Goal: Information Seeking & Learning: Check status

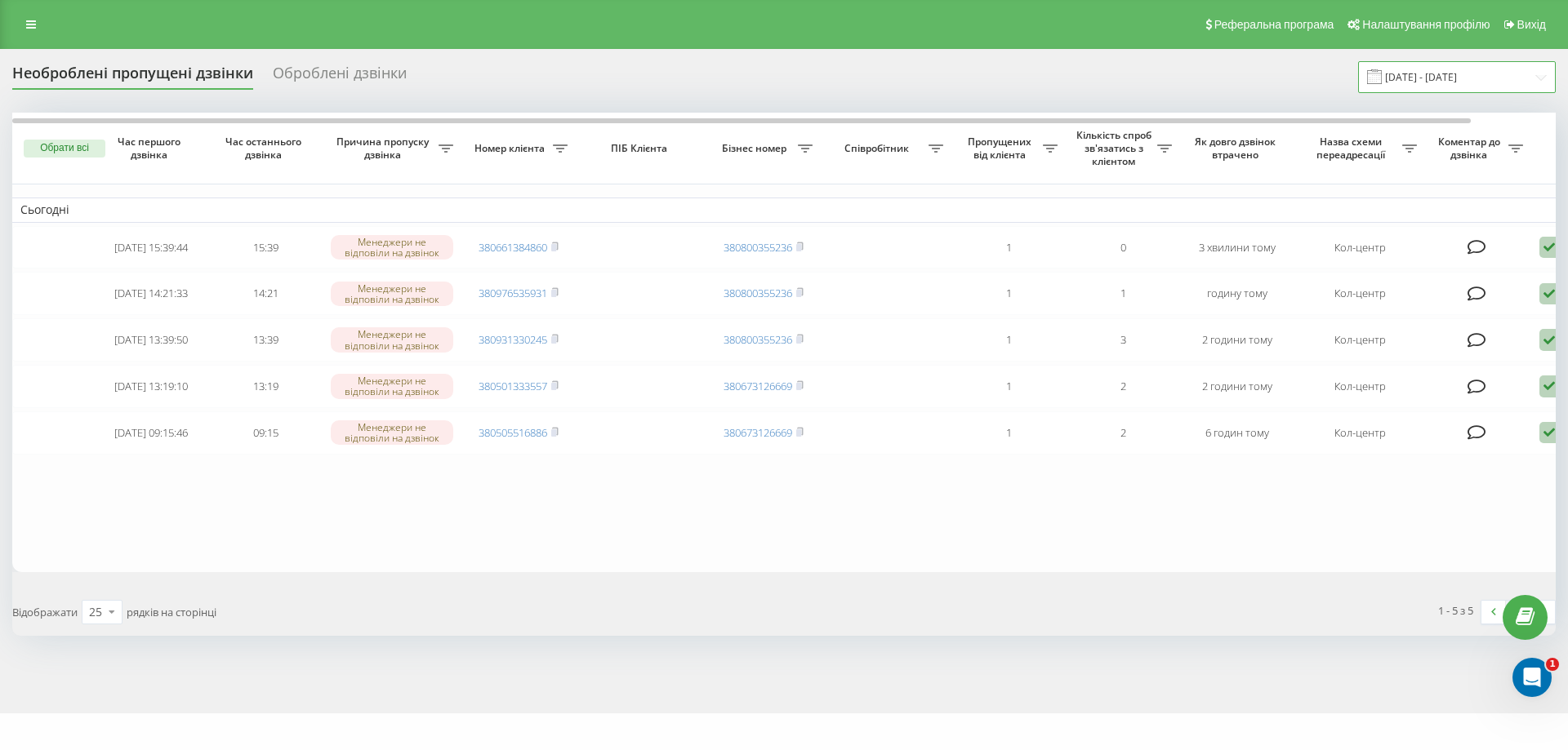
click at [1464, 79] on input "[DATE] - [DATE]" at bounding box center [1457, 77] width 198 height 32
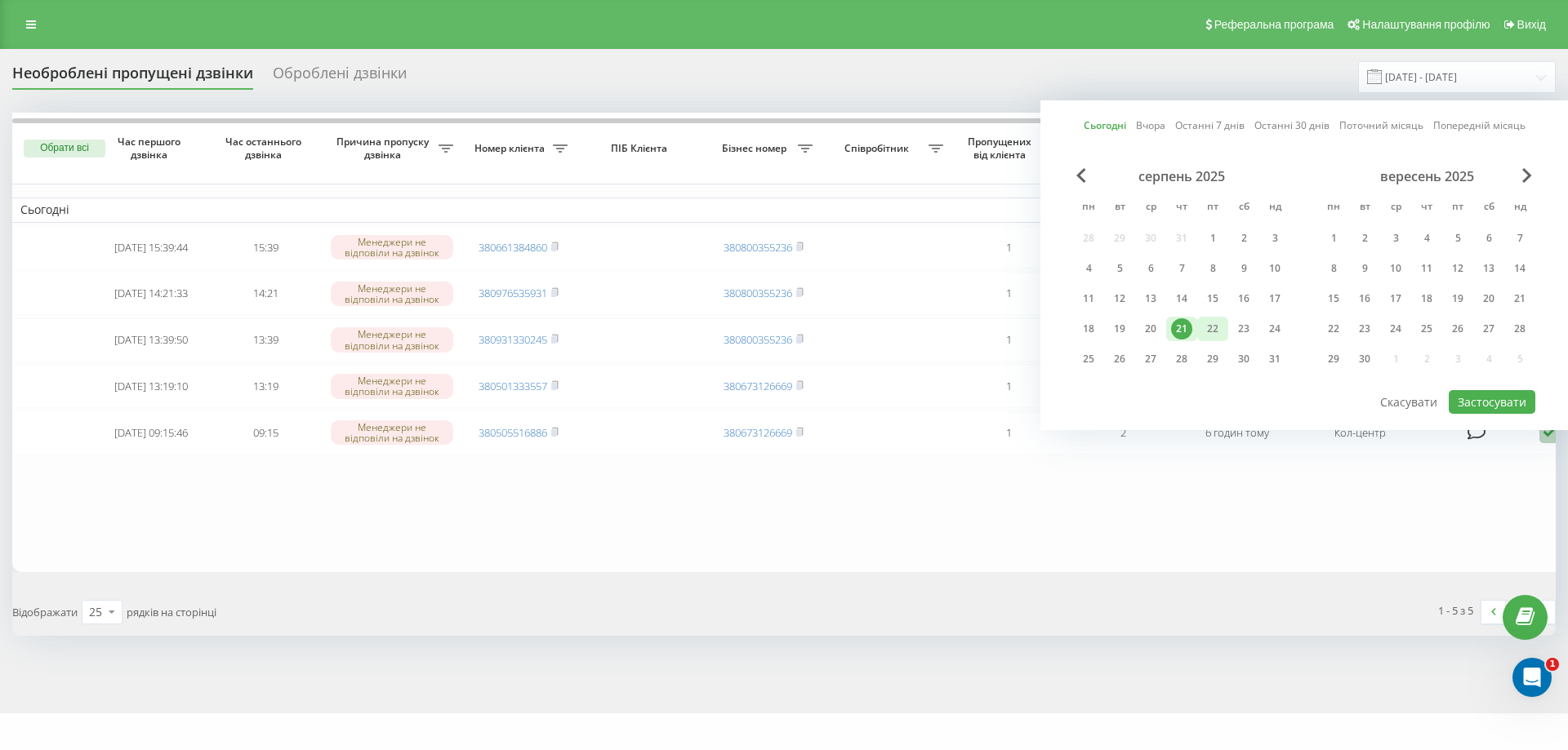
click at [1215, 328] on div "22" at bounding box center [1213, 328] width 21 height 21
click at [1486, 404] on button "Застосувати" at bounding box center [1491, 402] width 86 height 24
type input "[DATE] - [DATE]"
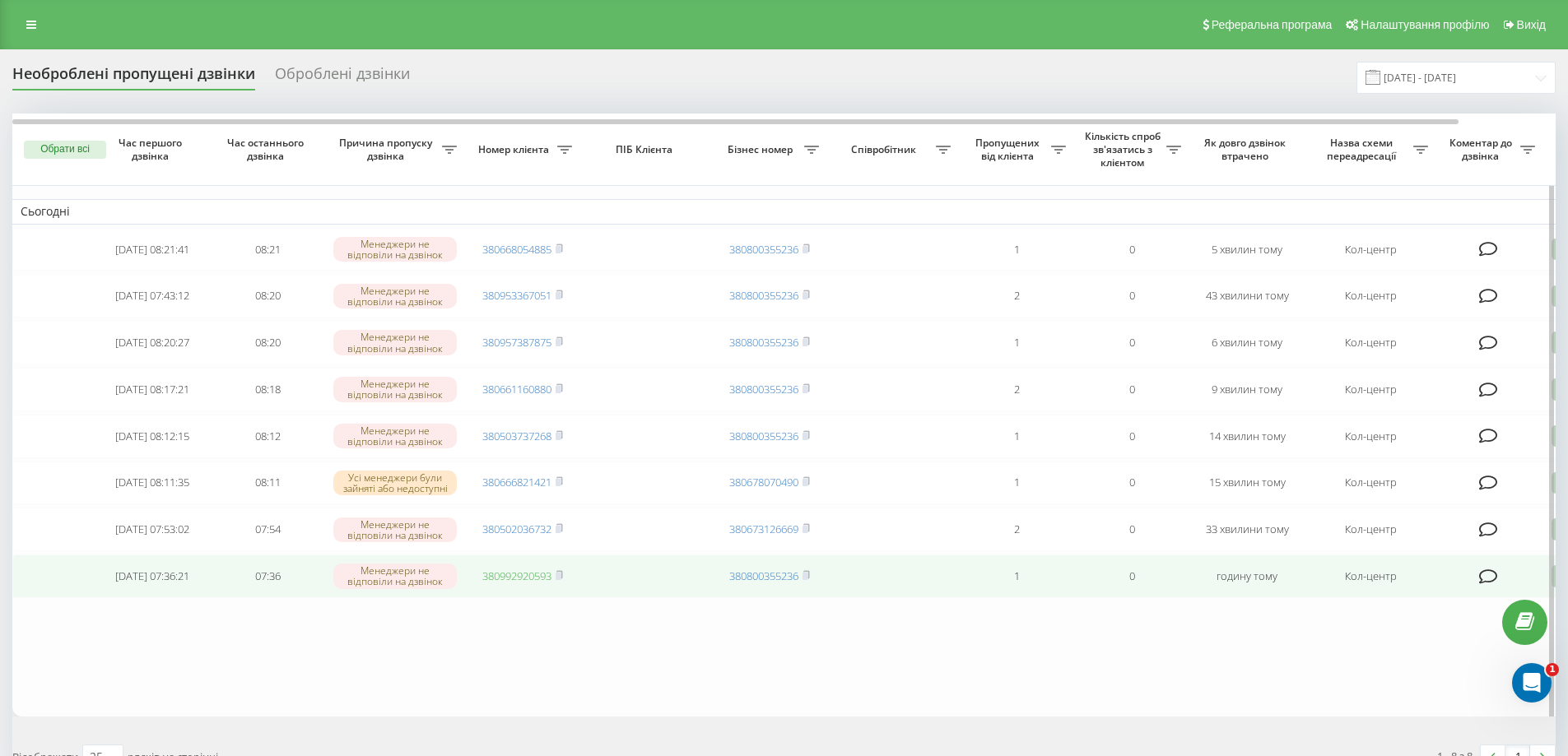
click at [514, 584] on link "380992920593" at bounding box center [517, 575] width 69 height 14
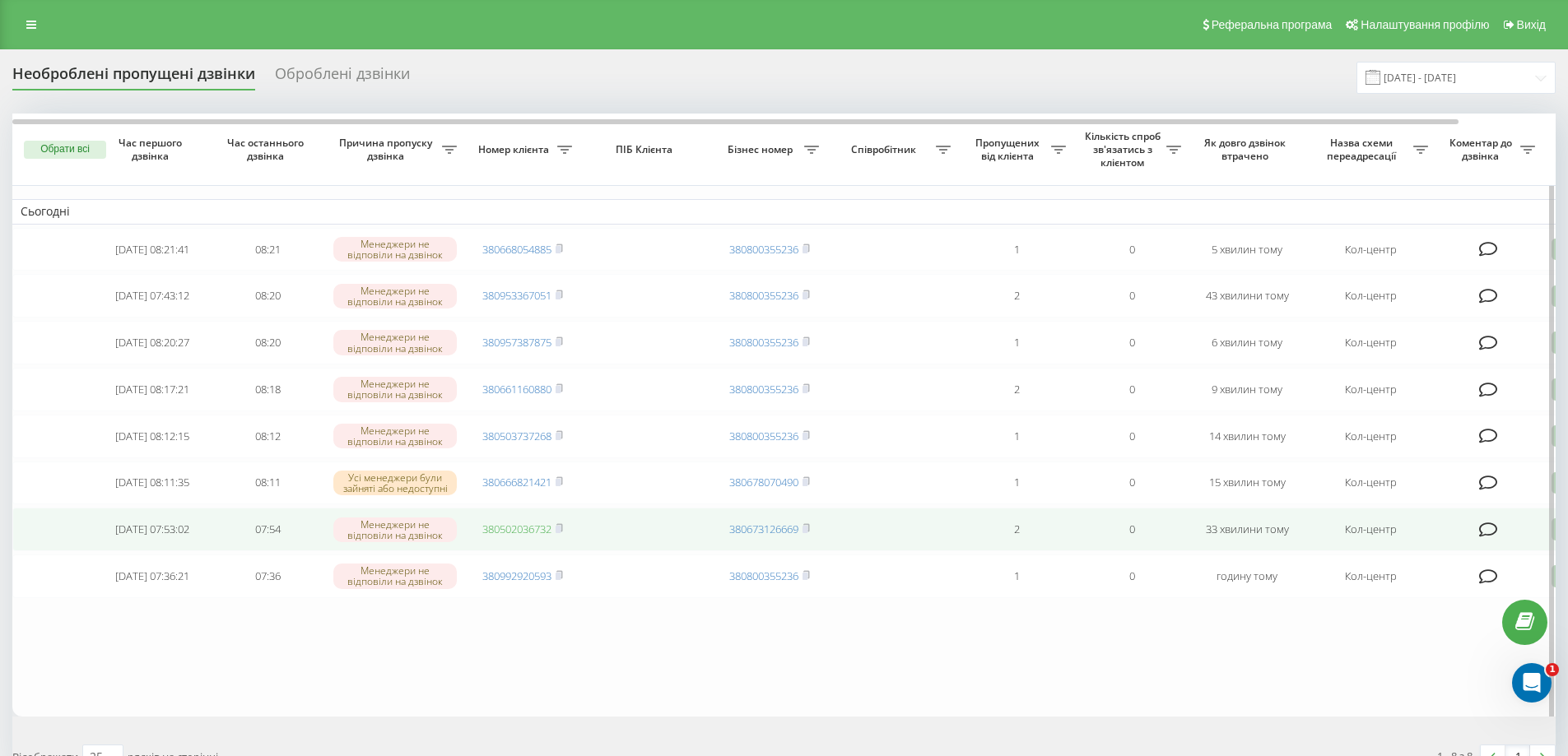
click at [524, 537] on link "380502036732" at bounding box center [517, 528] width 69 height 14
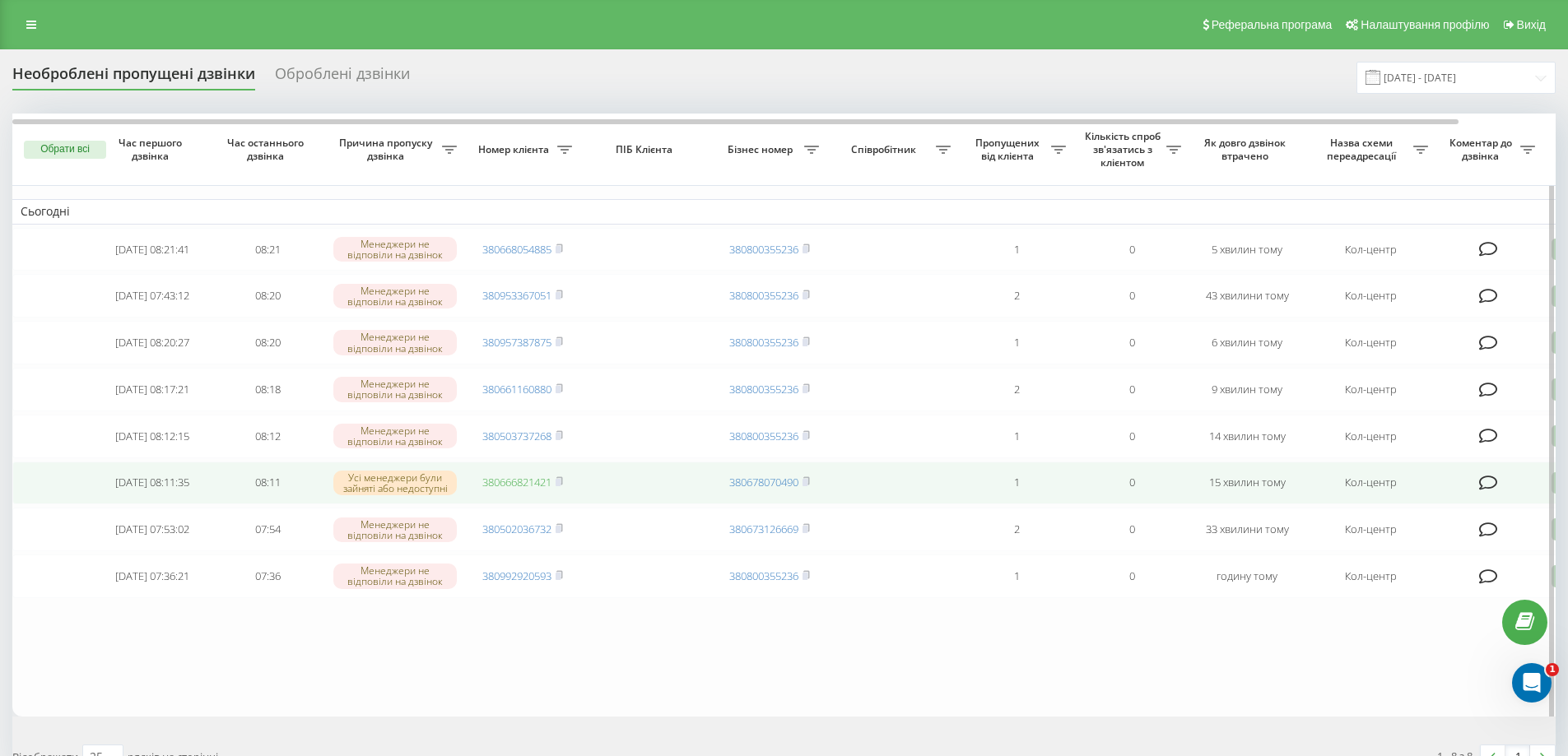
click at [524, 490] on link "380666821421" at bounding box center [517, 481] width 69 height 14
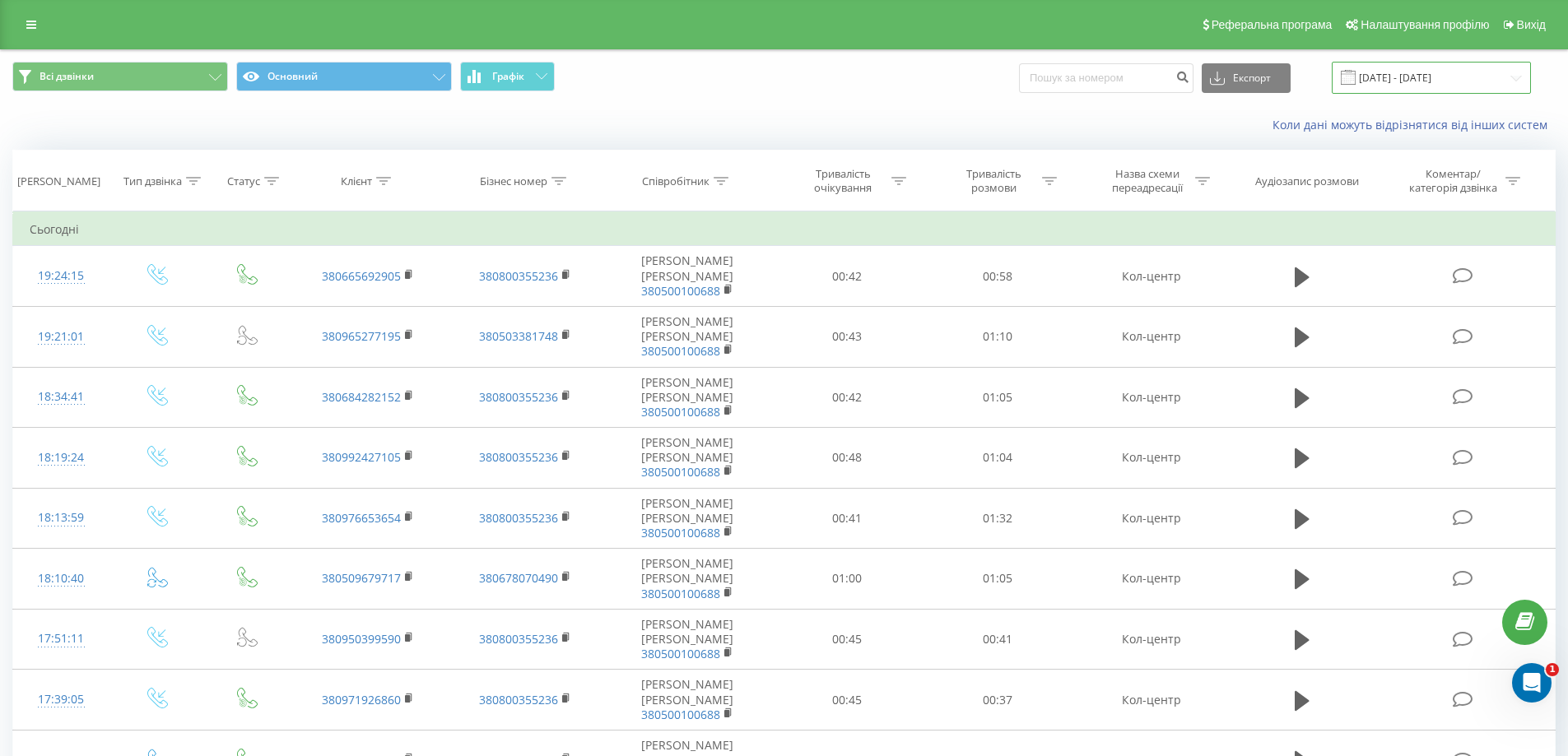
click at [1397, 80] on input "21.08.2025 - 21.08.2025" at bounding box center [1431, 78] width 199 height 33
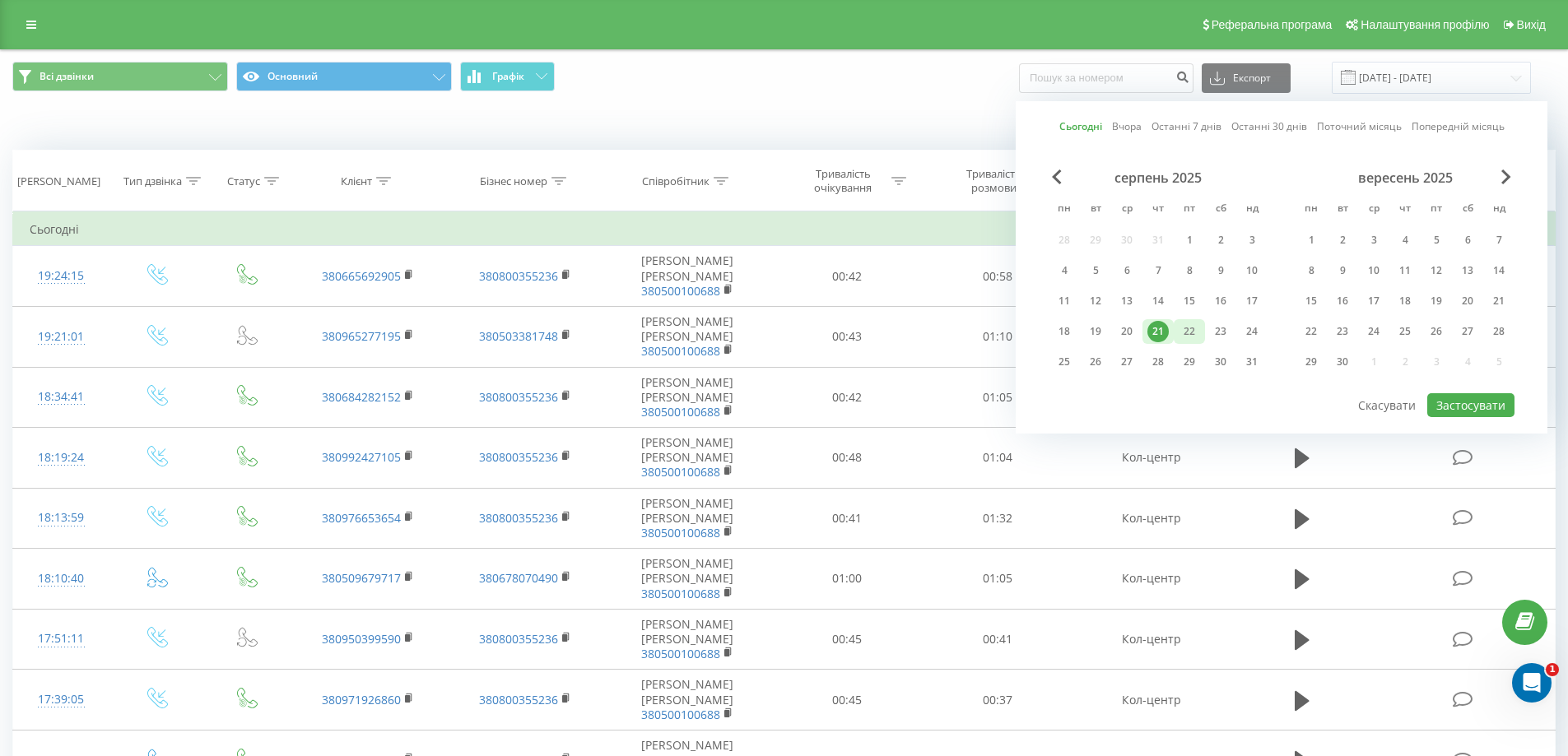
click at [1190, 326] on div "22" at bounding box center [1189, 331] width 21 height 21
click at [1466, 397] on button "Застосувати" at bounding box center [1470, 405] width 87 height 24
type input "[DATE] - [DATE]"
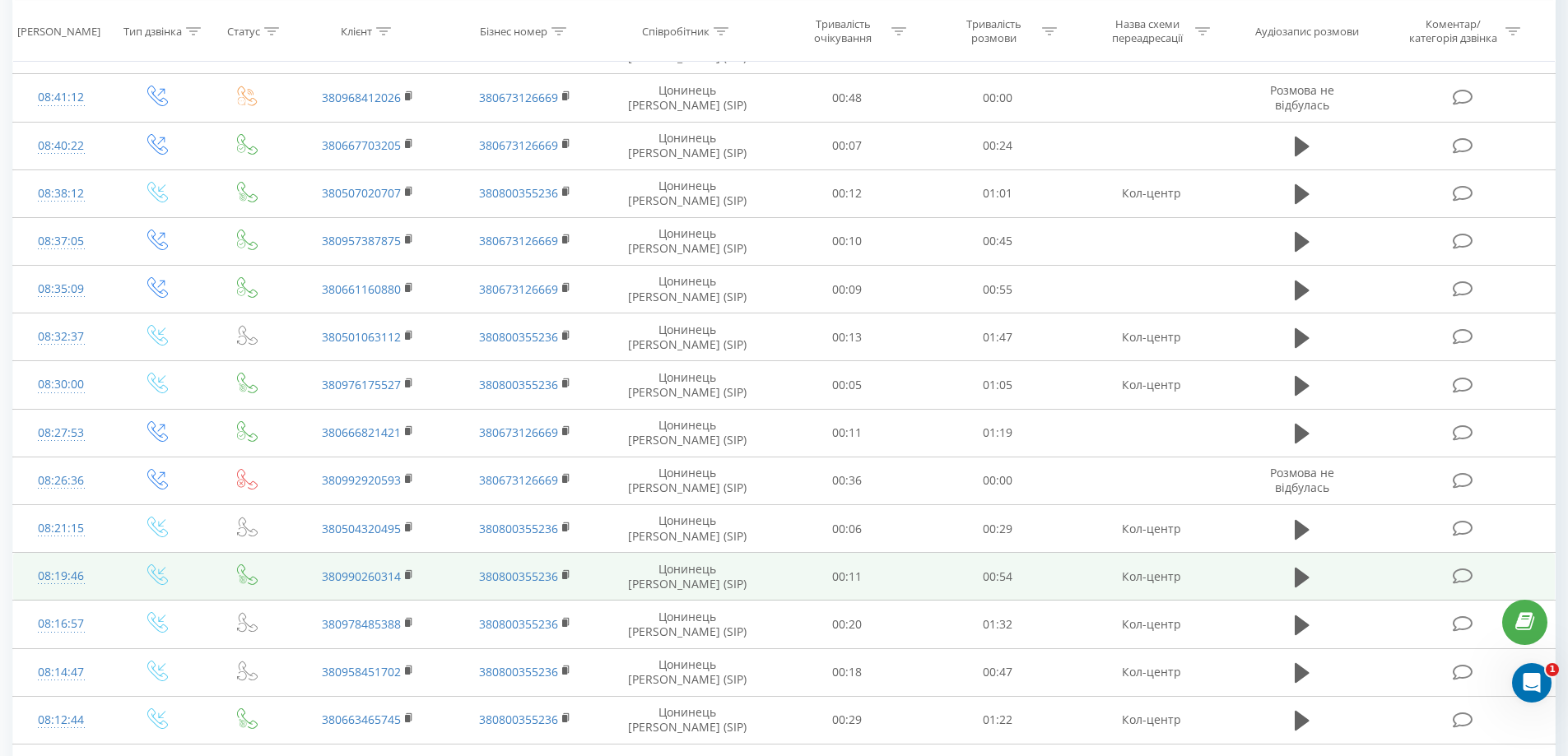
scroll to position [557, 0]
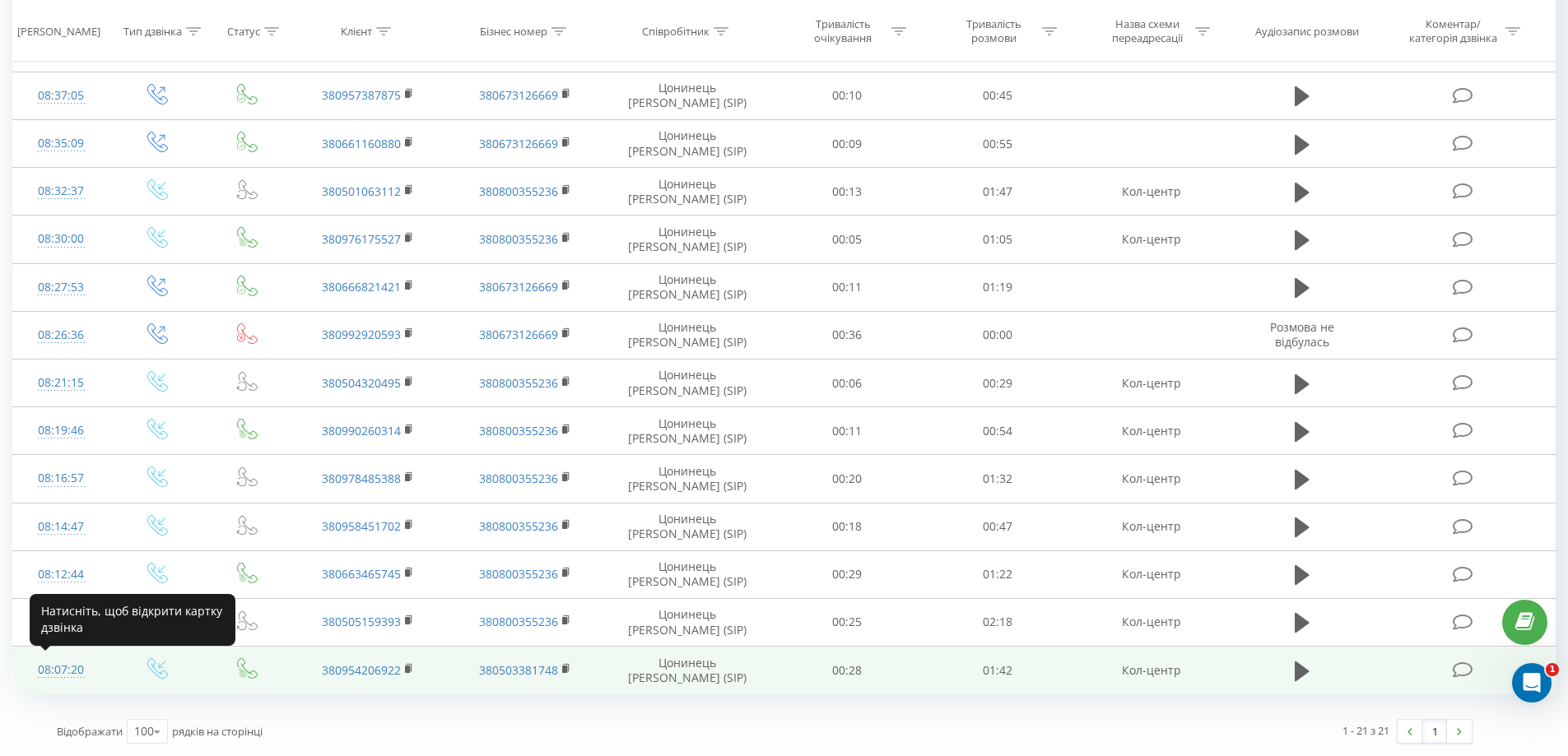
click at [74, 673] on div "08:07:20" at bounding box center [61, 671] width 63 height 33
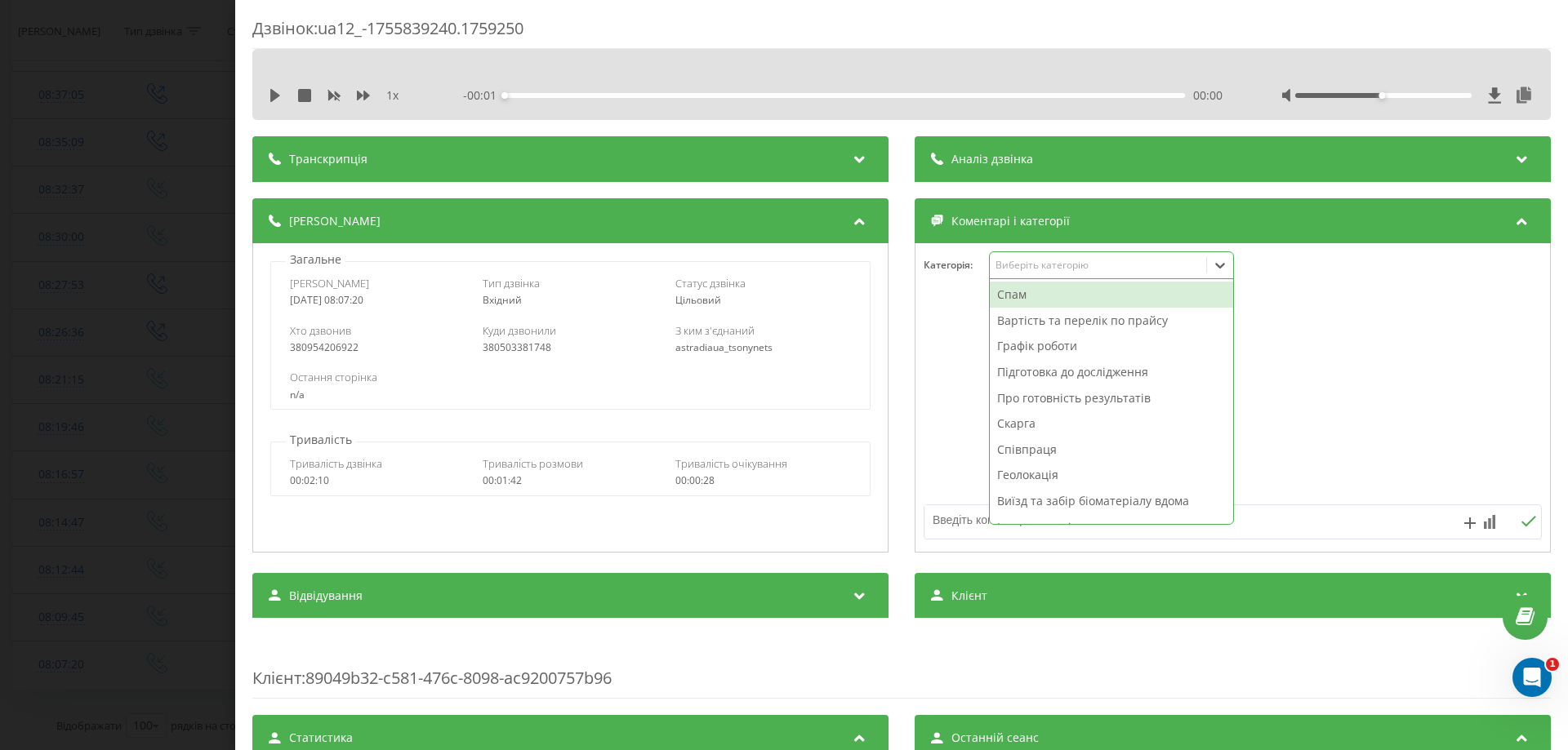
click at [1217, 264] on icon at bounding box center [1219, 265] width 16 height 16
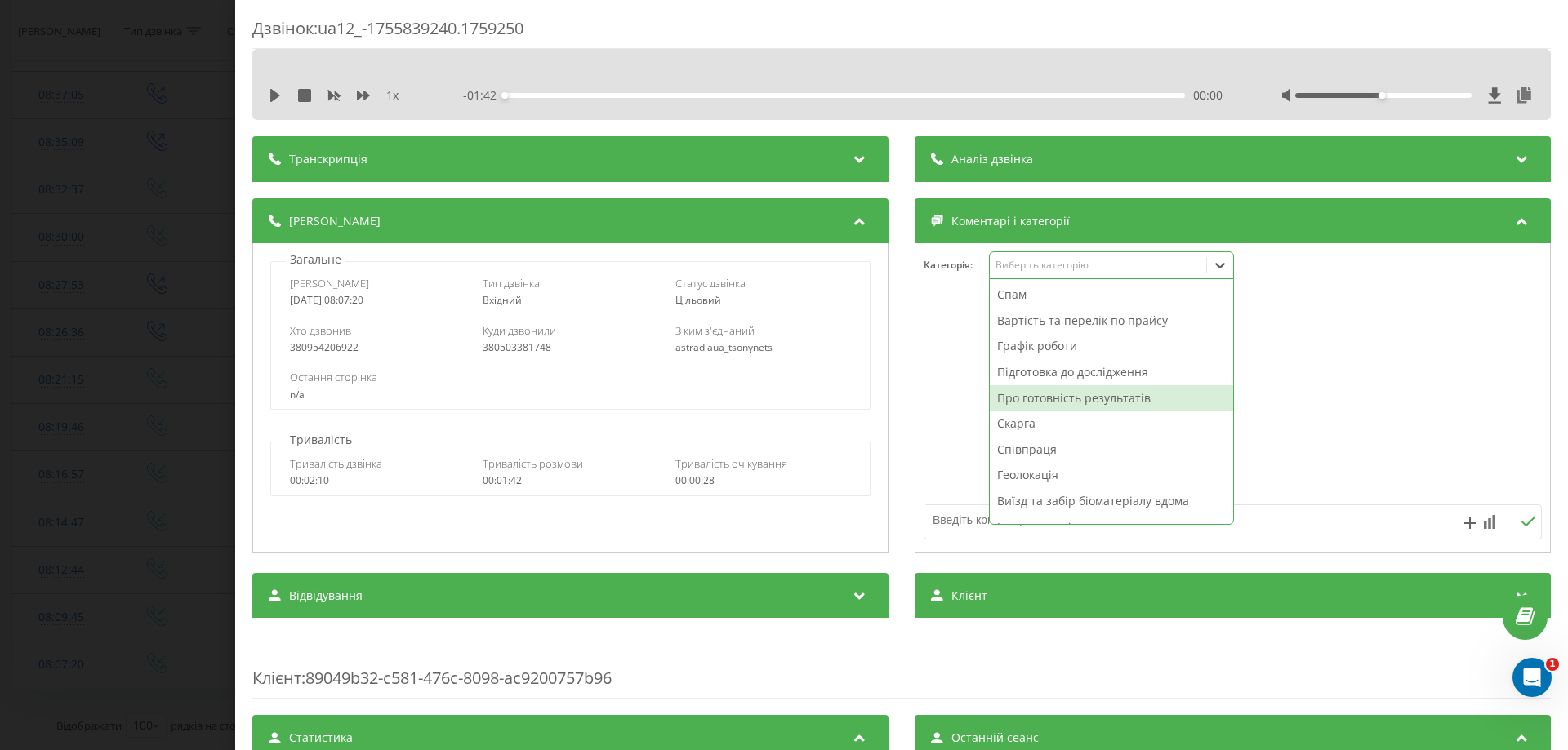
click at [1029, 404] on div "Про готовність результатів" at bounding box center [1111, 399] width 243 height 27
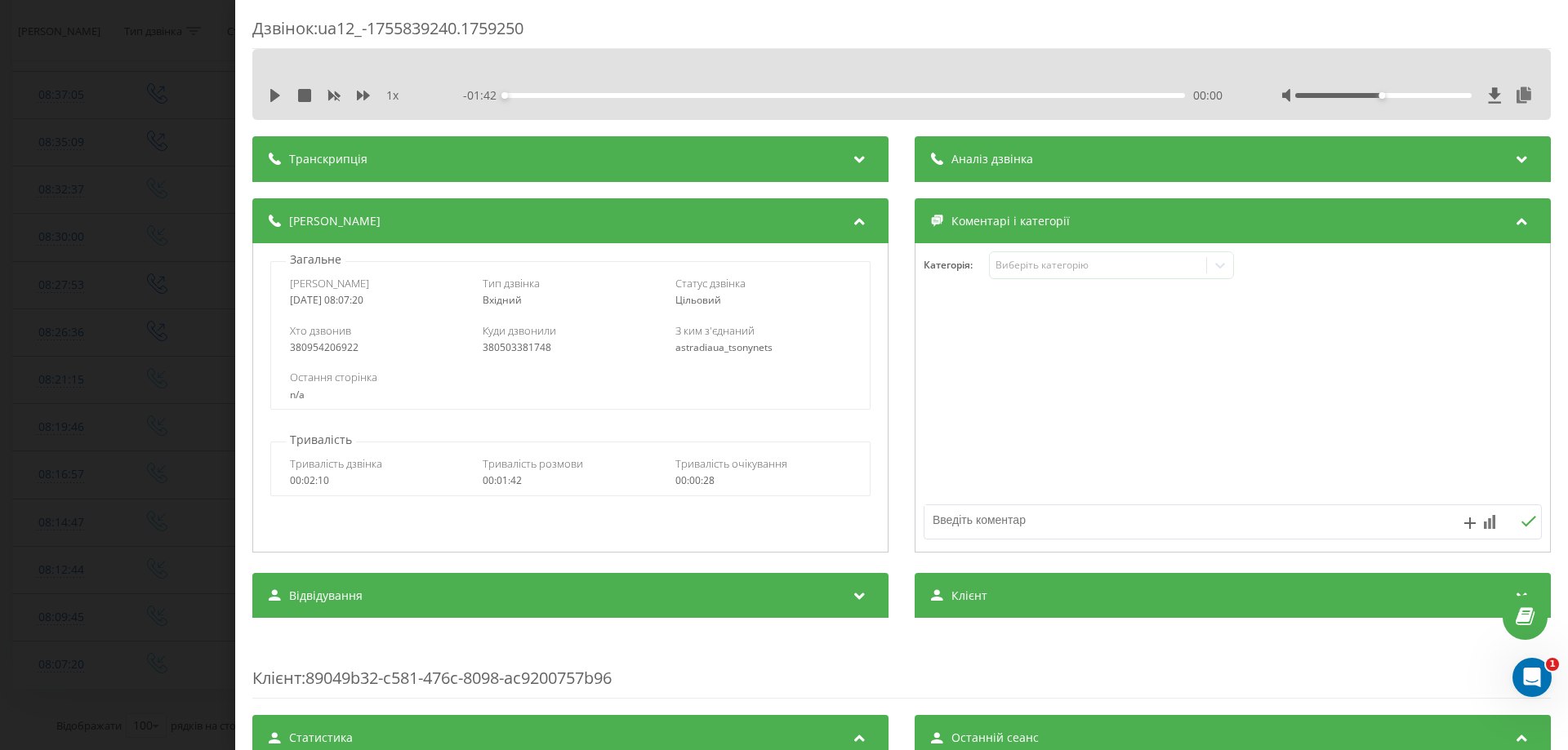
click at [958, 519] on textarea at bounding box center [1170, 519] width 493 height 29
type textarea "вайбер"
click at [1521, 519] on icon at bounding box center [1528, 521] width 15 height 11
click at [20, 375] on div "Дзвінок : ua12_-1755839240.1759250 1 x - 01:42 00:00 00:00 Транскрипція Для AI-…" at bounding box center [784, 375] width 1568 height 750
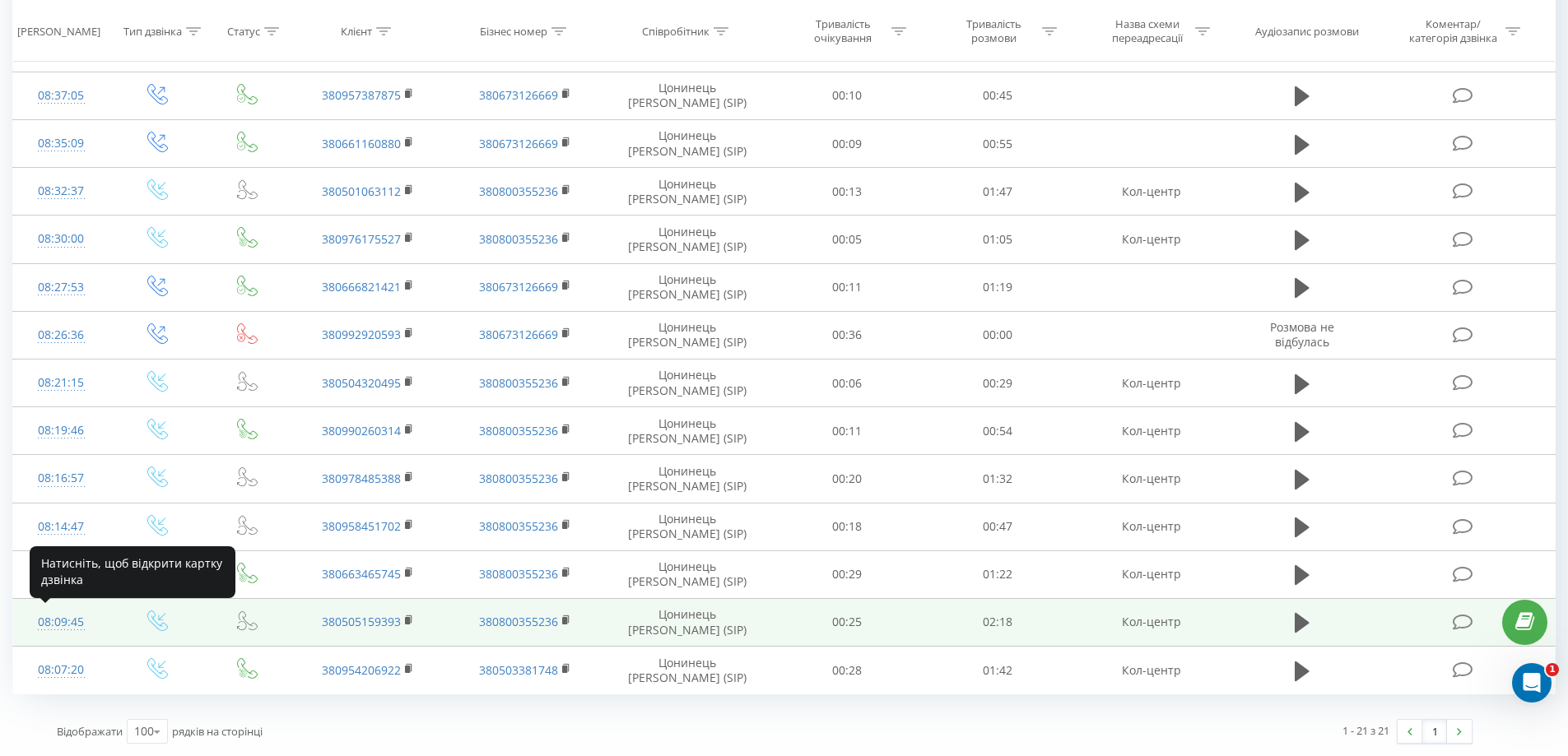
click at [78, 624] on div "08:09:45" at bounding box center [61, 623] width 63 height 33
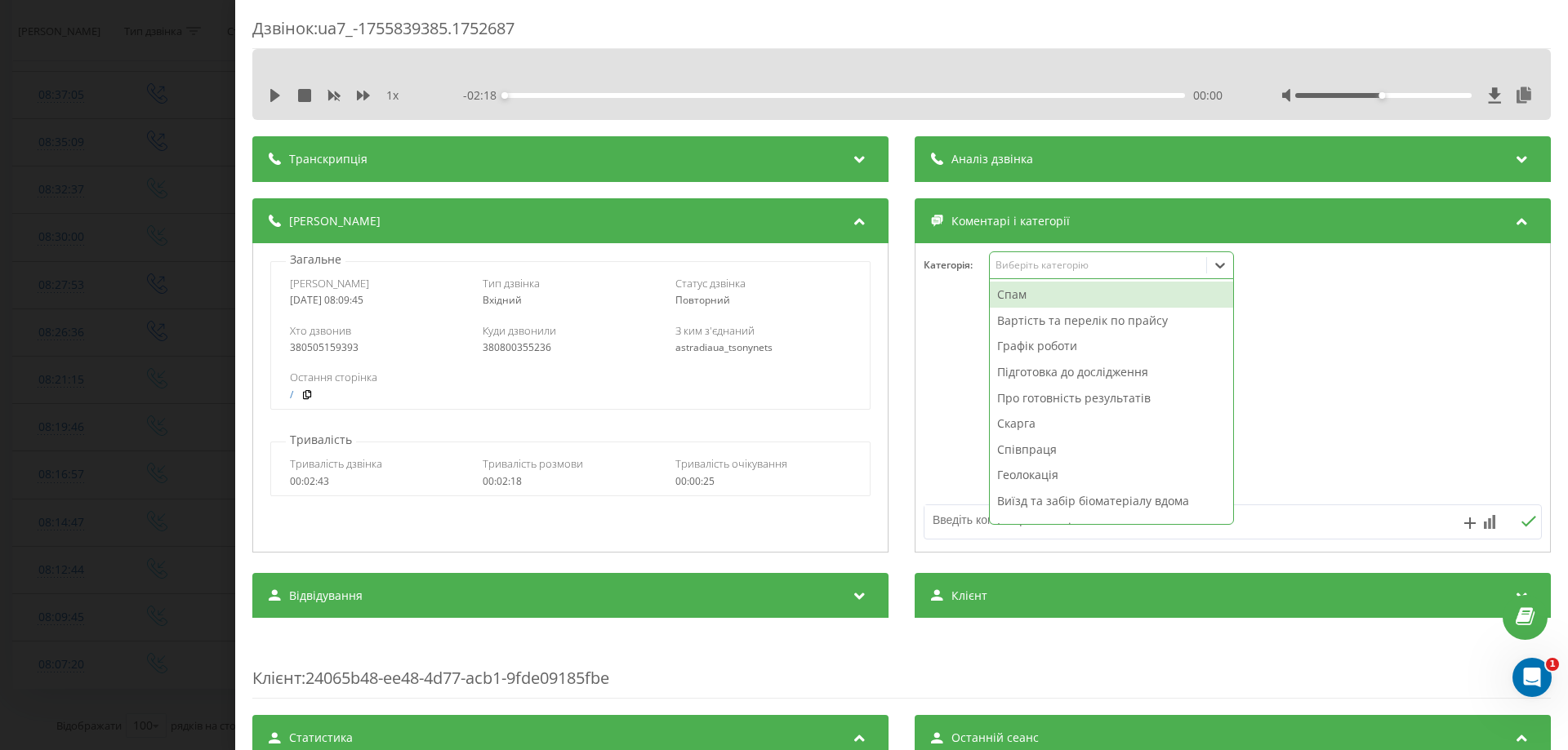
drag, startPoint x: 1223, startPoint y: 270, endPoint x: 1205, endPoint y: 277, distance: 19.3
click at [1220, 270] on div at bounding box center [1220, 266] width 27 height 27
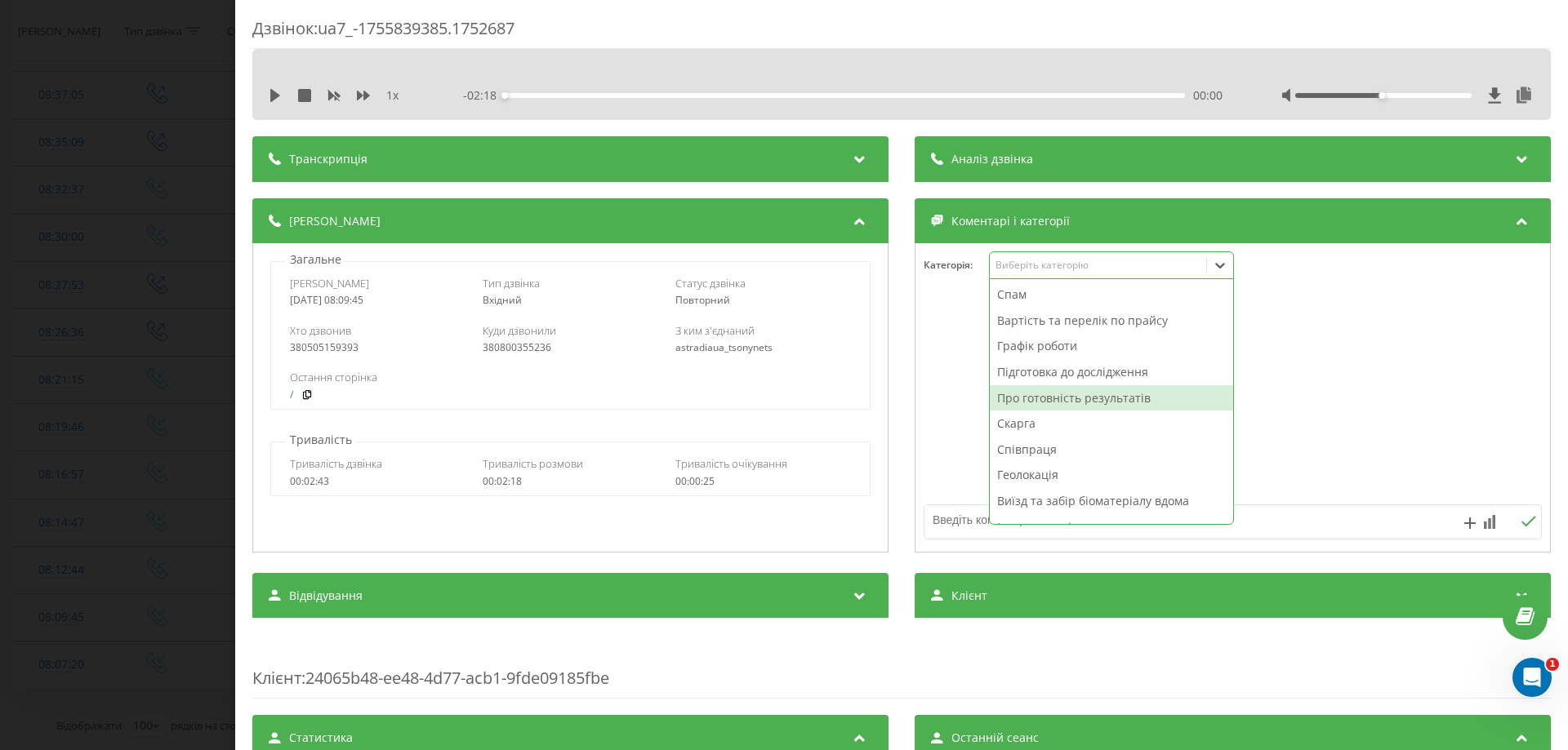
click at [1064, 403] on div "Про готовність результатів" at bounding box center [1111, 399] width 243 height 27
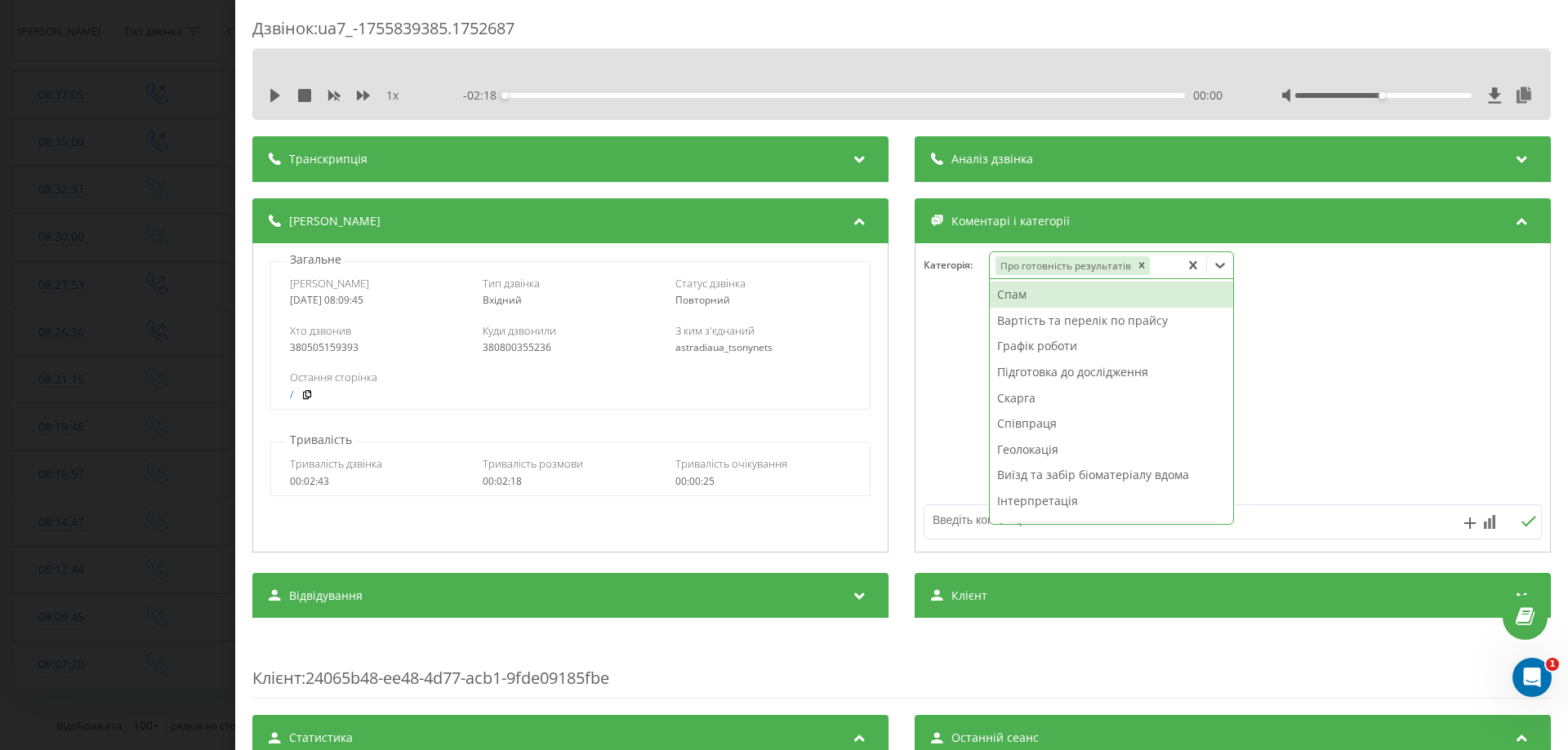
click at [947, 523] on textarea at bounding box center [1170, 519] width 493 height 29
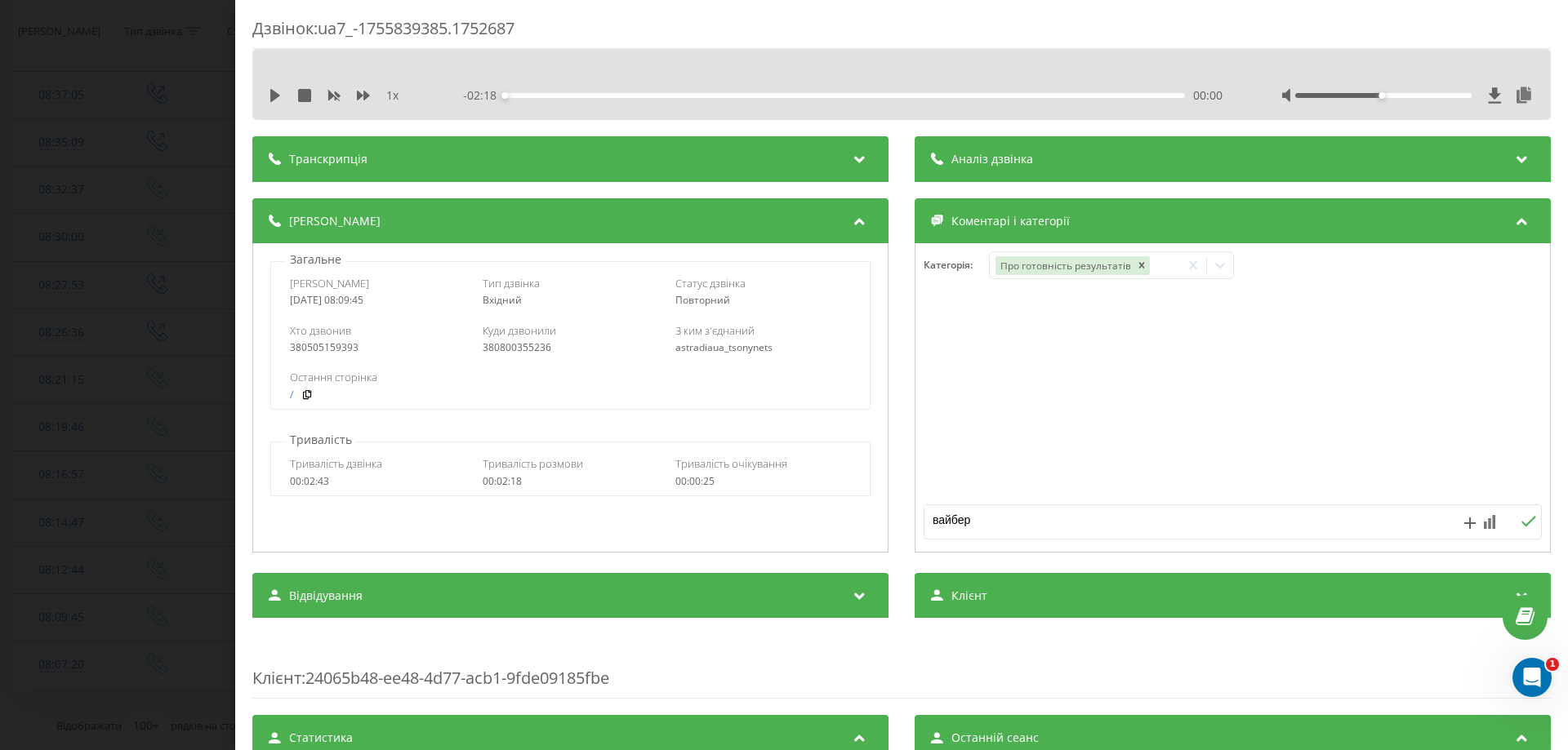
type textarea "вайбер"
click at [1521, 519] on icon at bounding box center [1528, 521] width 15 height 11
click at [10, 328] on div "Дзвінок : ua7_-1755839385.1752687 1 x - 02:18 00:00 00:00 Транскрипція Для AI-а…" at bounding box center [784, 375] width 1568 height 750
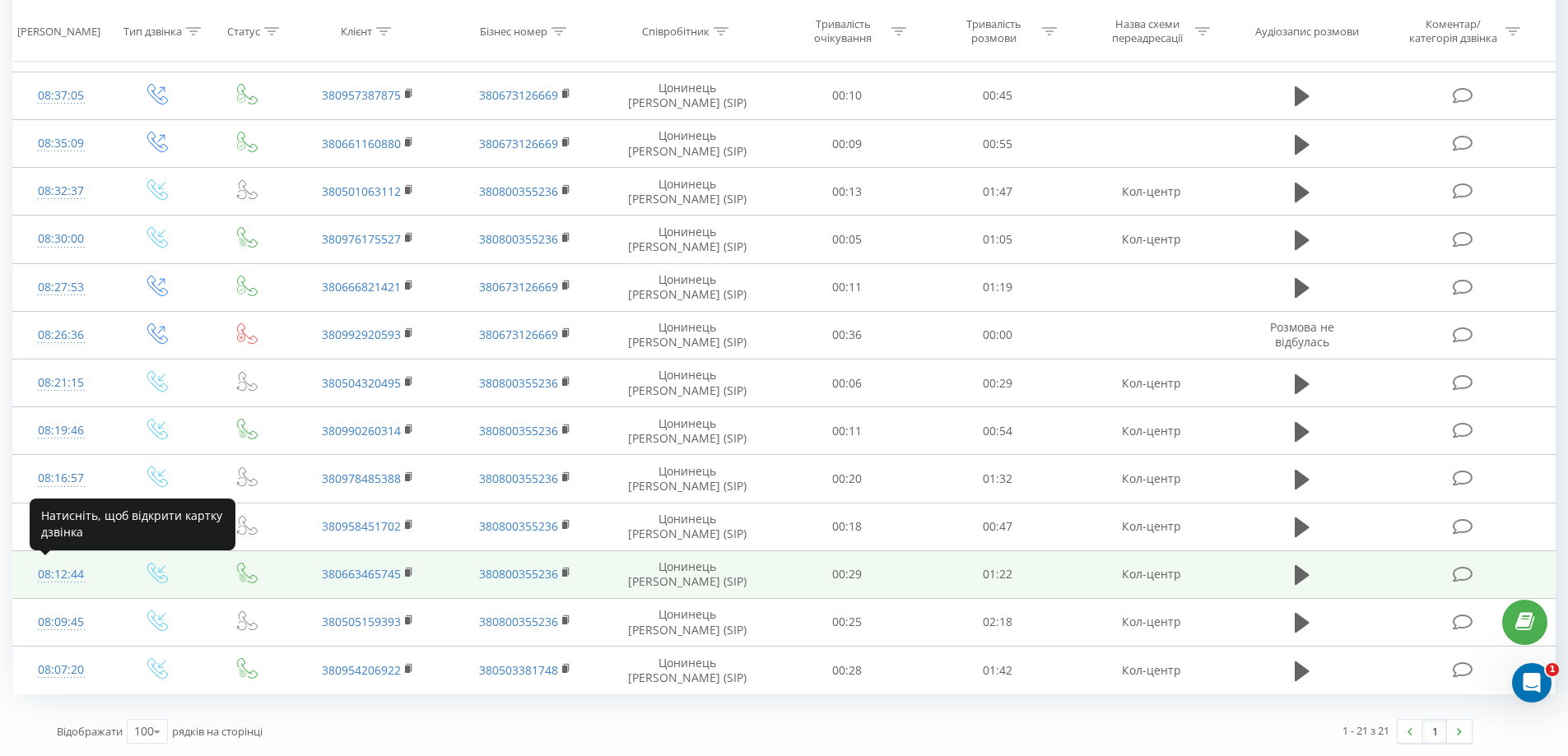
click at [67, 579] on div "08:12:44" at bounding box center [61, 575] width 63 height 33
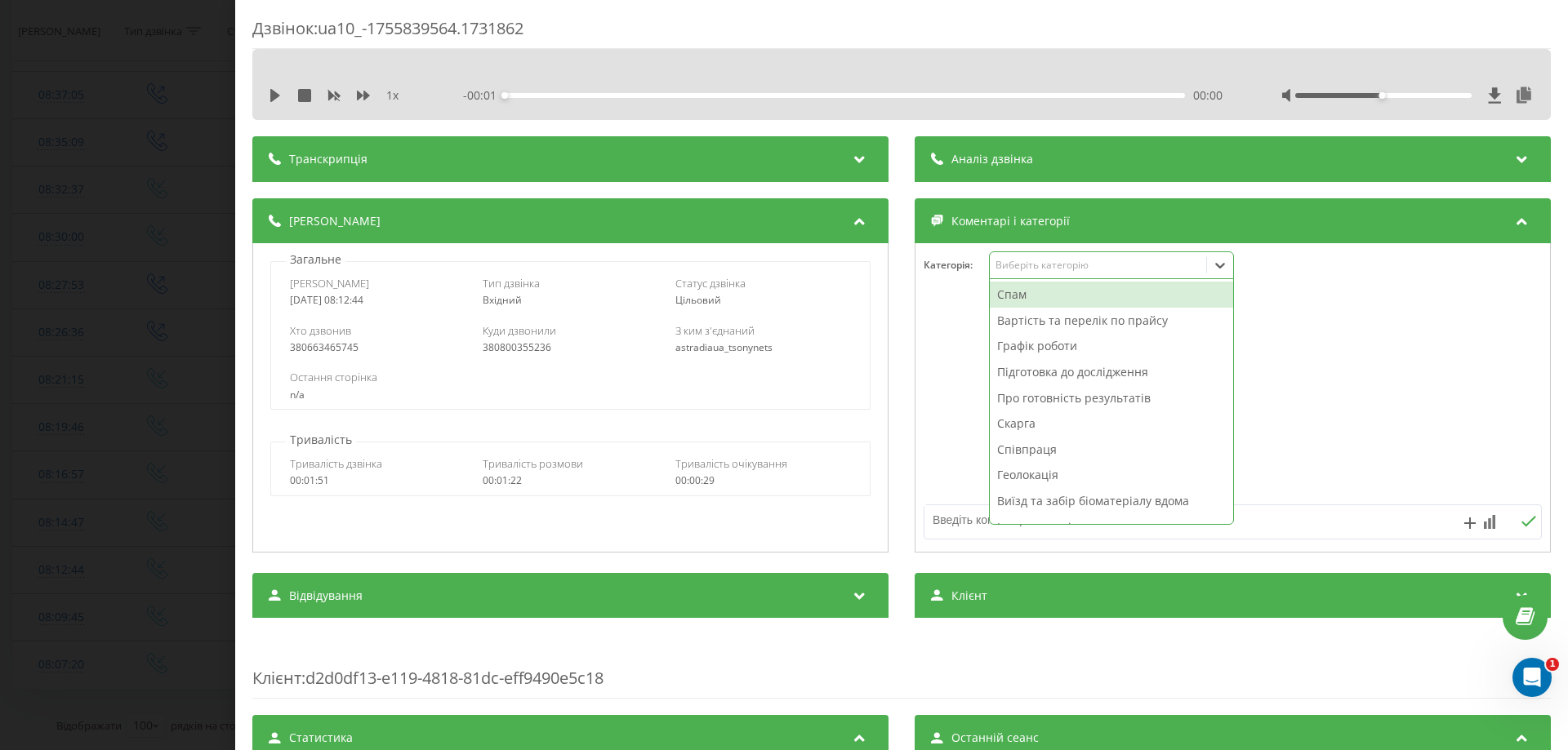
click at [1222, 260] on icon at bounding box center [1219, 265] width 16 height 16
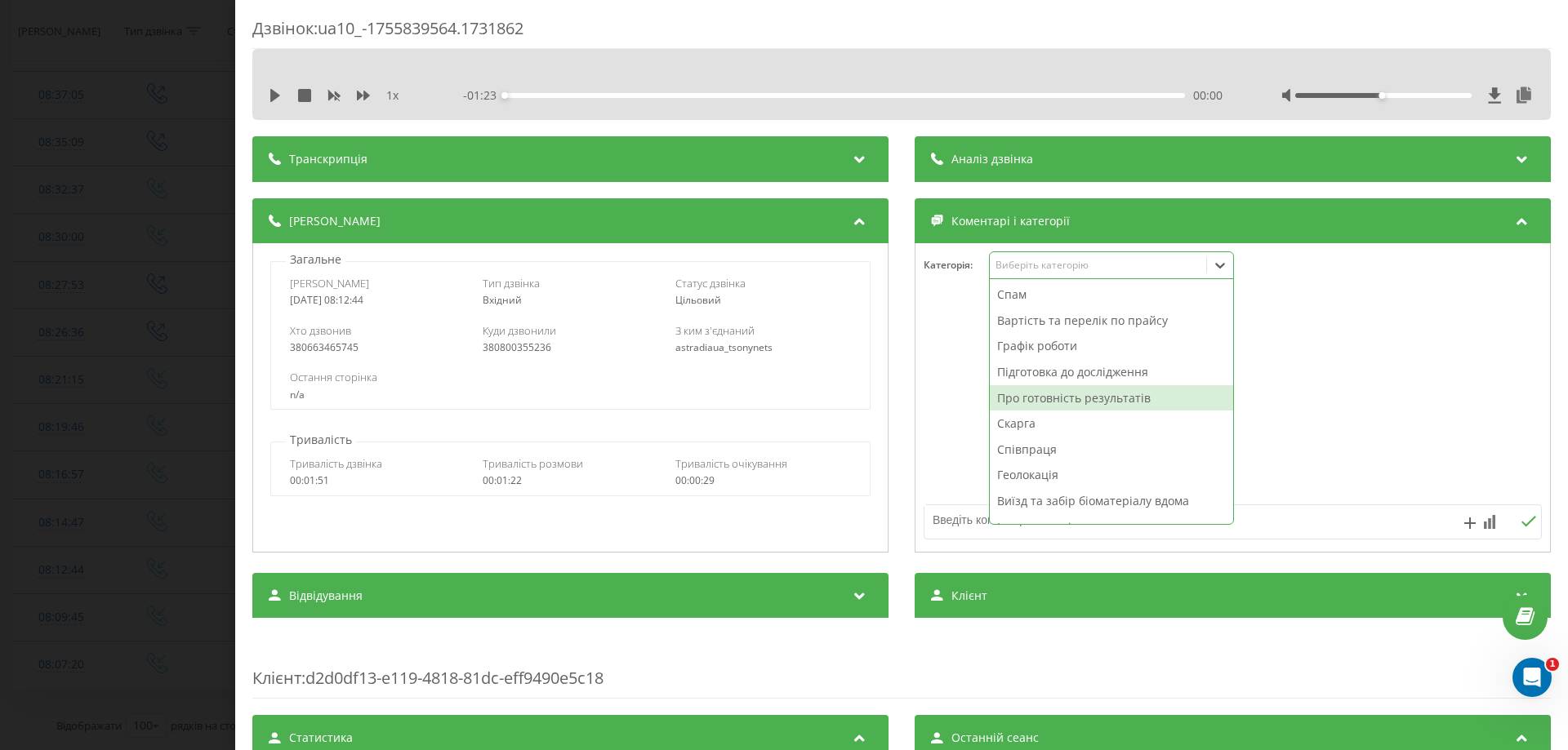
click at [1025, 398] on div "Про готовність результатів" at bounding box center [1111, 399] width 243 height 27
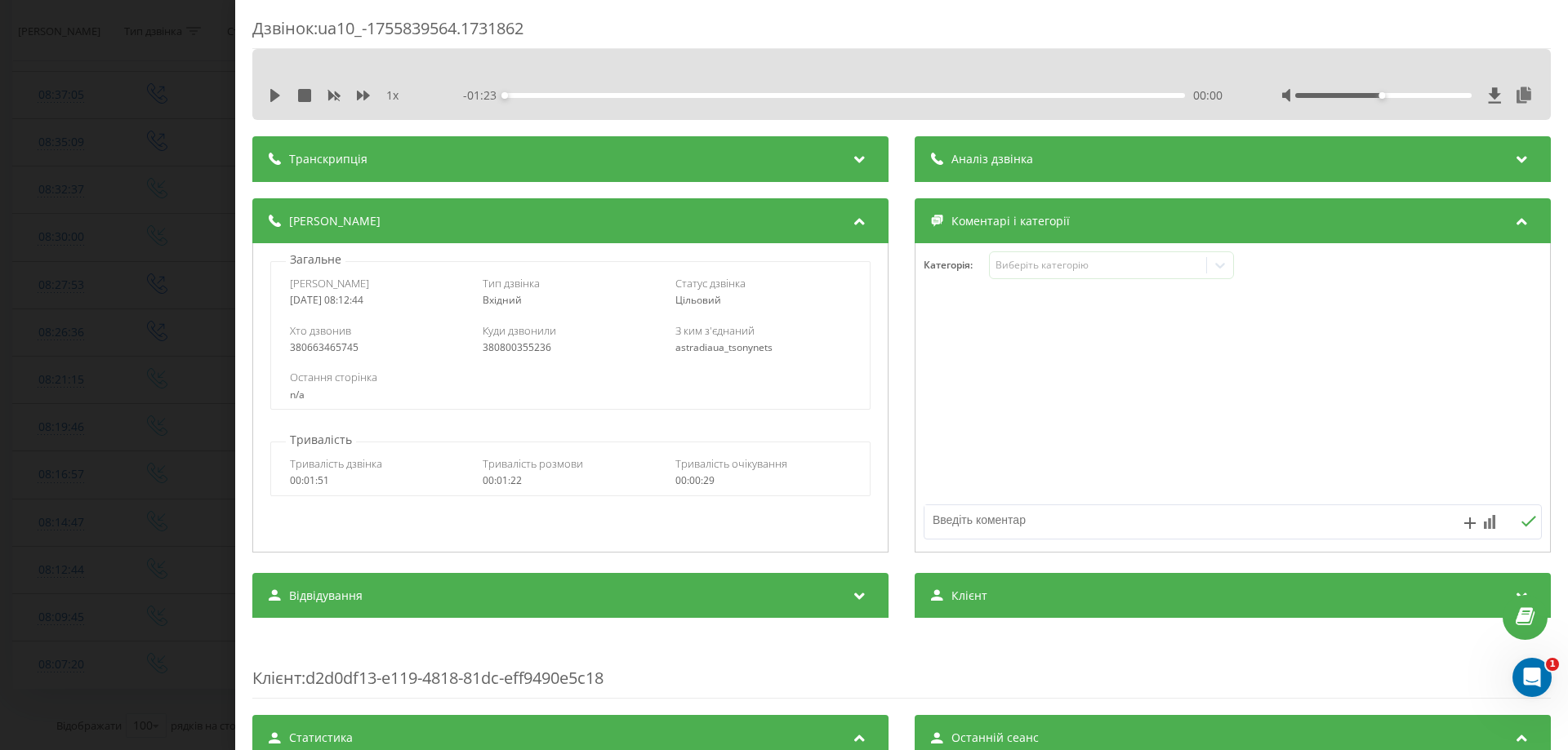
click at [953, 526] on textarea at bounding box center [1170, 519] width 493 height 29
type textarea "вайбер"
click at [1521, 517] on icon at bounding box center [1528, 521] width 15 height 11
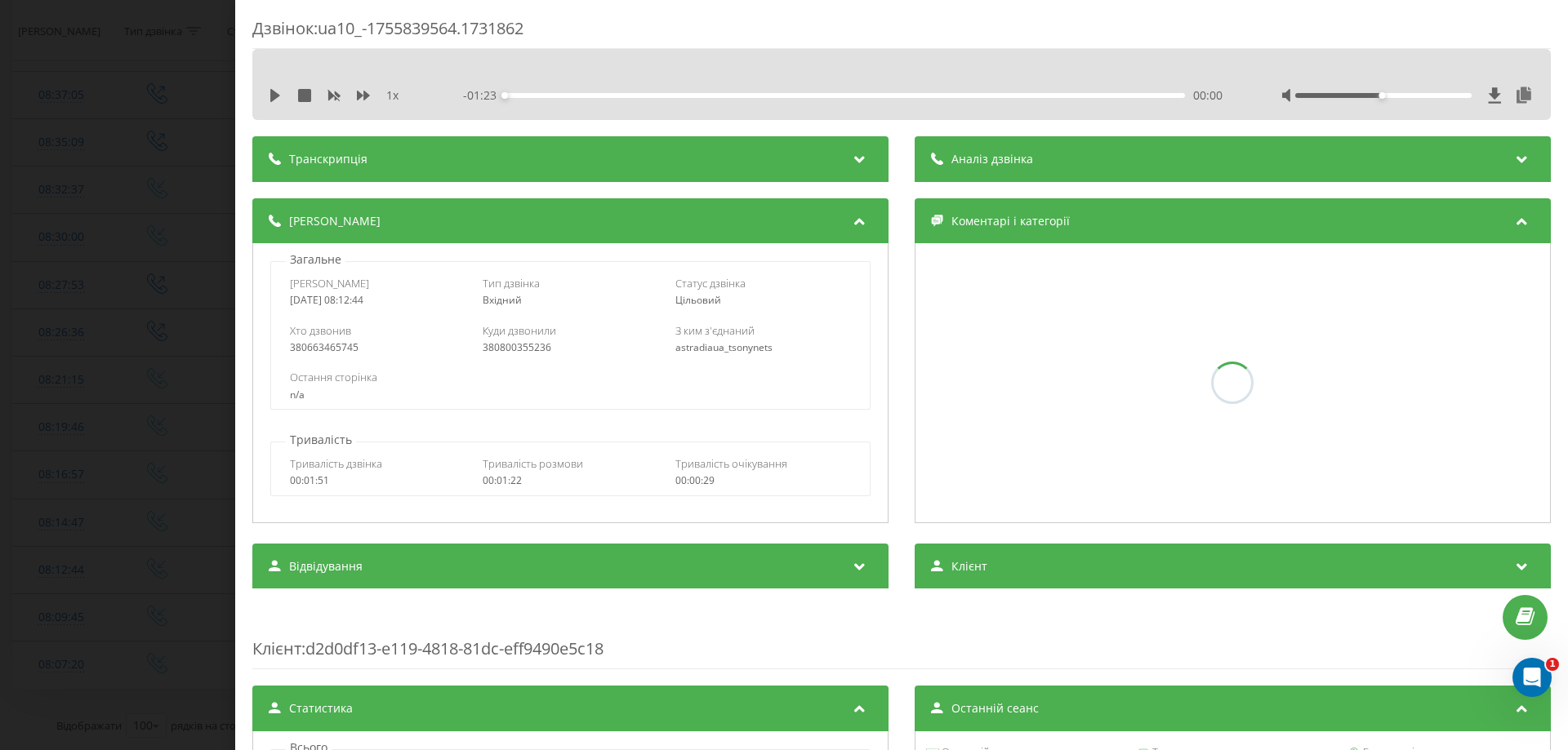
click at [6, 348] on div "Дзвінок : ua10_-1755839564.1731862 1 x - 01:23 00:00 00:00 Транскрипція Для AI-…" at bounding box center [784, 375] width 1568 height 750
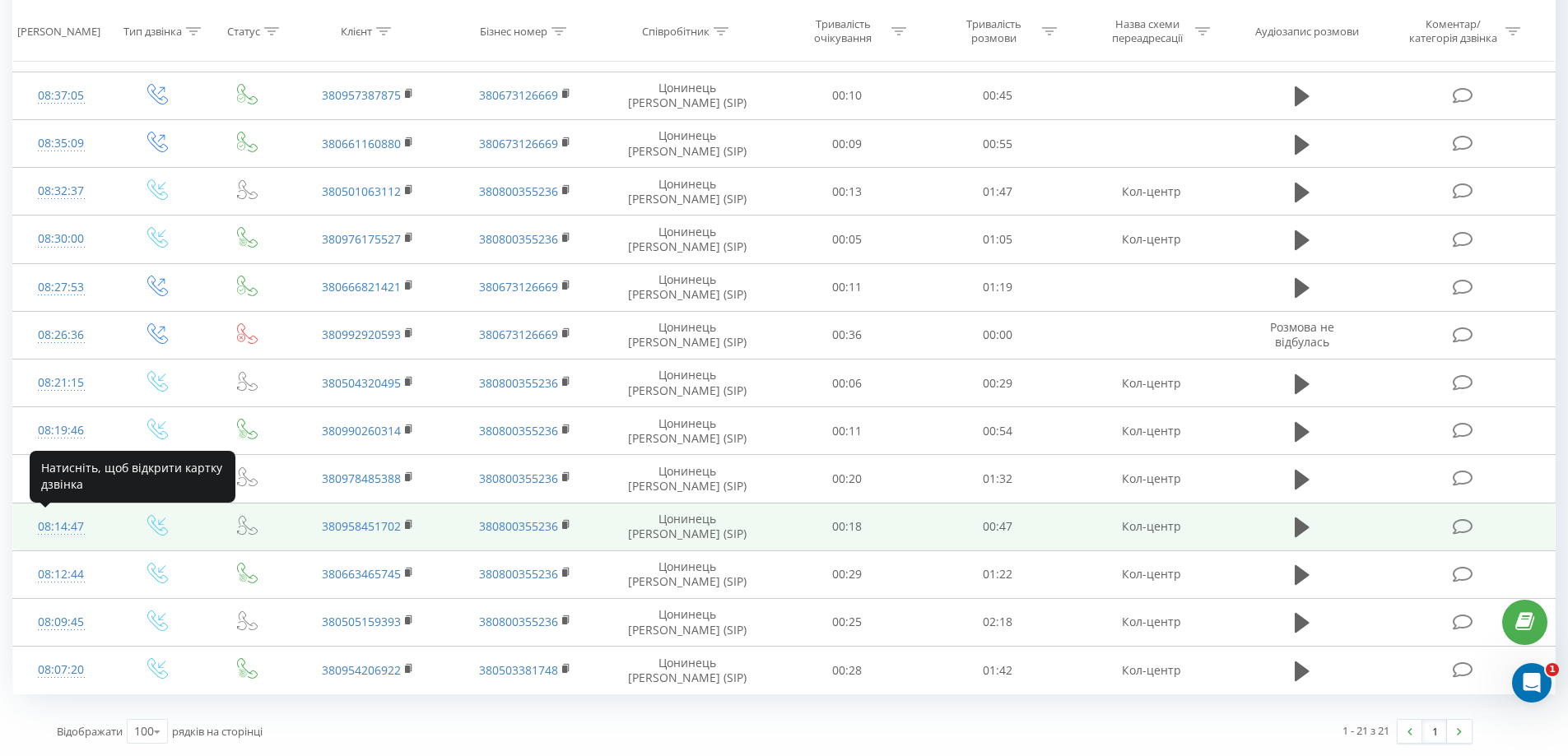
click at [77, 523] on div "08:14:47" at bounding box center [61, 527] width 63 height 33
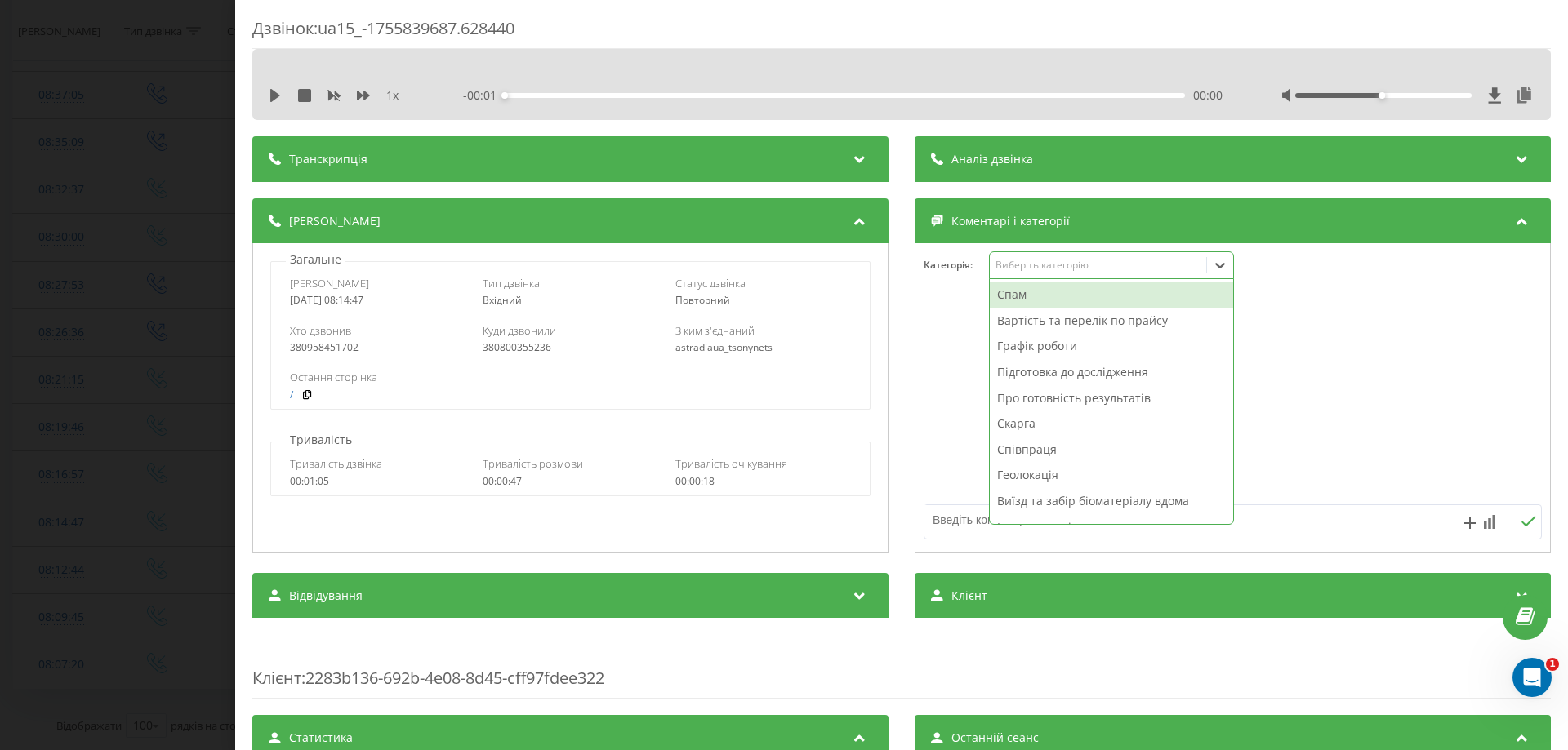
click at [1212, 262] on icon at bounding box center [1219, 265] width 16 height 16
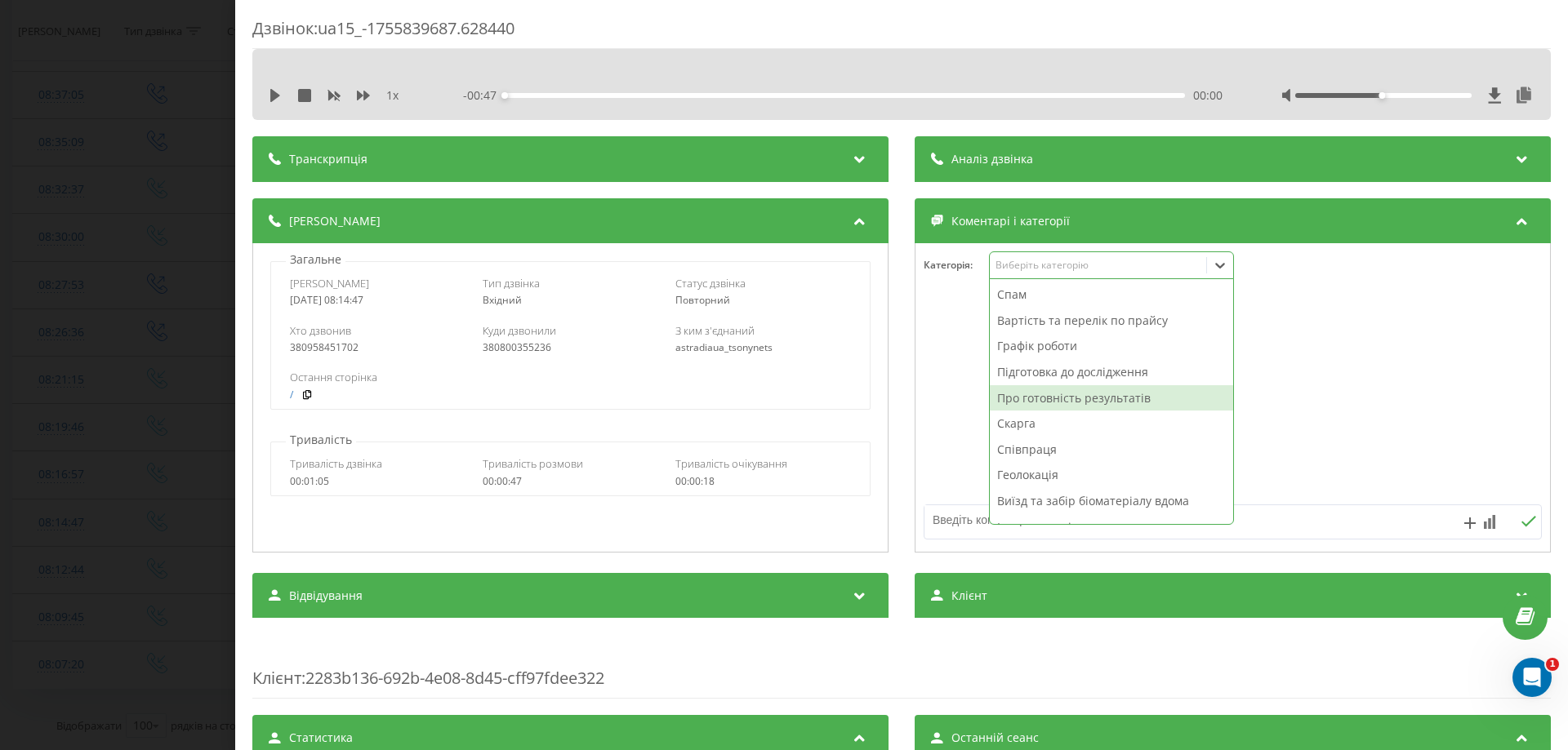
click at [1038, 398] on div "Про готовність результатів" at bounding box center [1111, 399] width 243 height 27
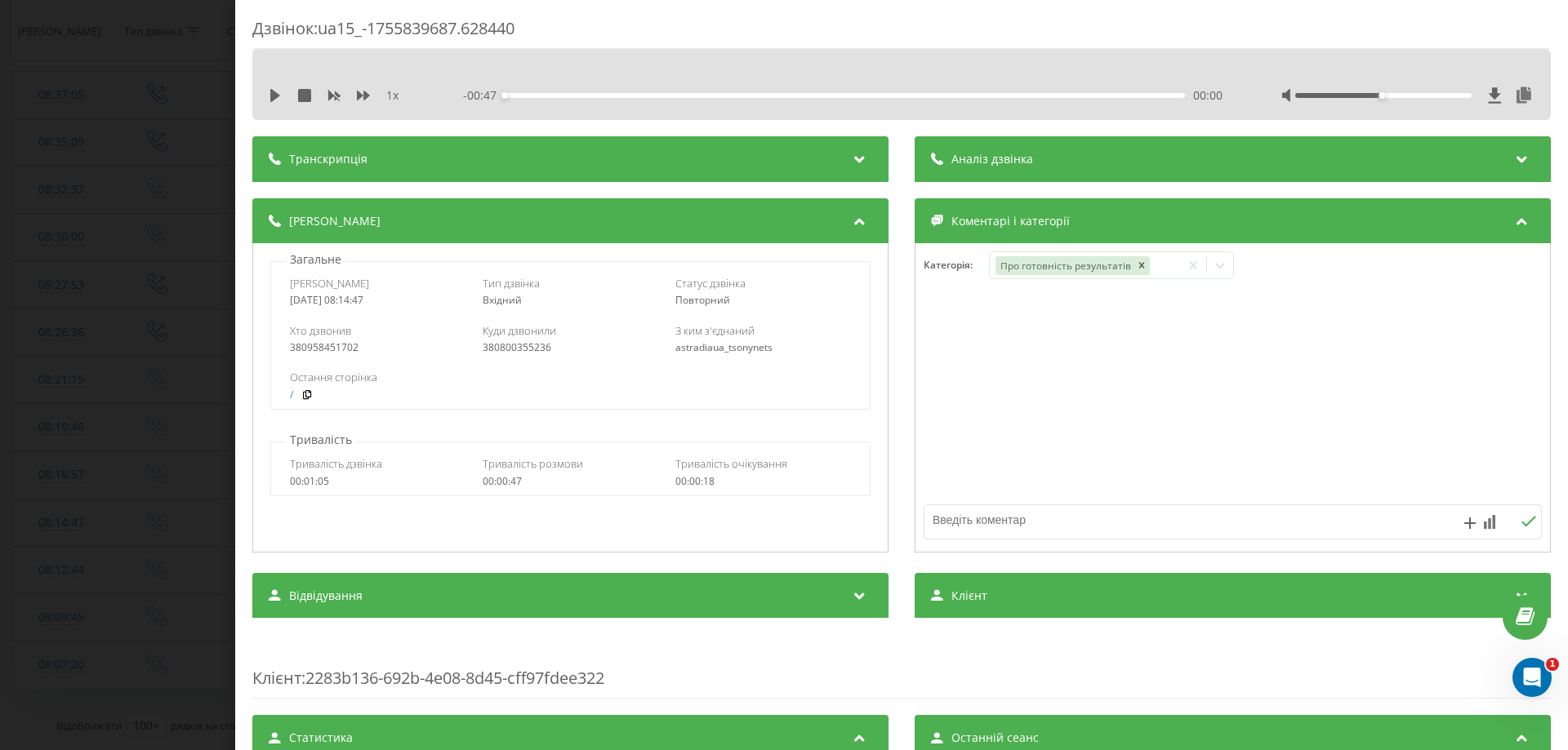
click at [946, 527] on textarea at bounding box center [1170, 519] width 493 height 29
type textarea "вайбер"
click at [1521, 523] on icon at bounding box center [1528, 520] width 14 height 10
click at [9, 391] on div "Дзвінок : ua15_-1755839687.628440 1 x - 00:47 00:00 00:00 Транскрипція Для AI-а…" at bounding box center [784, 375] width 1568 height 750
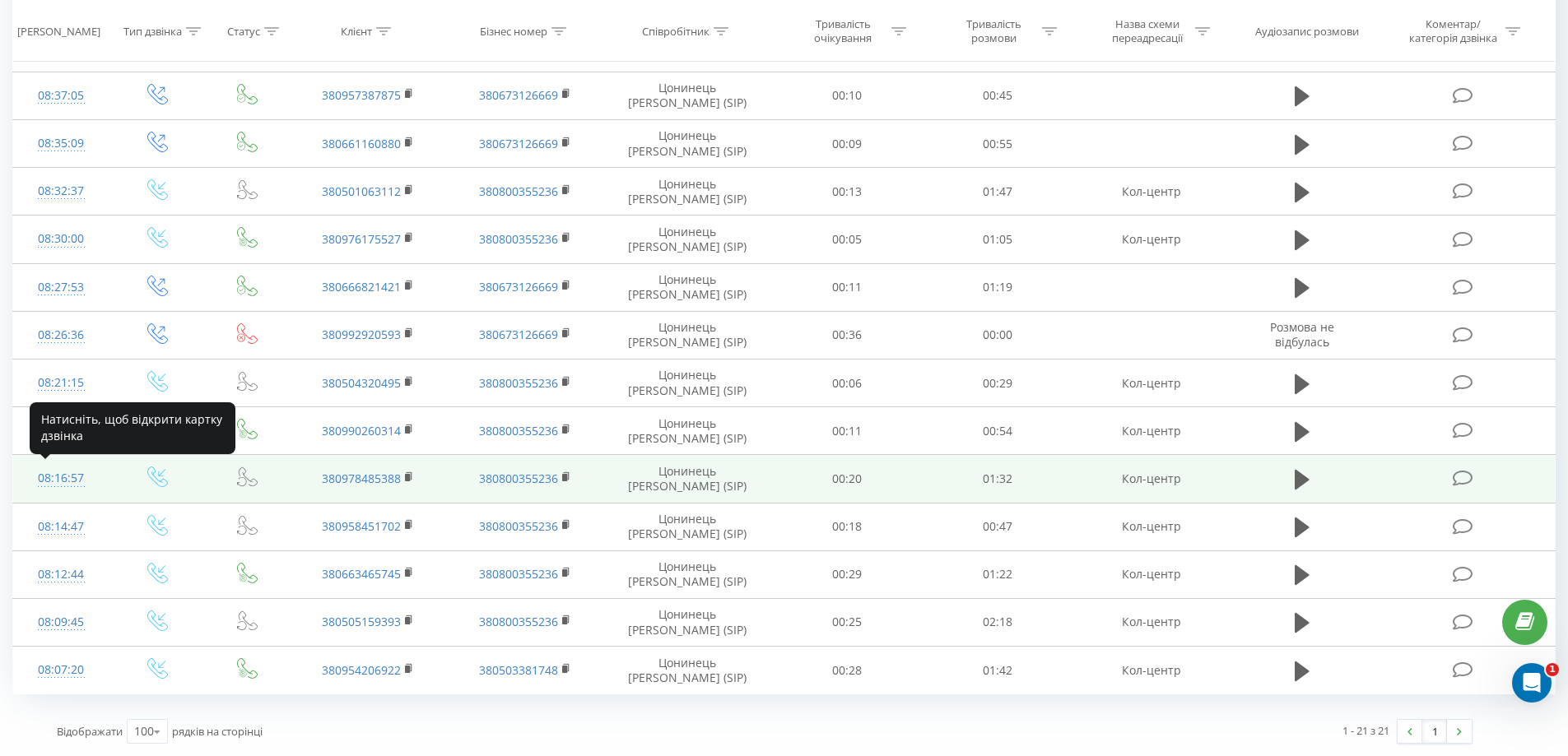
click at [55, 479] on div "08:16:57" at bounding box center [61, 478] width 63 height 33
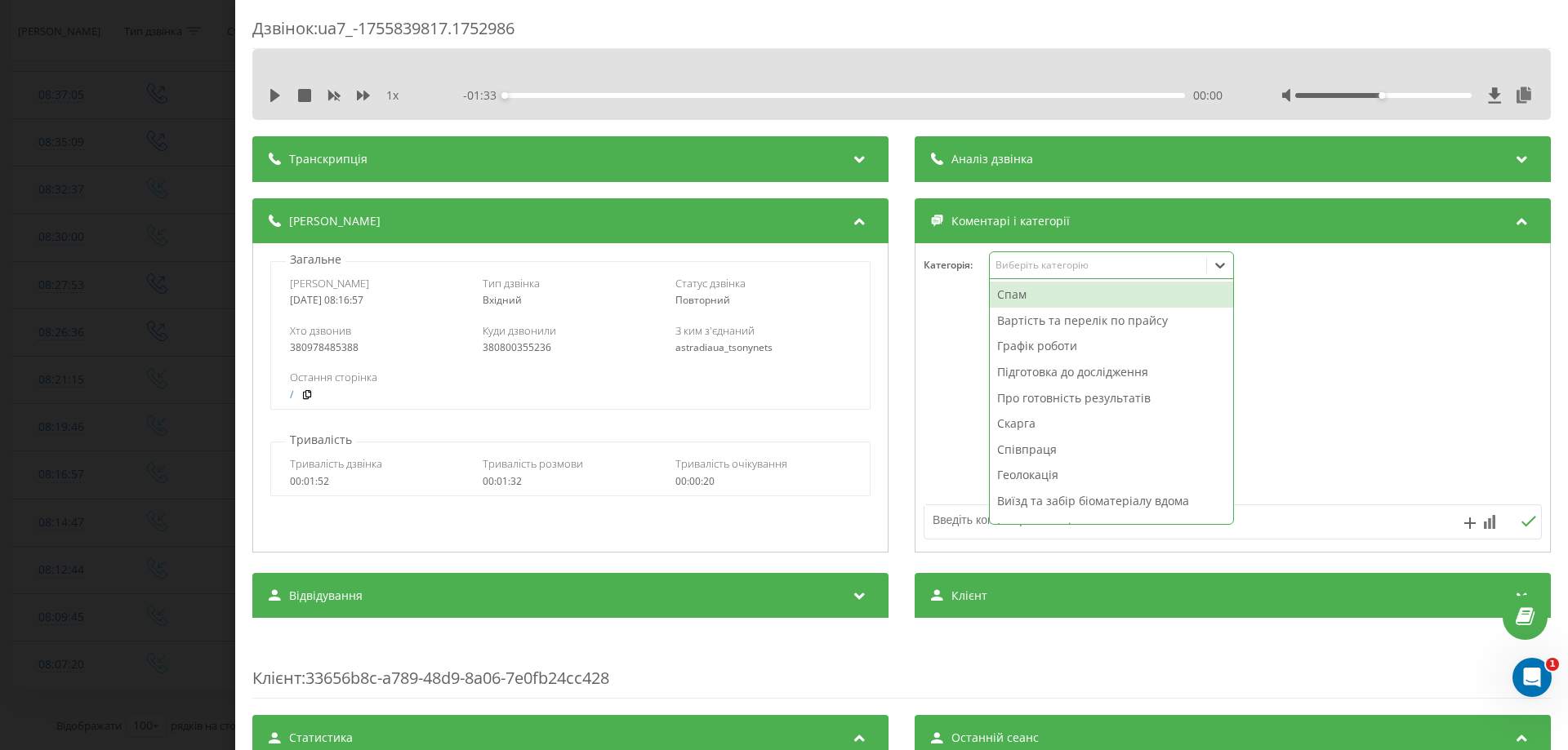
click at [1212, 262] on icon at bounding box center [1219, 265] width 16 height 16
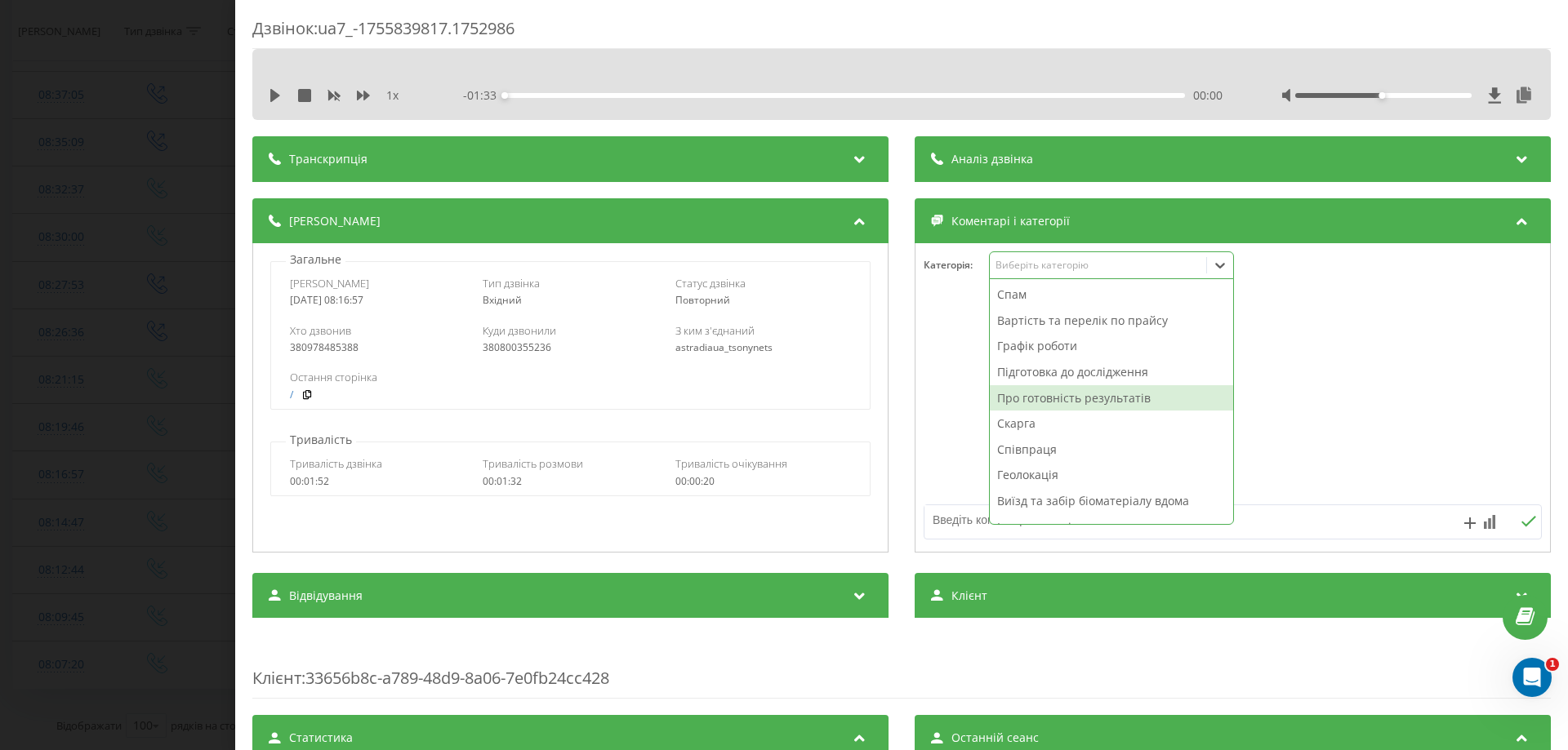
click at [1077, 393] on div "Про готовність результатів" at bounding box center [1111, 399] width 243 height 27
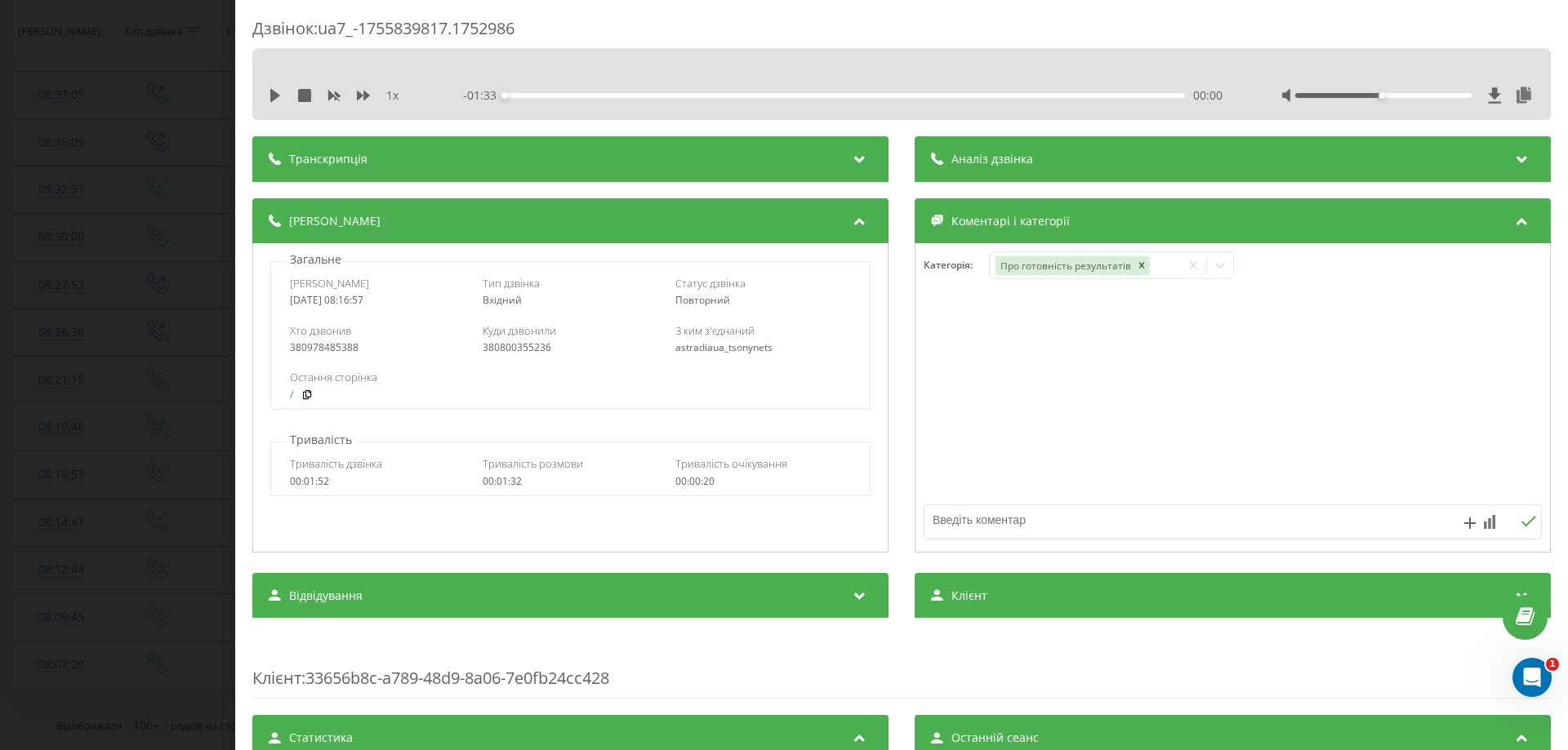
click at [957, 510] on textarea at bounding box center [1170, 519] width 493 height 29
type textarea "вайбер"
click at [1521, 521] on icon at bounding box center [1528, 521] width 15 height 11
click at [19, 495] on div "Дзвінок : ua7_-1755839817.1752986 1 x - 01:33 00:00 00:00 Транскрипція Для AI-а…" at bounding box center [784, 375] width 1568 height 750
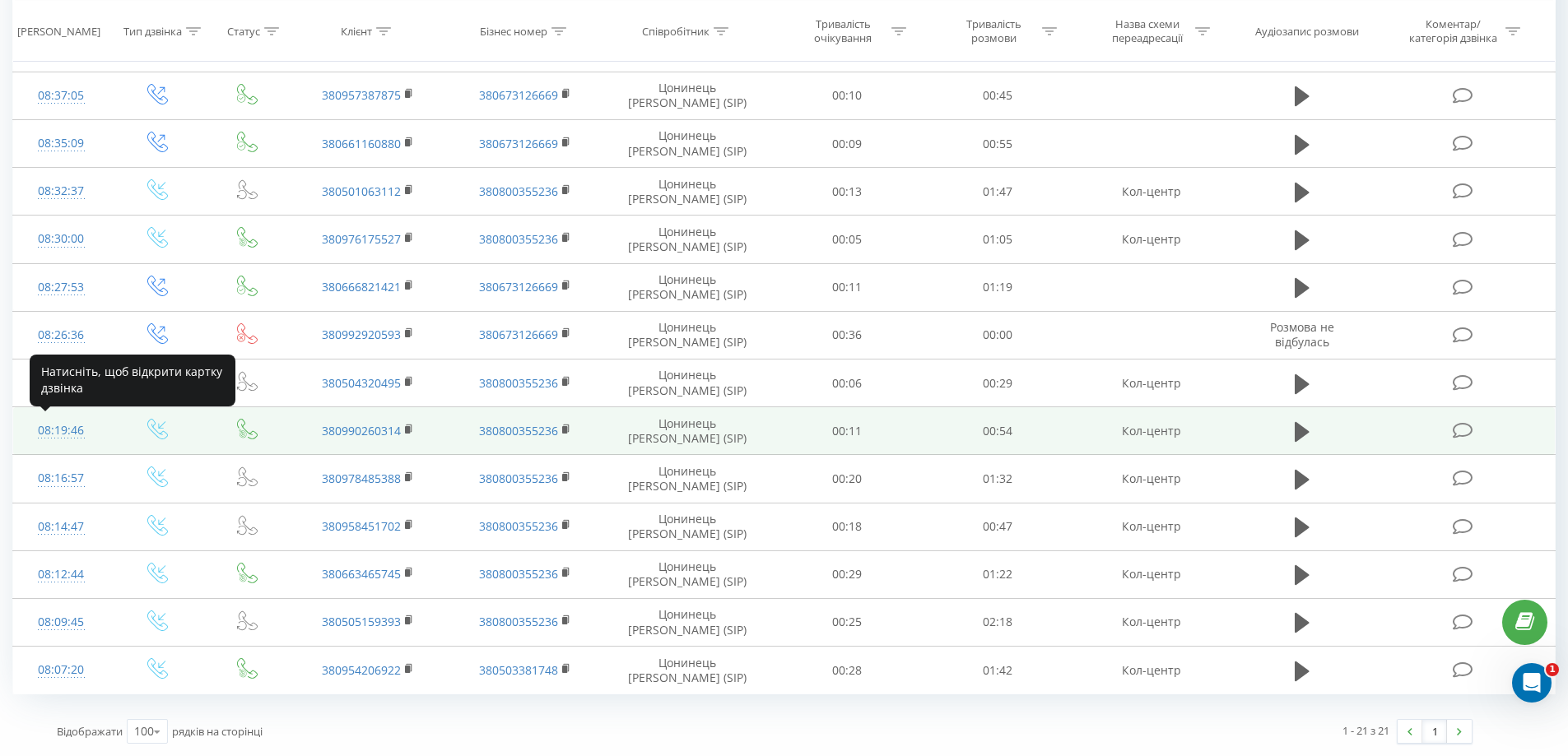
click at [71, 430] on div "08:19:46" at bounding box center [61, 431] width 63 height 33
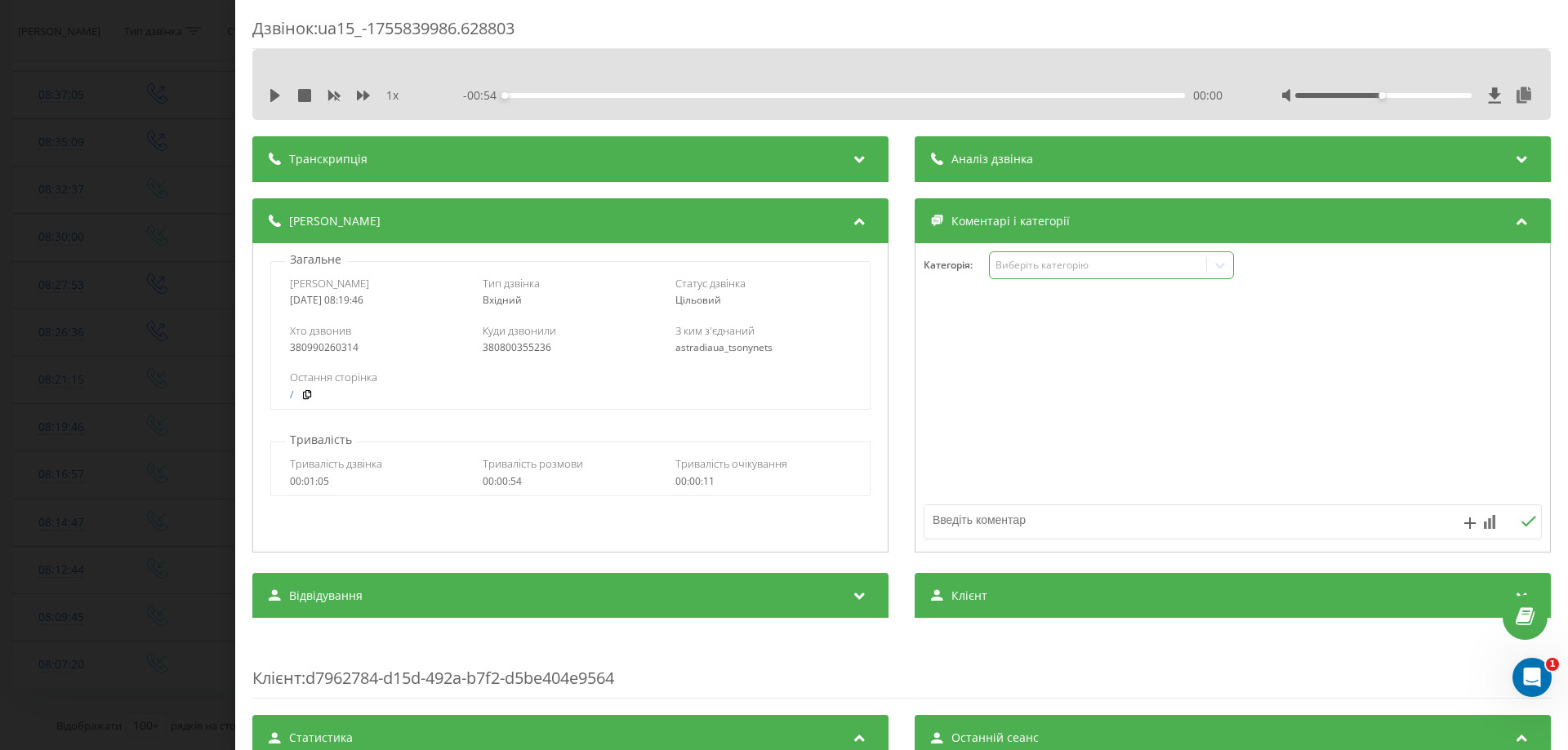
drag, startPoint x: 1220, startPoint y: 266, endPoint x: 1228, endPoint y: 269, distance: 8.5
click at [1221, 266] on icon at bounding box center [1219, 265] width 16 height 16
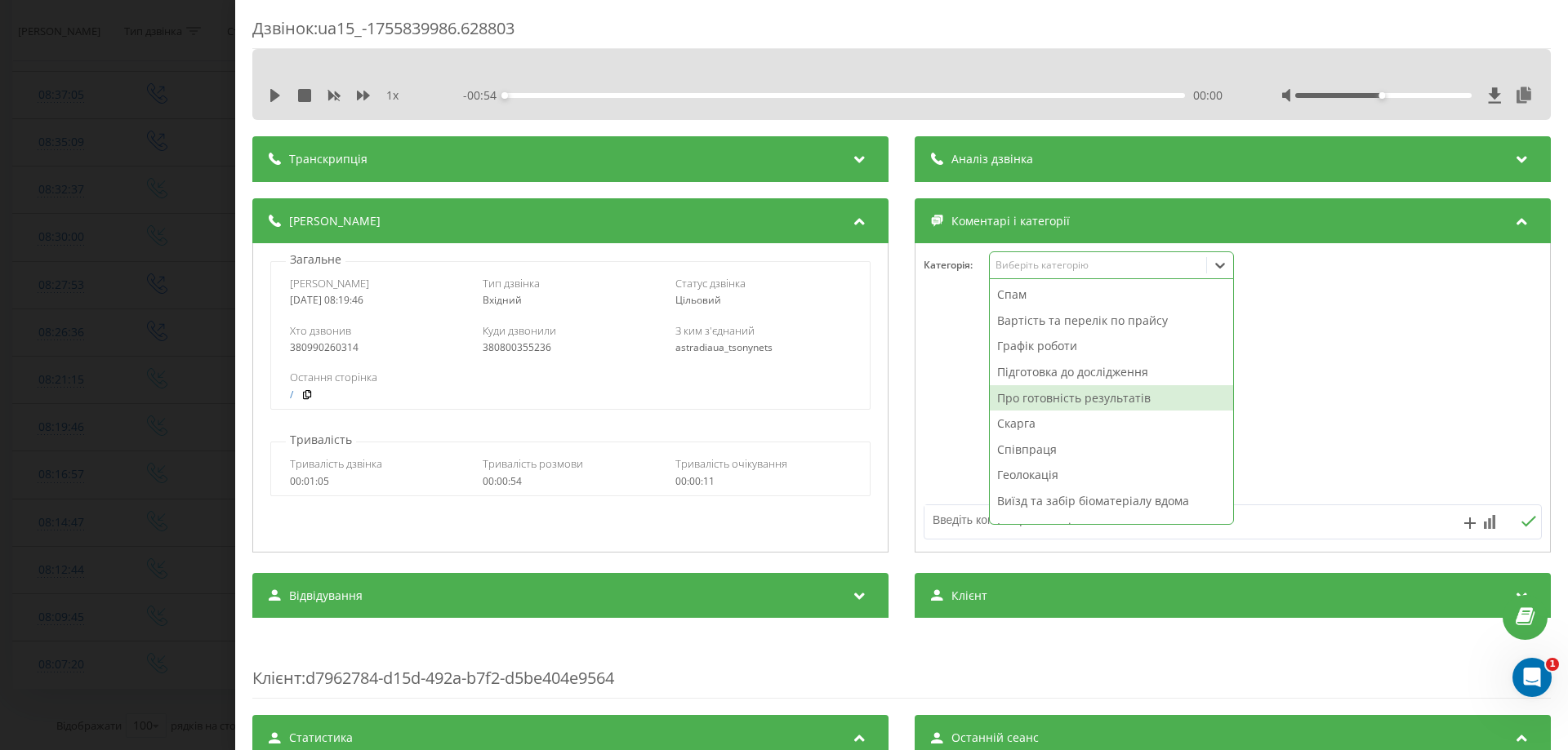
click at [1060, 395] on div "Про готовність результатів" at bounding box center [1111, 399] width 243 height 27
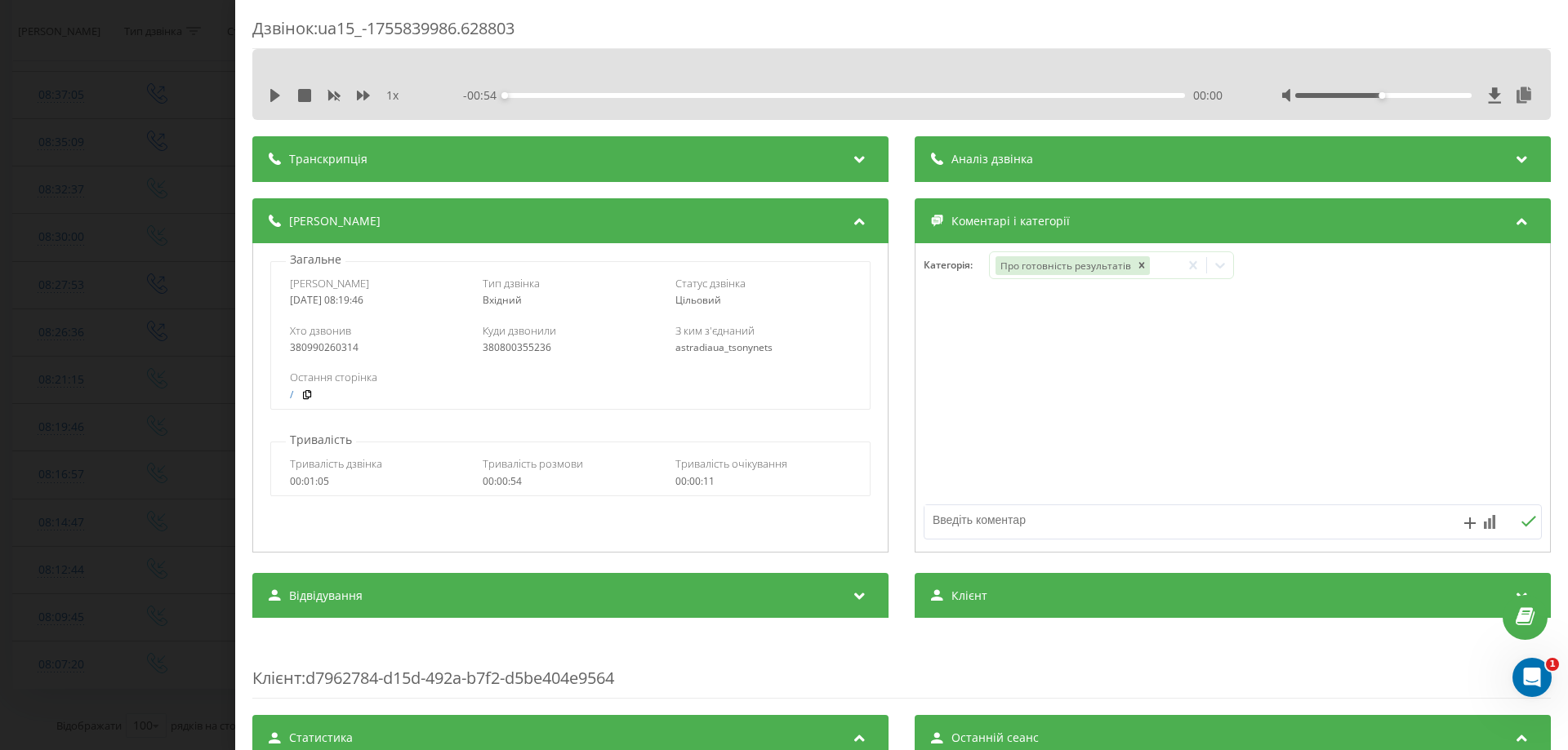
click at [934, 521] on textarea at bounding box center [1170, 519] width 493 height 29
type textarea "вайбер"
click at [1521, 522] on icon at bounding box center [1528, 520] width 14 height 10
click at [13, 345] on div "Дзвінок : ua15_-1755839986.628803 1 x - 00:54 00:00 00:00 Транскрипція Для AI-а…" at bounding box center [784, 375] width 1568 height 750
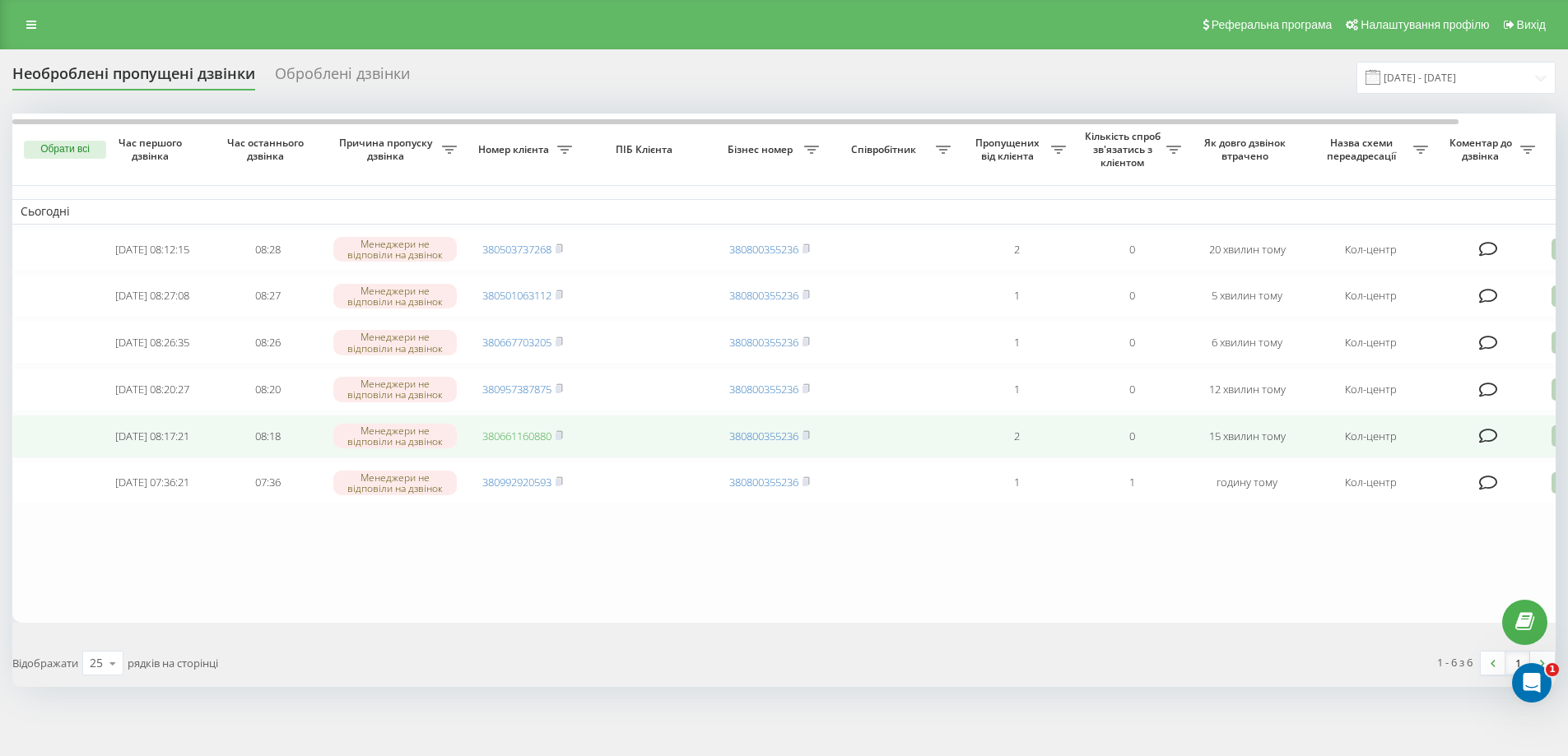
click at [539, 443] on link "380661160880" at bounding box center [517, 435] width 69 height 14
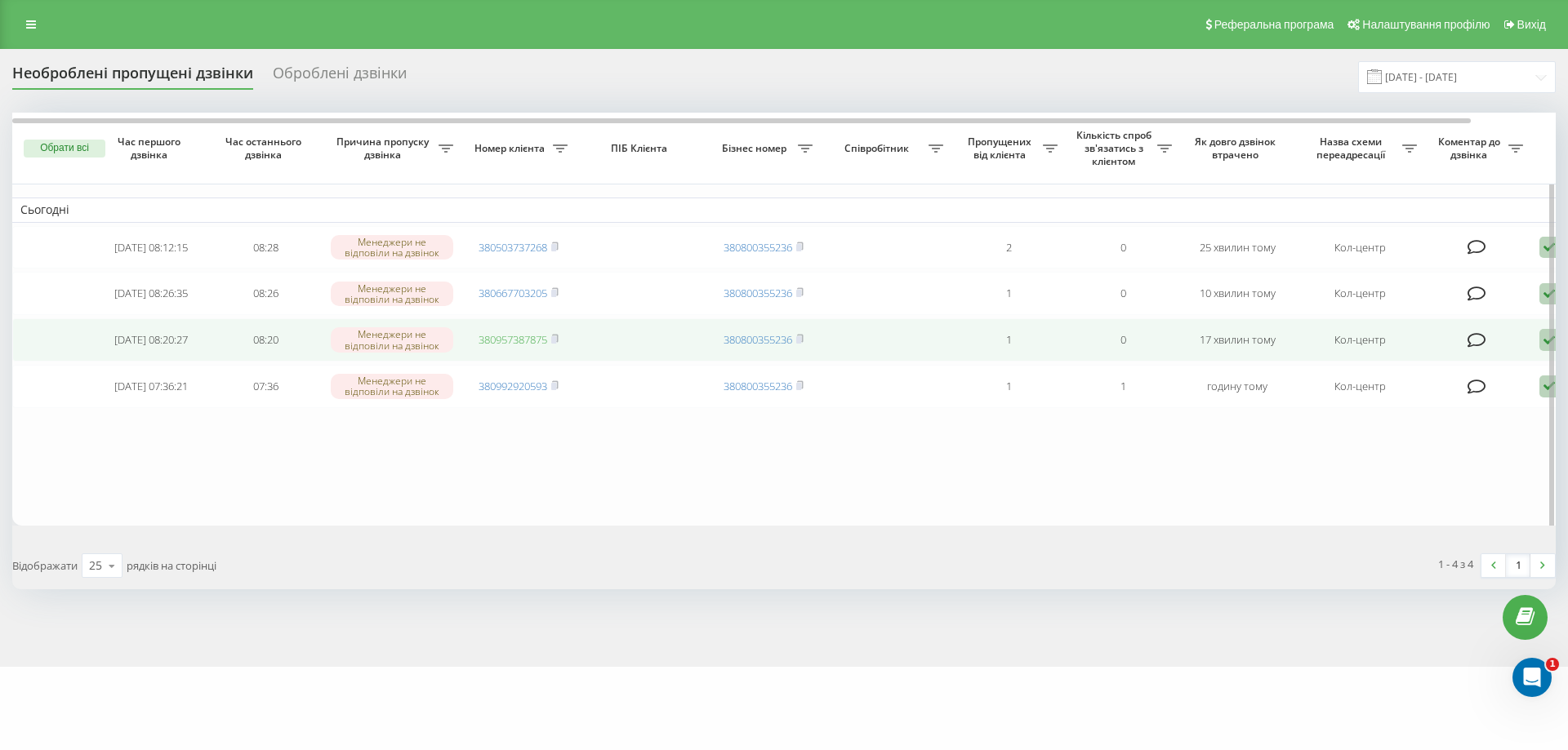
click at [504, 347] on link "380957387875" at bounding box center [513, 339] width 68 height 14
click at [500, 347] on link "380667703205" at bounding box center [513, 339] width 68 height 14
click at [531, 347] on link "380968412026" at bounding box center [513, 339] width 68 height 14
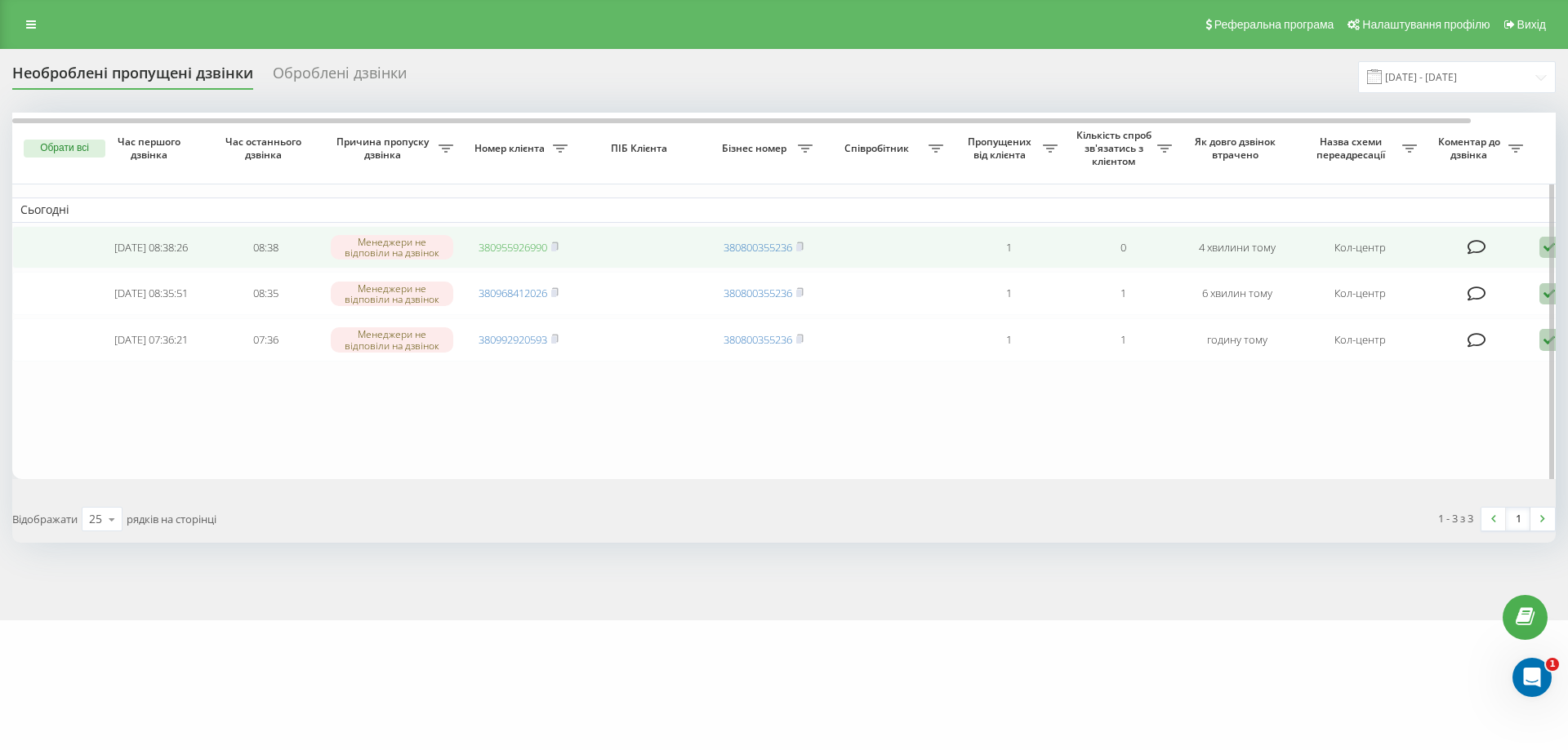
click at [537, 252] on link "380955926990" at bounding box center [513, 247] width 68 height 14
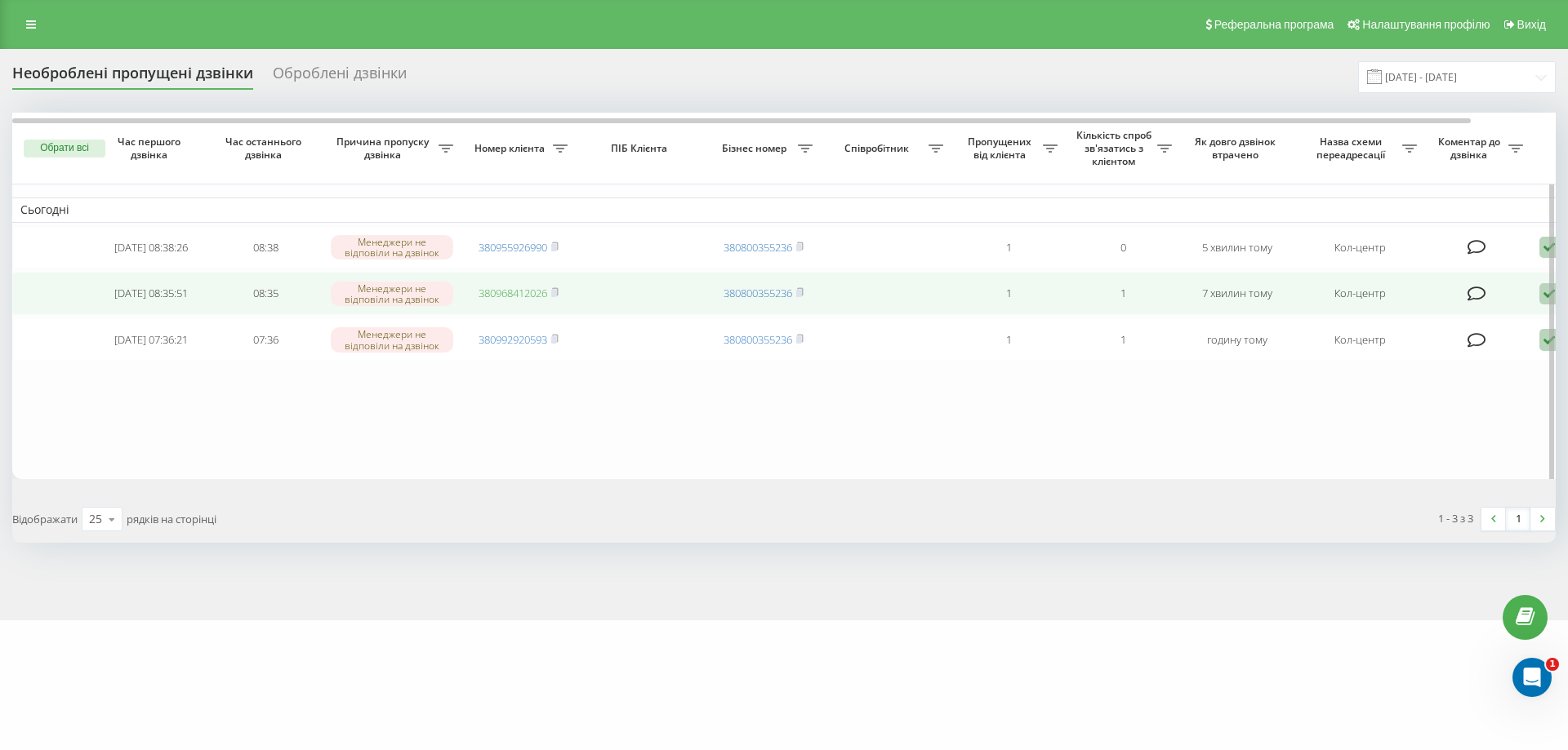
click at [527, 295] on link "380968412026" at bounding box center [513, 292] width 68 height 14
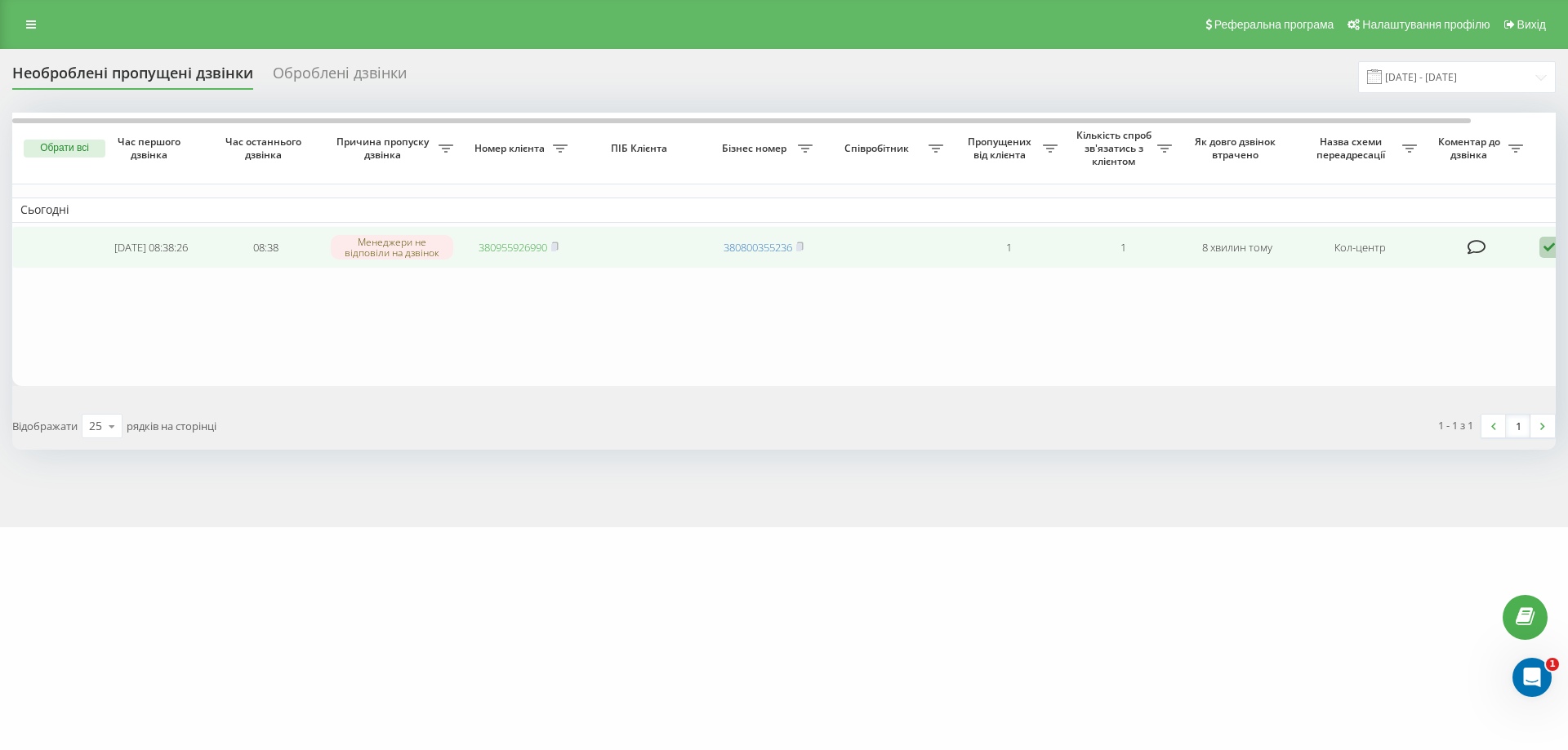
click at [531, 253] on link "380955926990" at bounding box center [513, 247] width 68 height 14
click at [530, 251] on link "380955926990" at bounding box center [513, 247] width 68 height 14
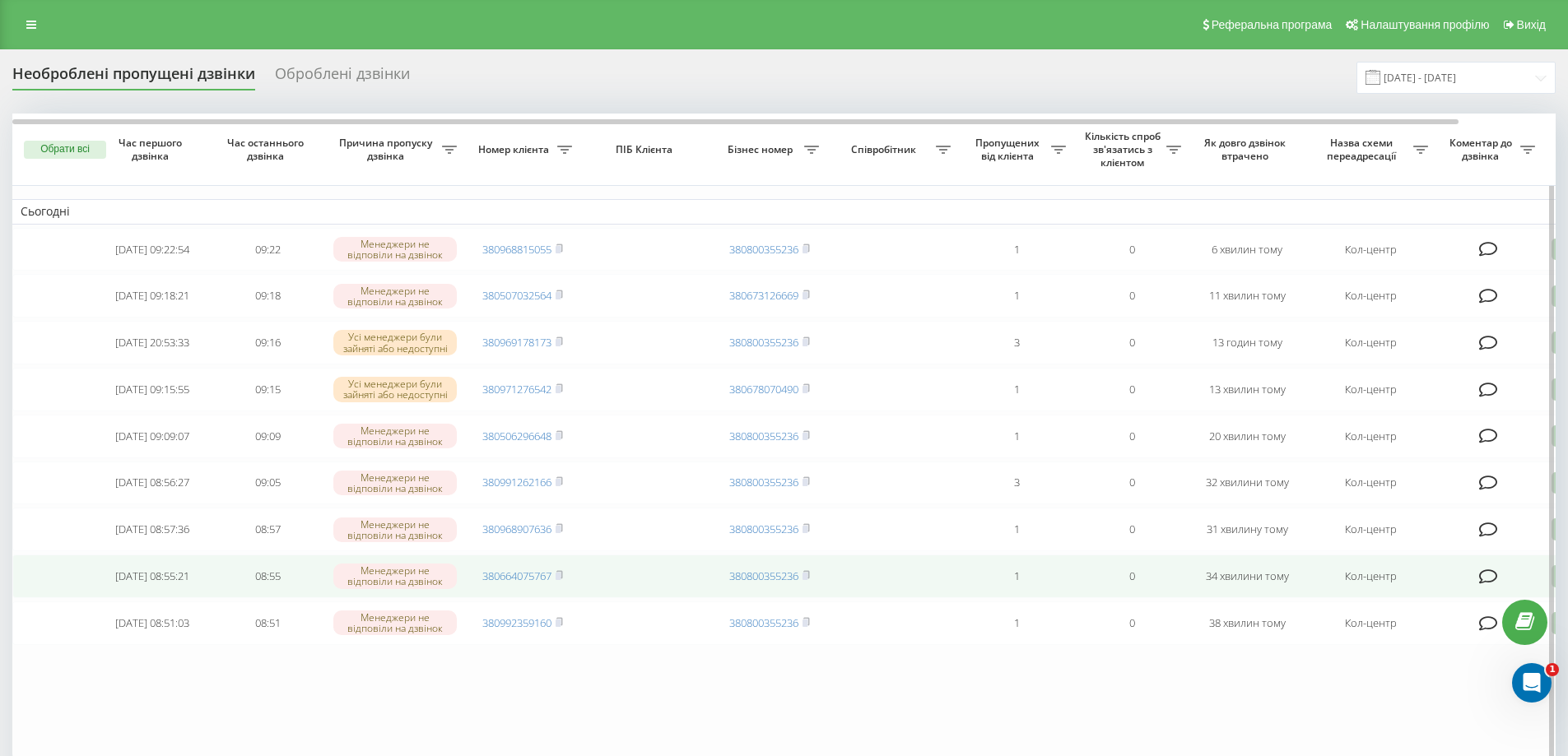
scroll to position [82, 0]
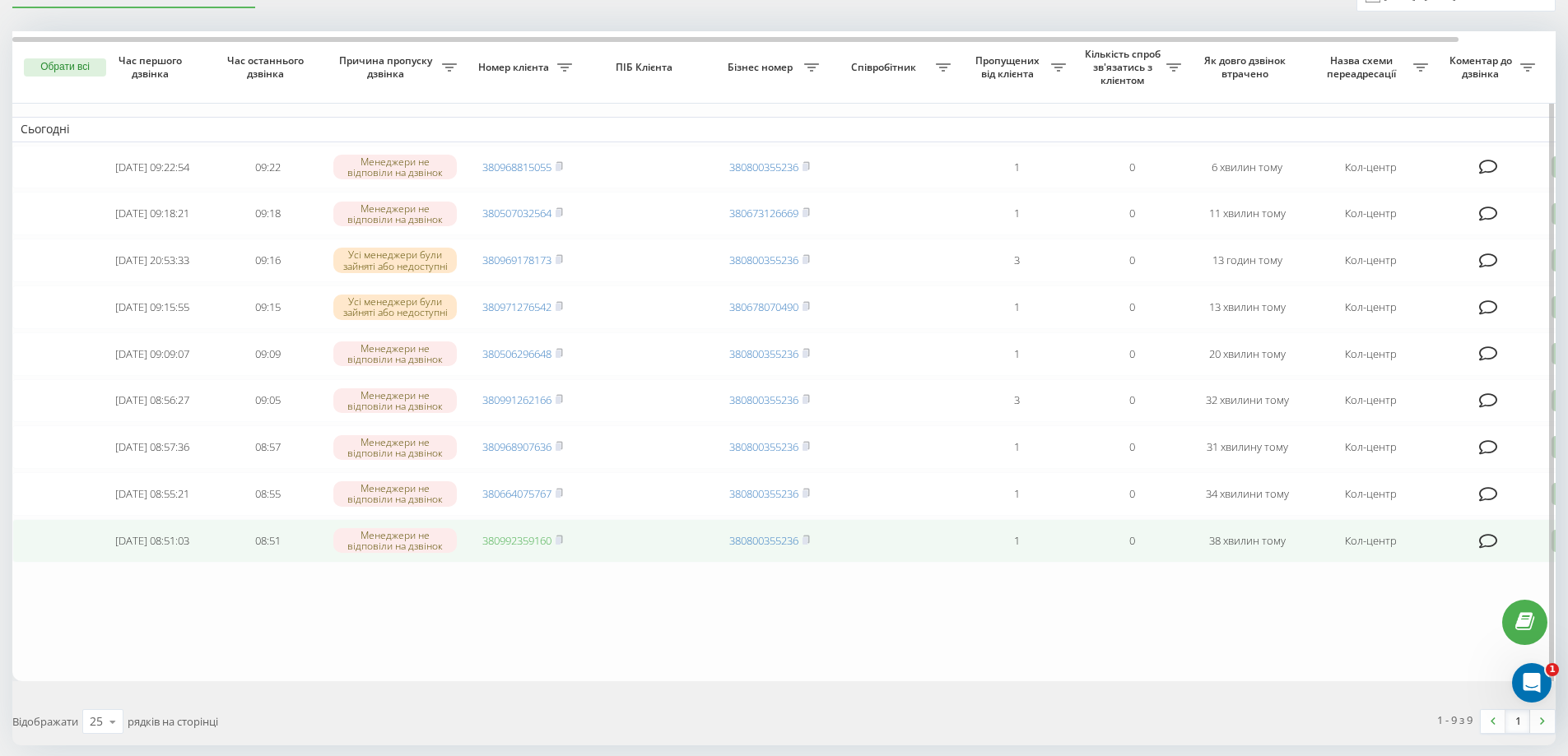
click at [504, 548] on link "380992359160" at bounding box center [517, 540] width 69 height 14
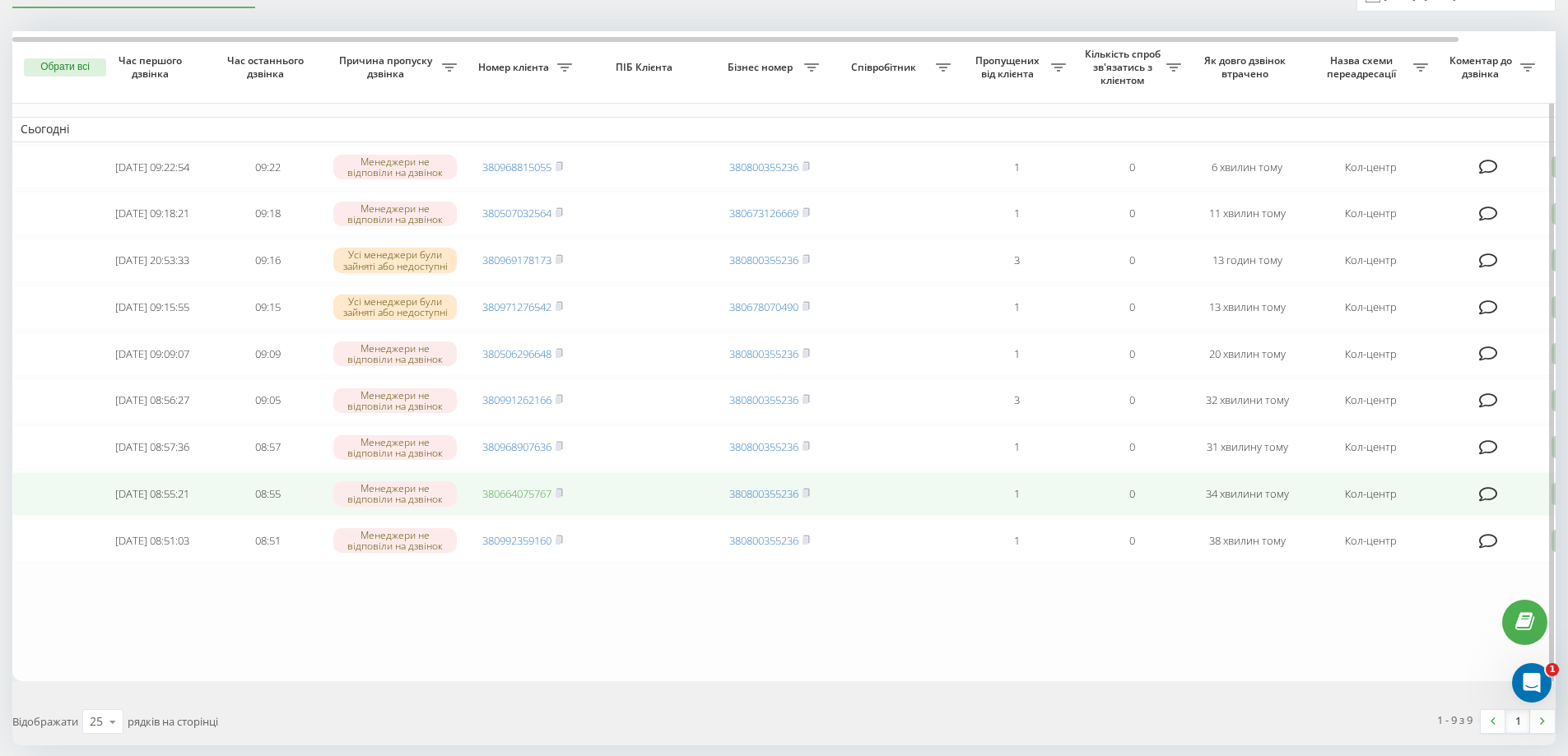
click at [492, 501] on link "380664075767" at bounding box center [517, 493] width 69 height 14
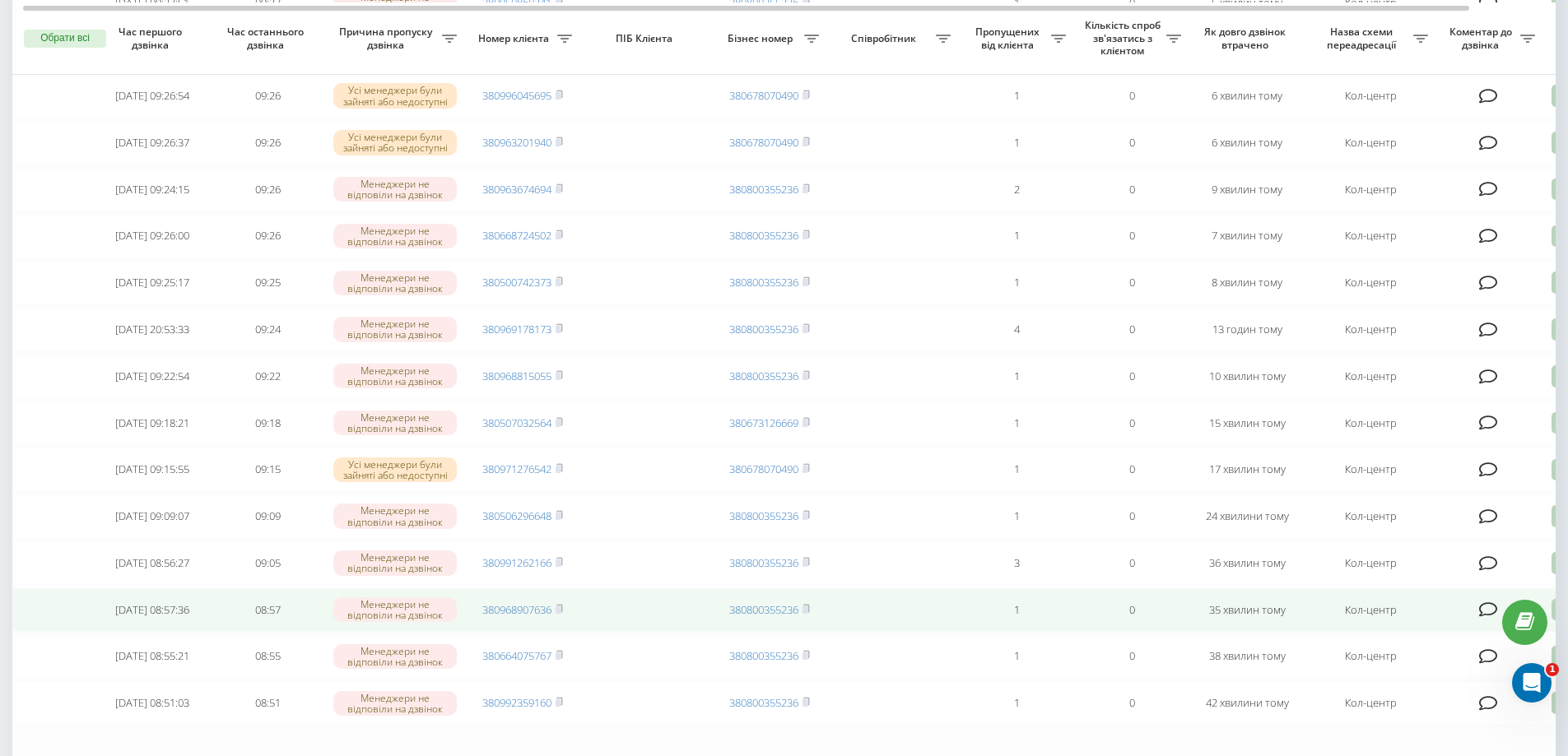
scroll to position [522, 0]
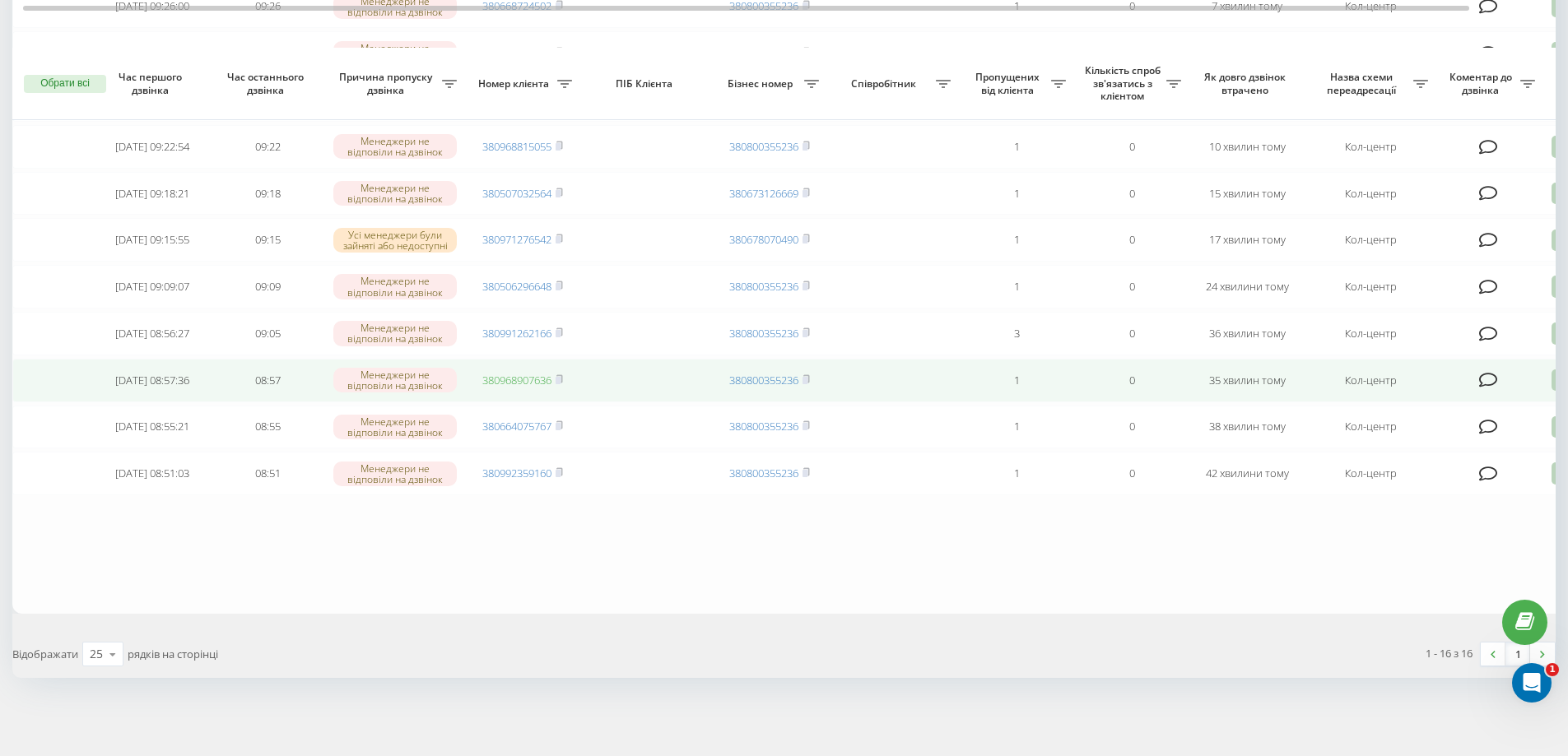
click at [524, 375] on link "380968907636" at bounding box center [517, 380] width 69 height 14
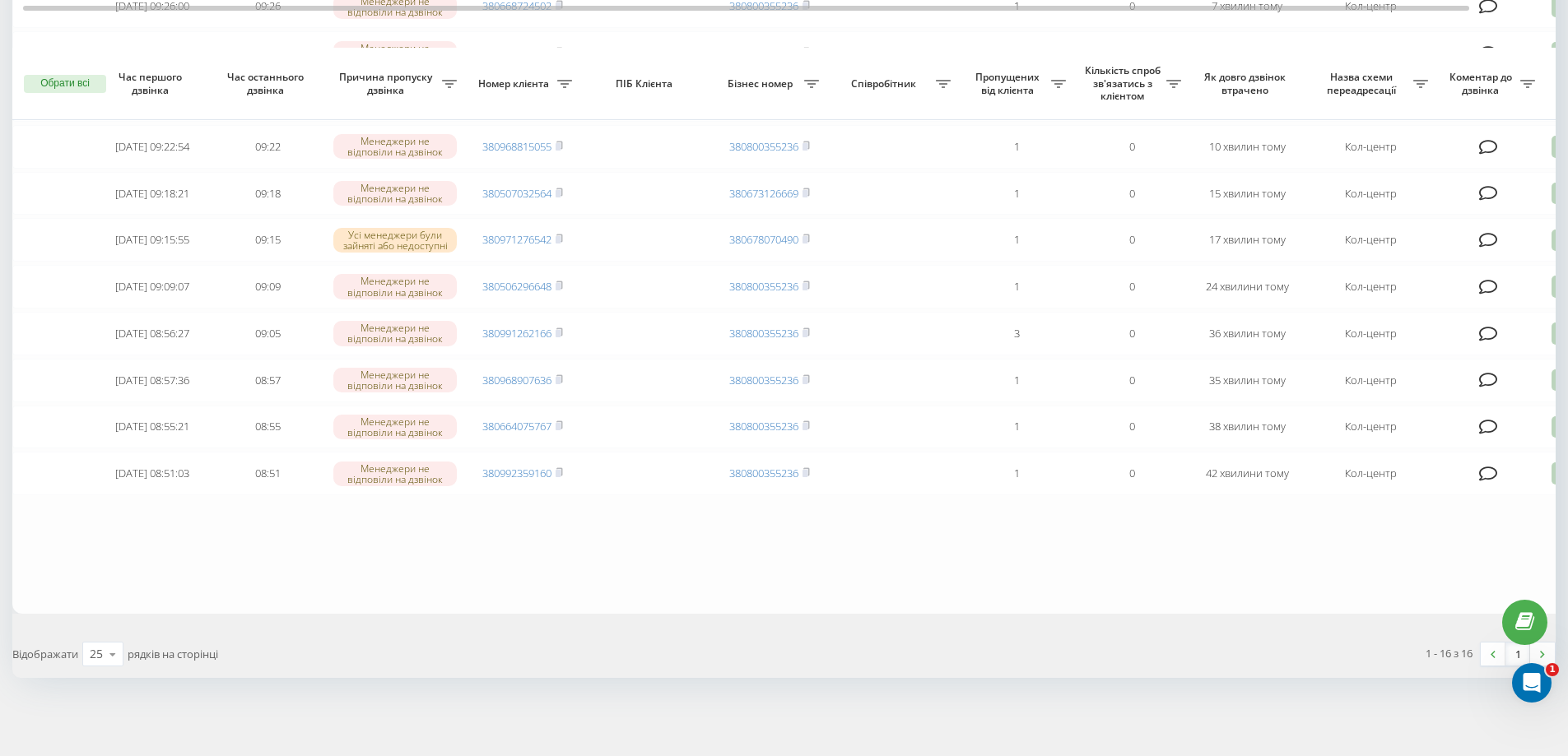
scroll to position [0, 0]
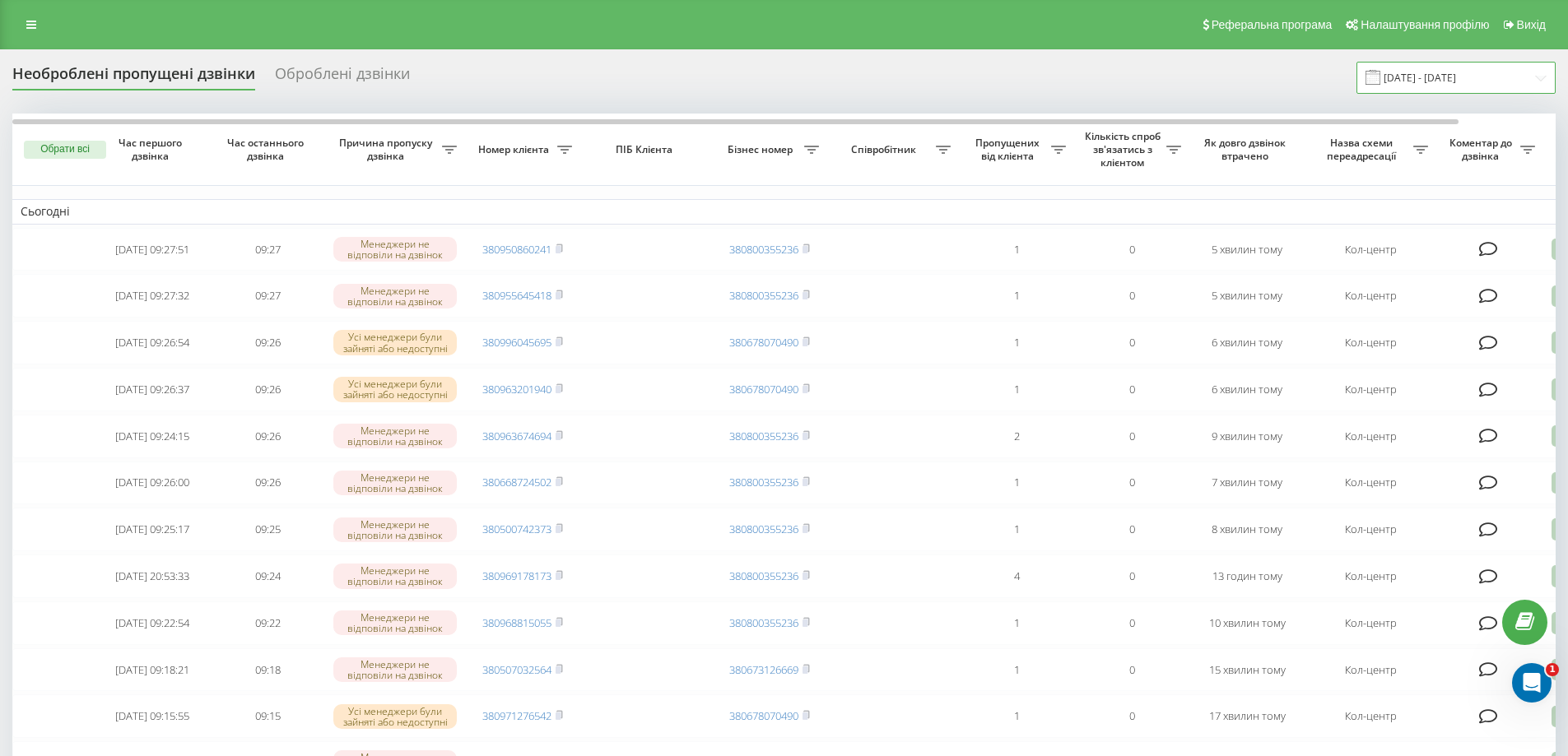
click at [1530, 78] on input "[DATE] - [DATE]" at bounding box center [1456, 78] width 199 height 33
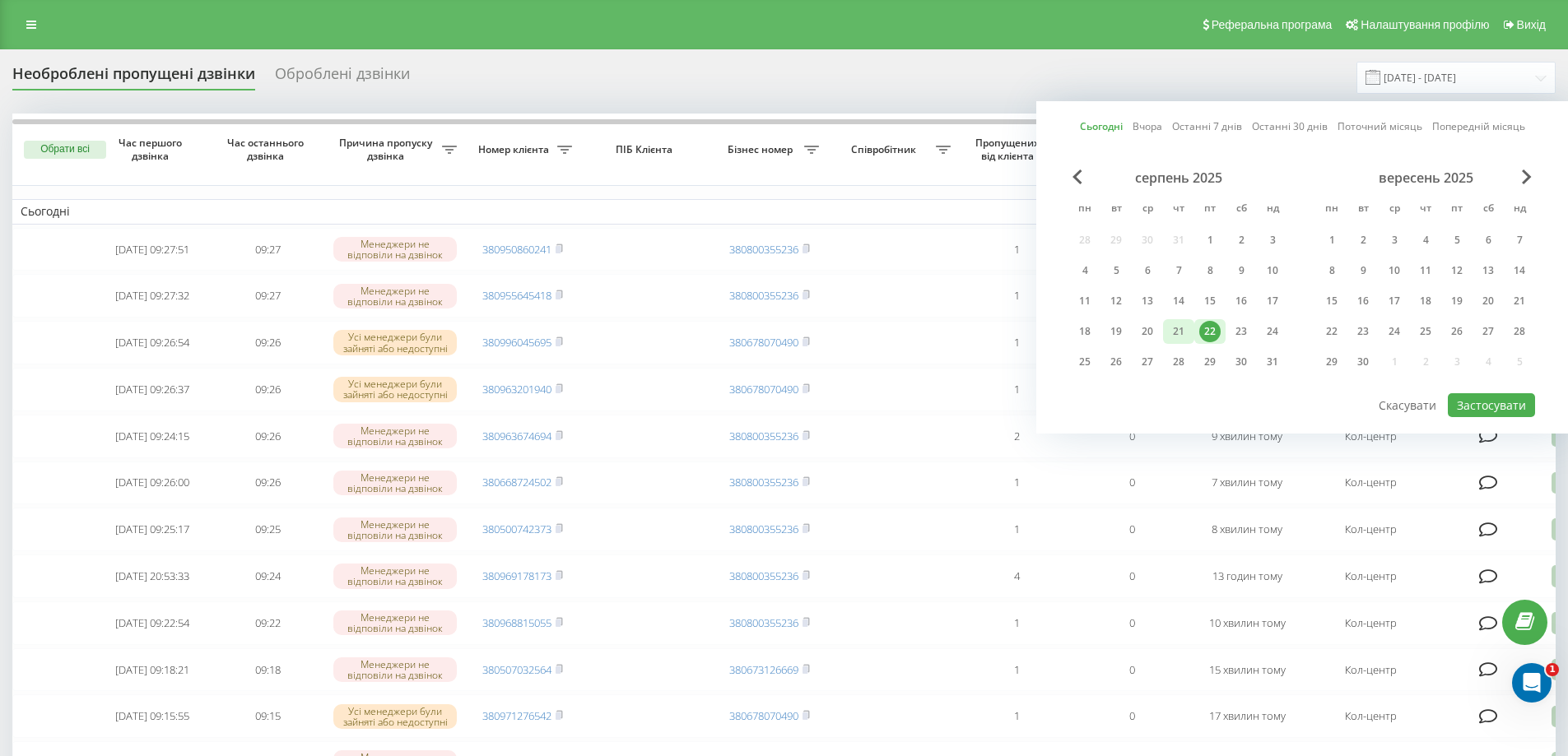
click at [1181, 332] on div "21" at bounding box center [1178, 331] width 21 height 21
click at [1475, 400] on button "Застосувати" at bounding box center [1491, 405] width 87 height 24
type input "[DATE] - [DATE]"
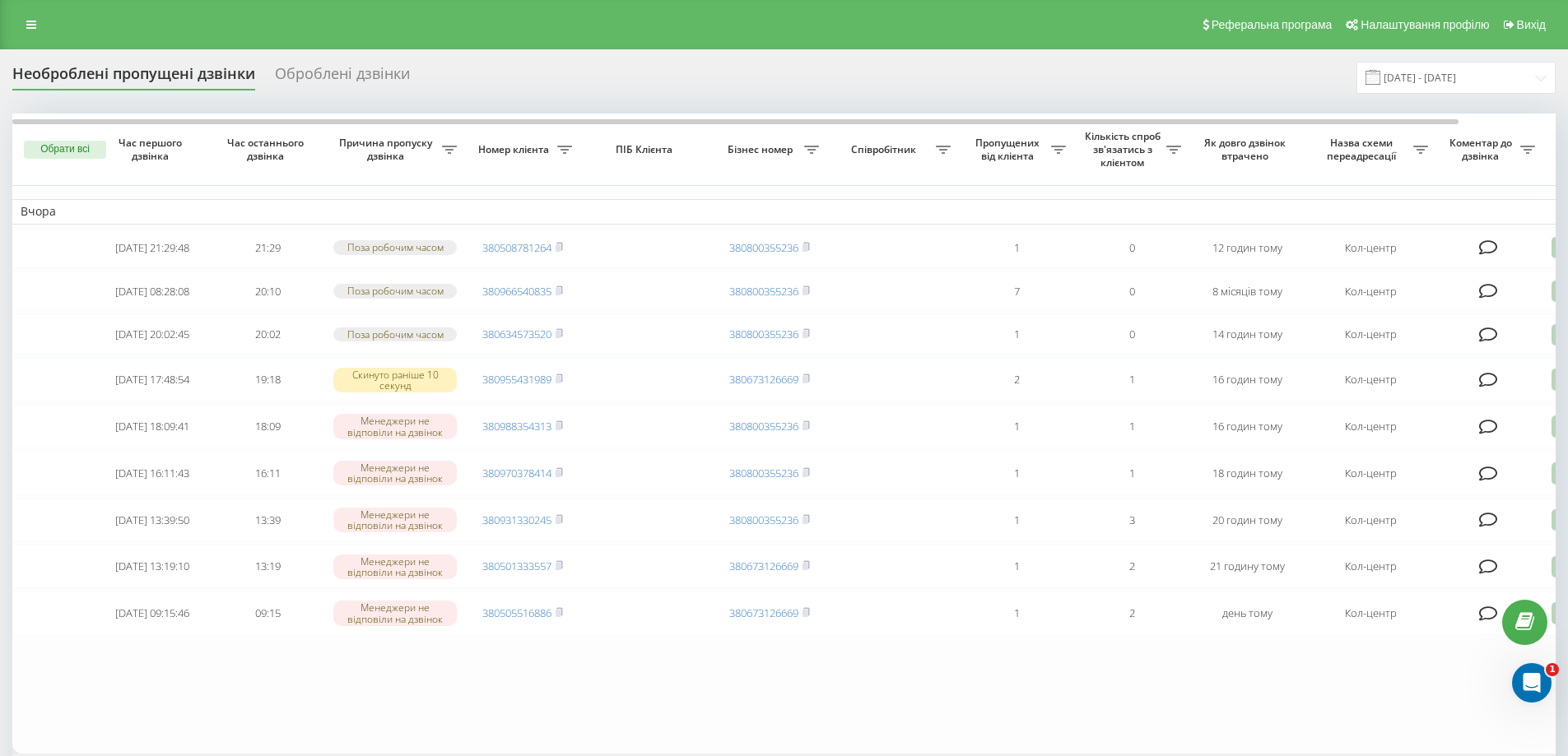
click at [31, 33] on link at bounding box center [31, 25] width 30 height 23
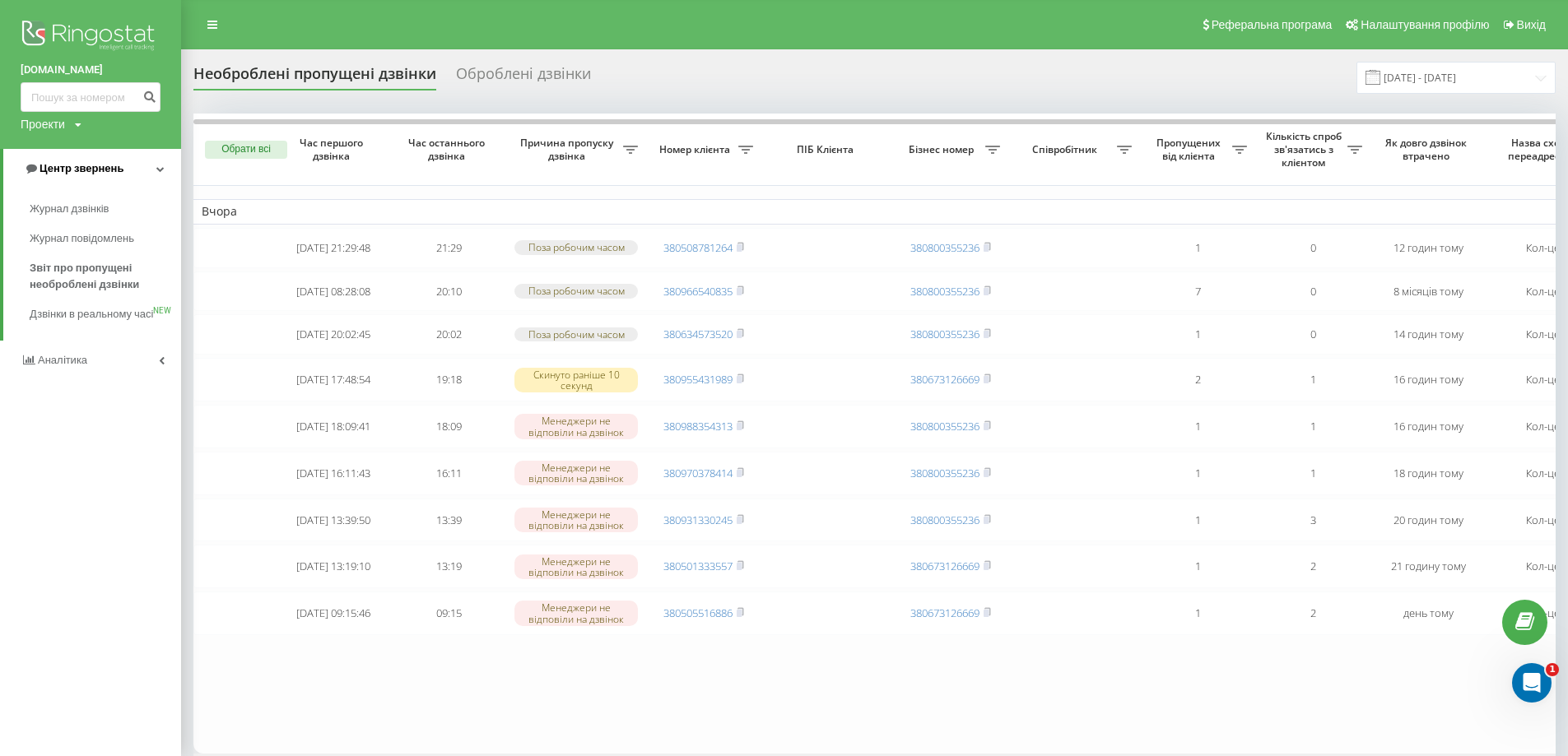
click at [107, 169] on span "Центр звернень" at bounding box center [81, 167] width 84 height 12
click at [123, 172] on link "Центр звернень" at bounding box center [90, 168] width 181 height 39
click at [132, 209] on link "Журнал дзвінків" at bounding box center [105, 209] width 151 height 30
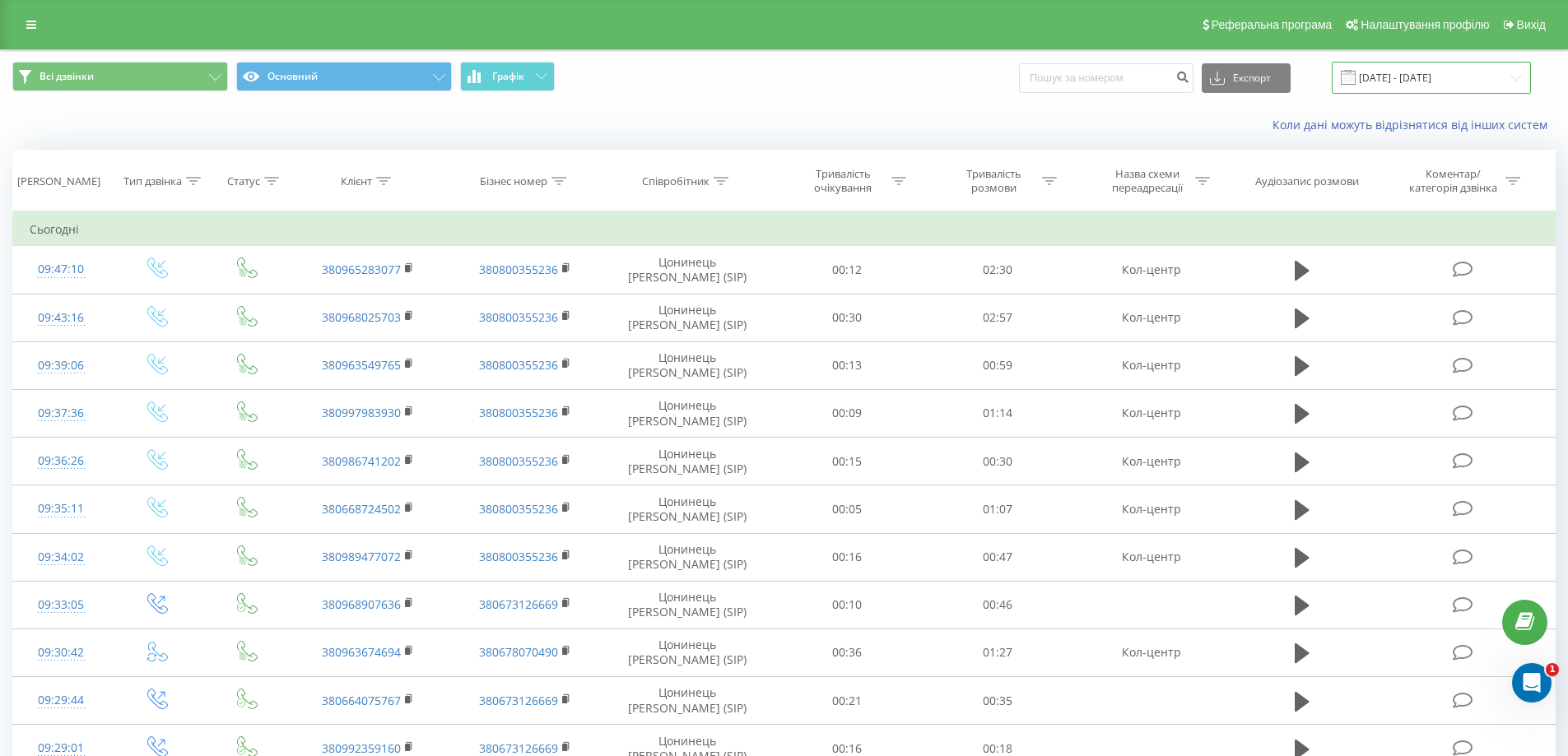
click at [1511, 71] on input "[DATE] - [DATE]" at bounding box center [1431, 78] width 199 height 33
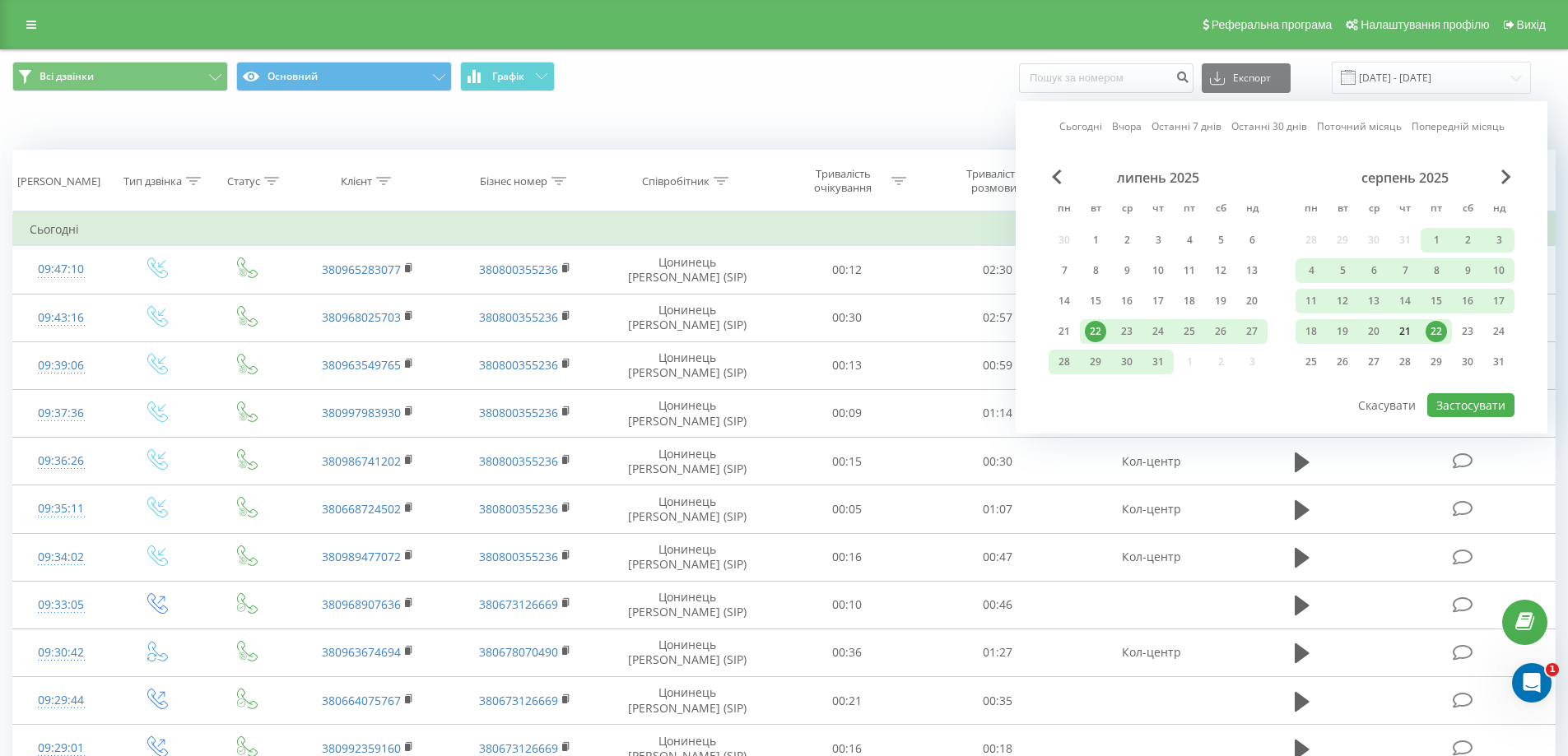
click at [1401, 325] on div "21" at bounding box center [1405, 331] width 21 height 21
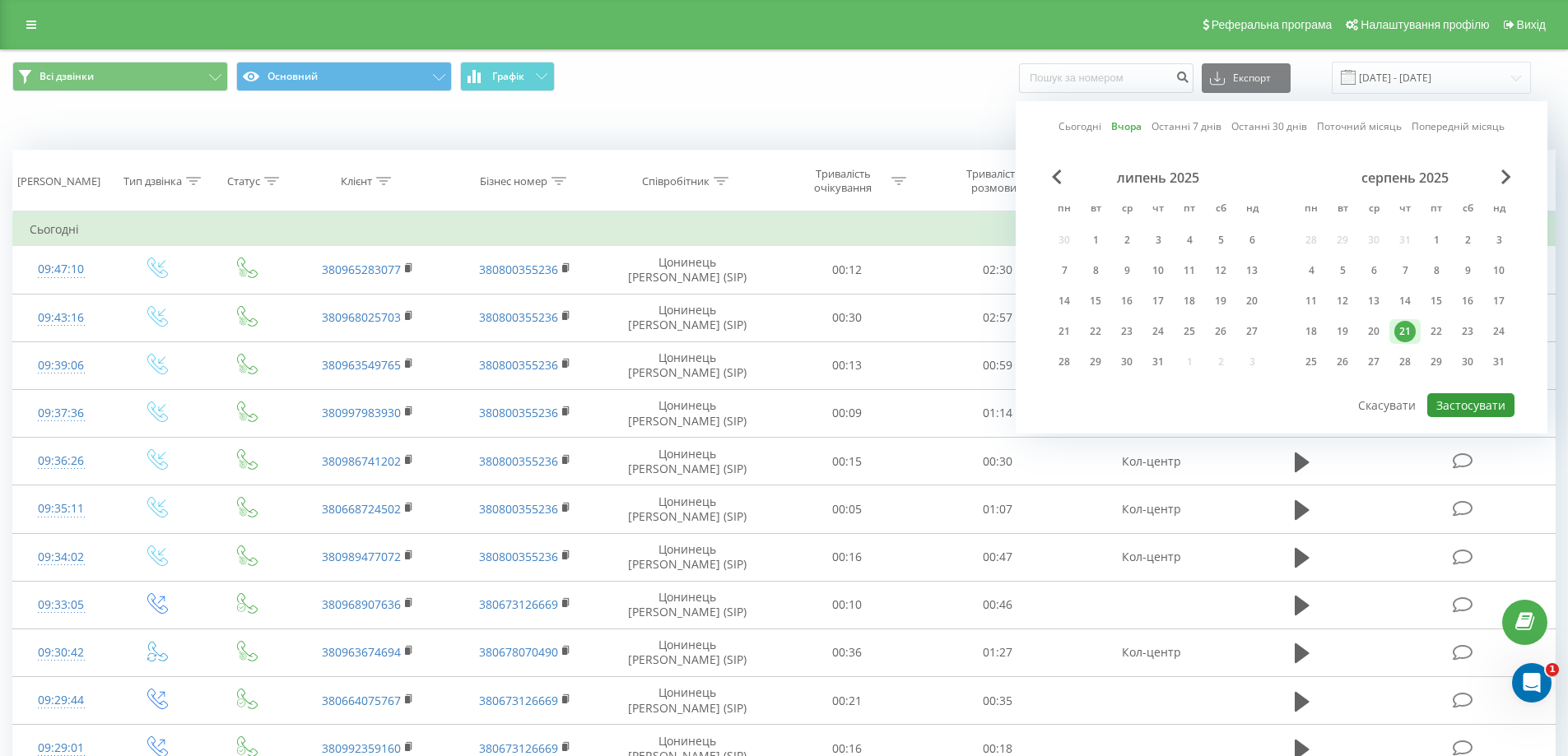
click at [1489, 404] on button "Застосувати" at bounding box center [1470, 405] width 87 height 24
type input "[DATE] - [DATE]"
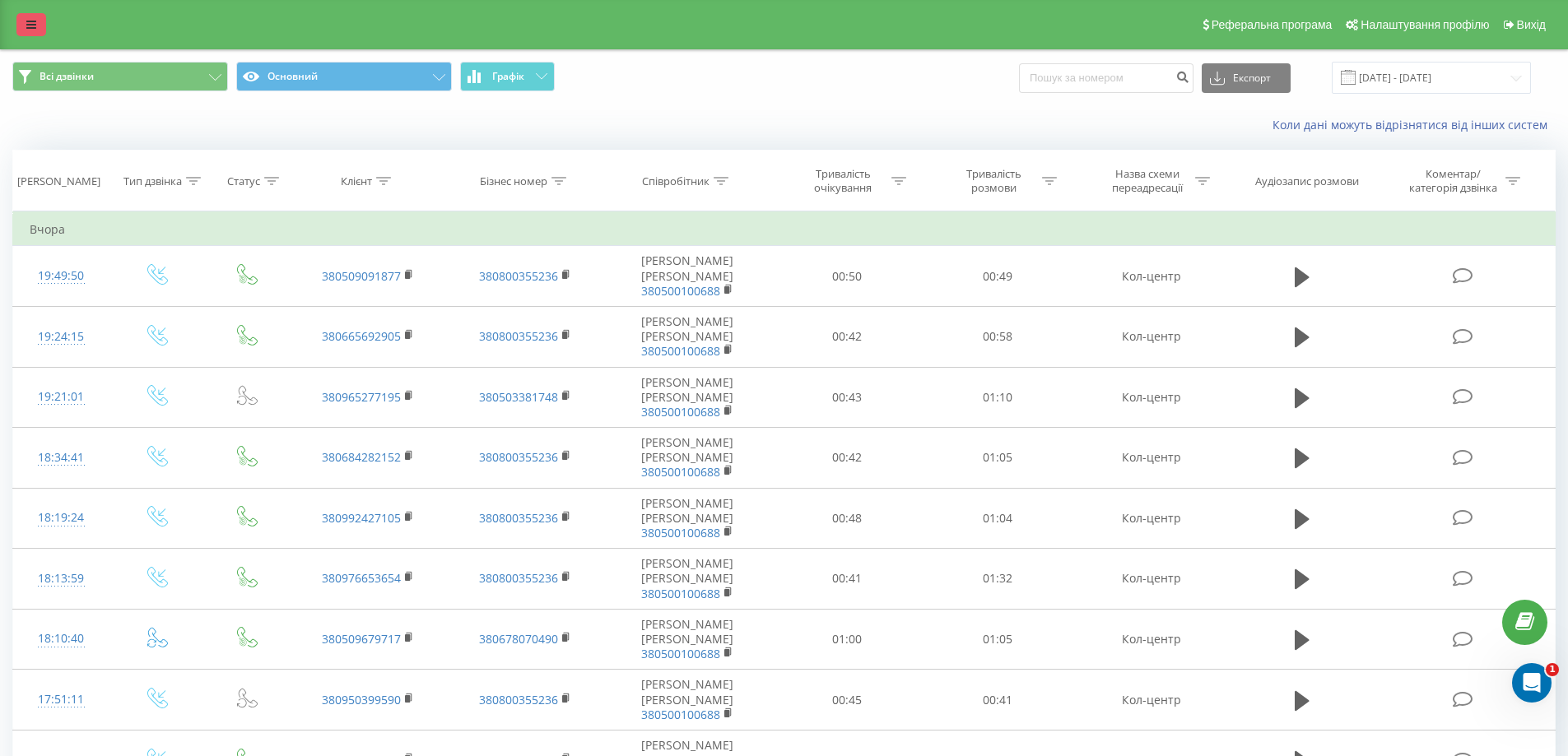
click at [29, 27] on icon at bounding box center [32, 25] width 10 height 11
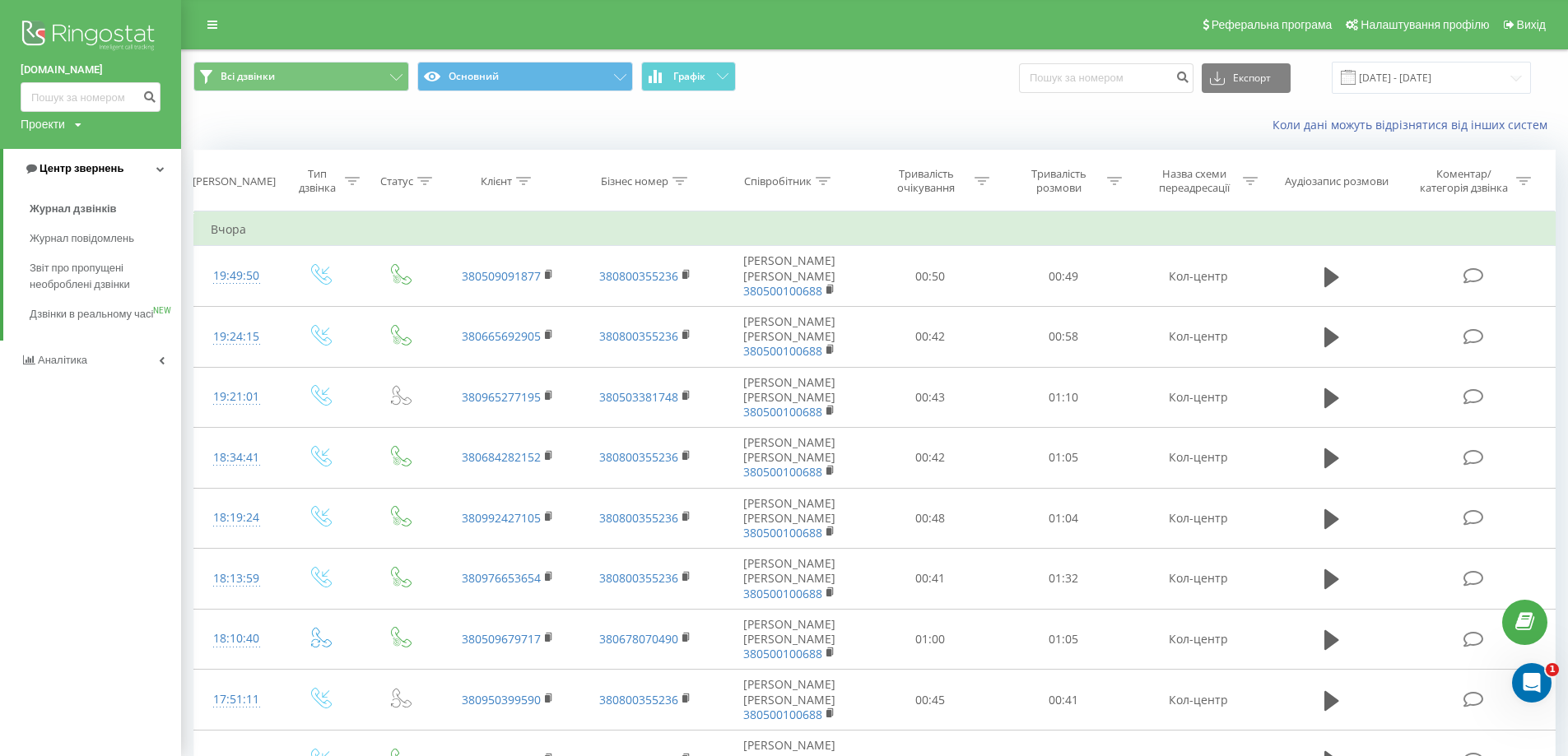
click at [87, 167] on span "Центр звернень" at bounding box center [81, 167] width 84 height 12
click at [94, 161] on link "Центр звернень" at bounding box center [90, 168] width 181 height 39
click at [116, 265] on span "Звіт про пропущені необроблені дзвінки" at bounding box center [101, 277] width 144 height 33
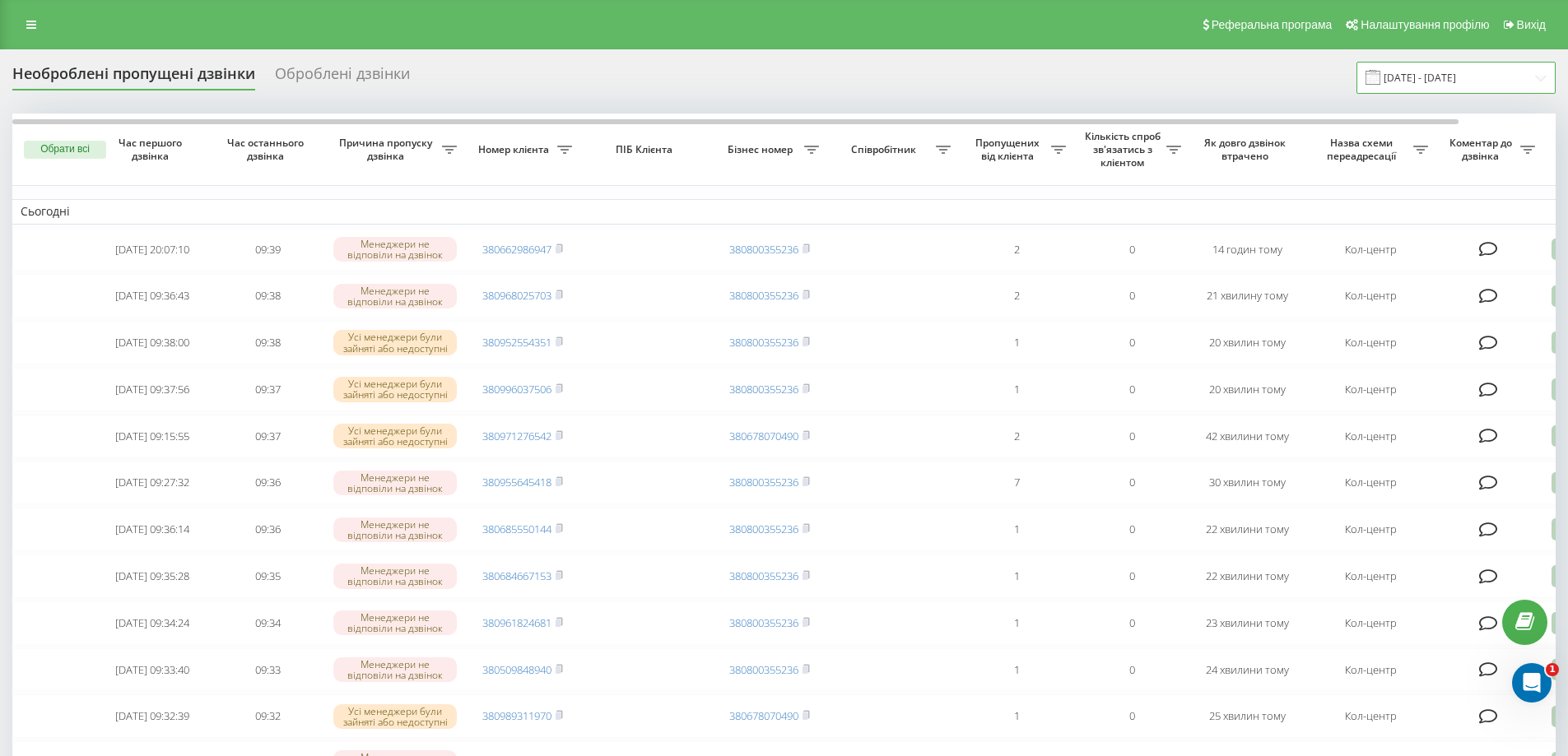
click at [1531, 79] on input "[DATE] - [DATE]" at bounding box center [1456, 78] width 199 height 33
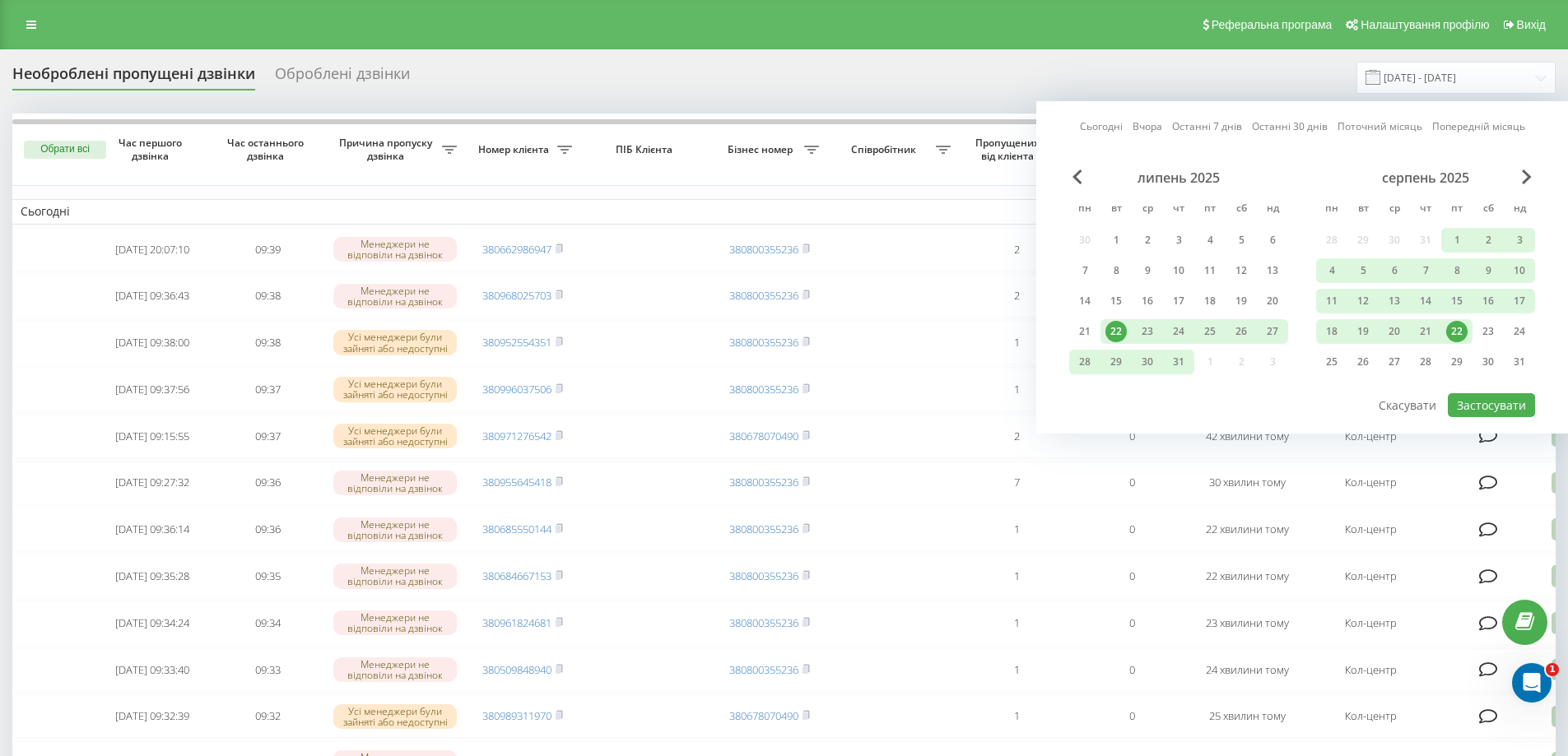
click at [1457, 322] on div "22" at bounding box center [1457, 331] width 21 height 21
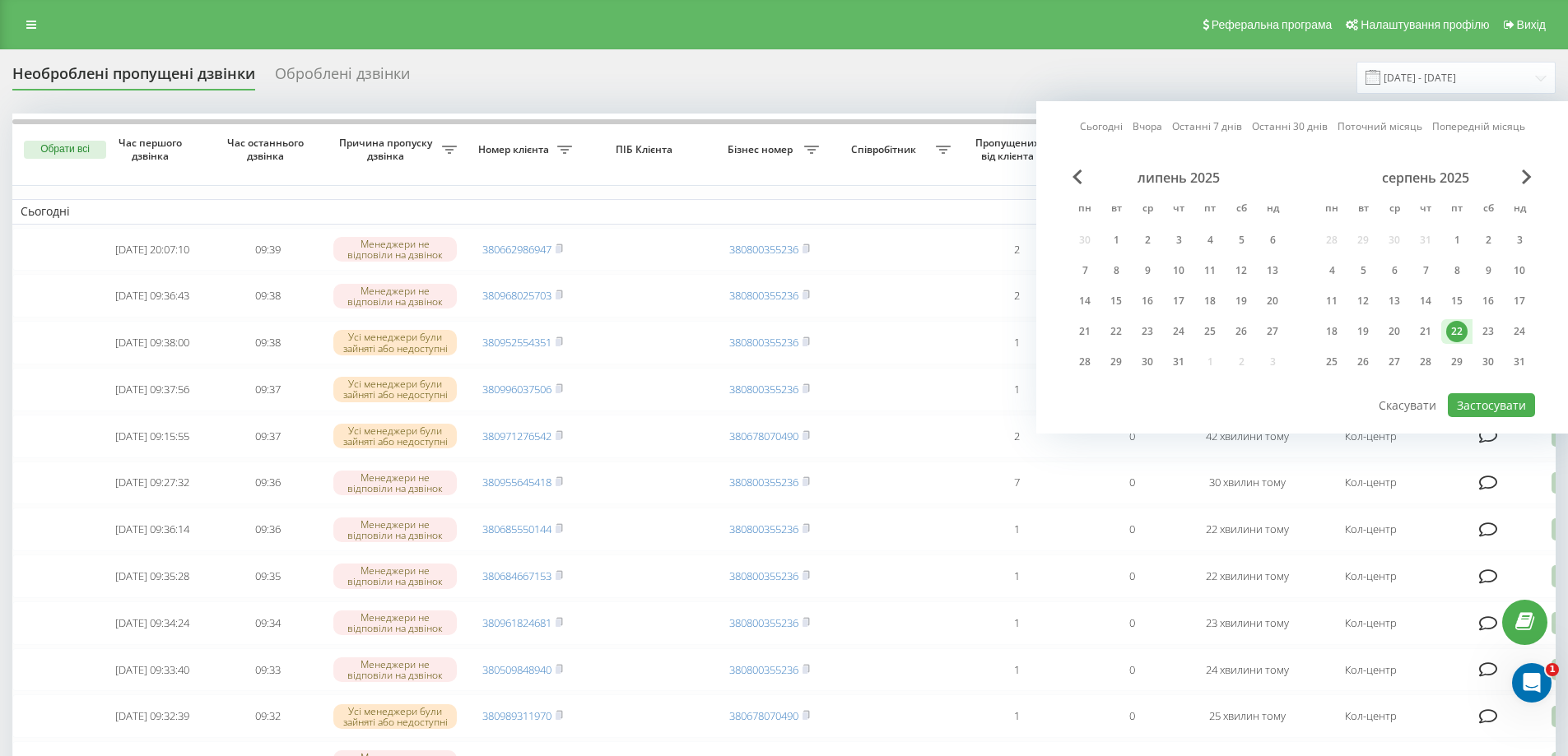
click at [1457, 322] on div "22" at bounding box center [1457, 331] width 21 height 21
click at [1500, 401] on button "Застосувати" at bounding box center [1491, 405] width 87 height 24
type input "[DATE] - [DATE]"
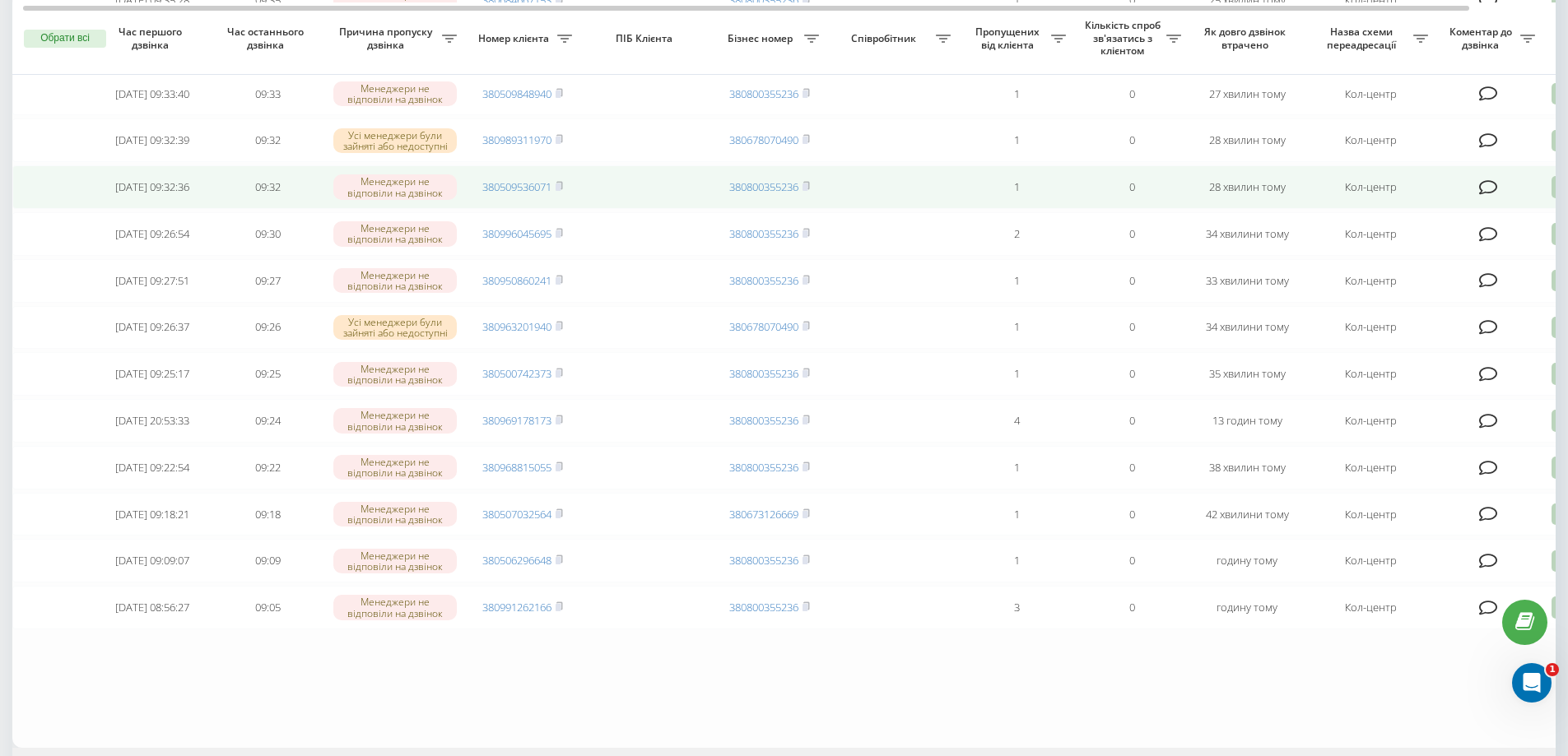
scroll to position [769, 0]
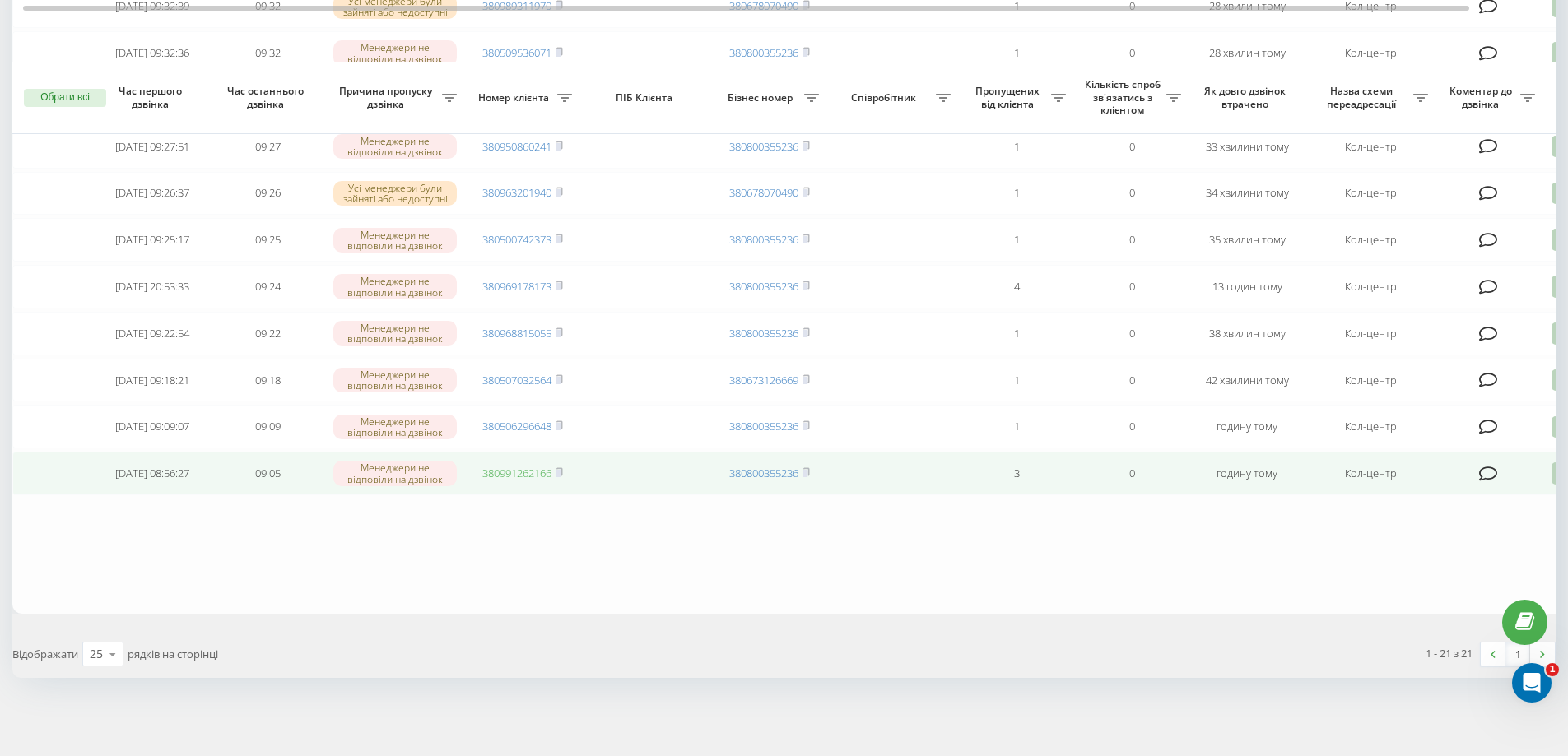
click at [528, 477] on link "380991262166" at bounding box center [517, 473] width 69 height 14
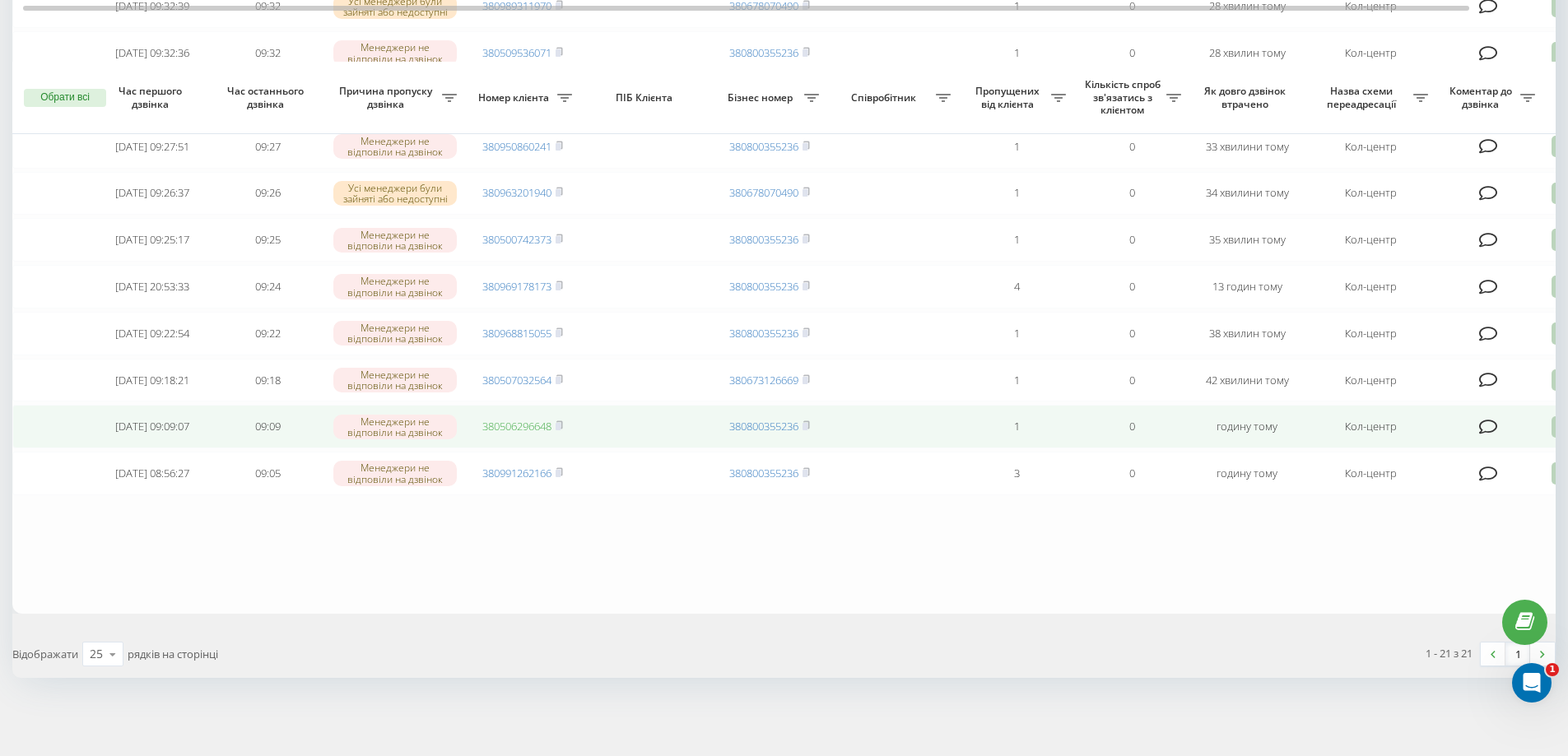
click at [528, 425] on link "380506296648" at bounding box center [517, 426] width 69 height 14
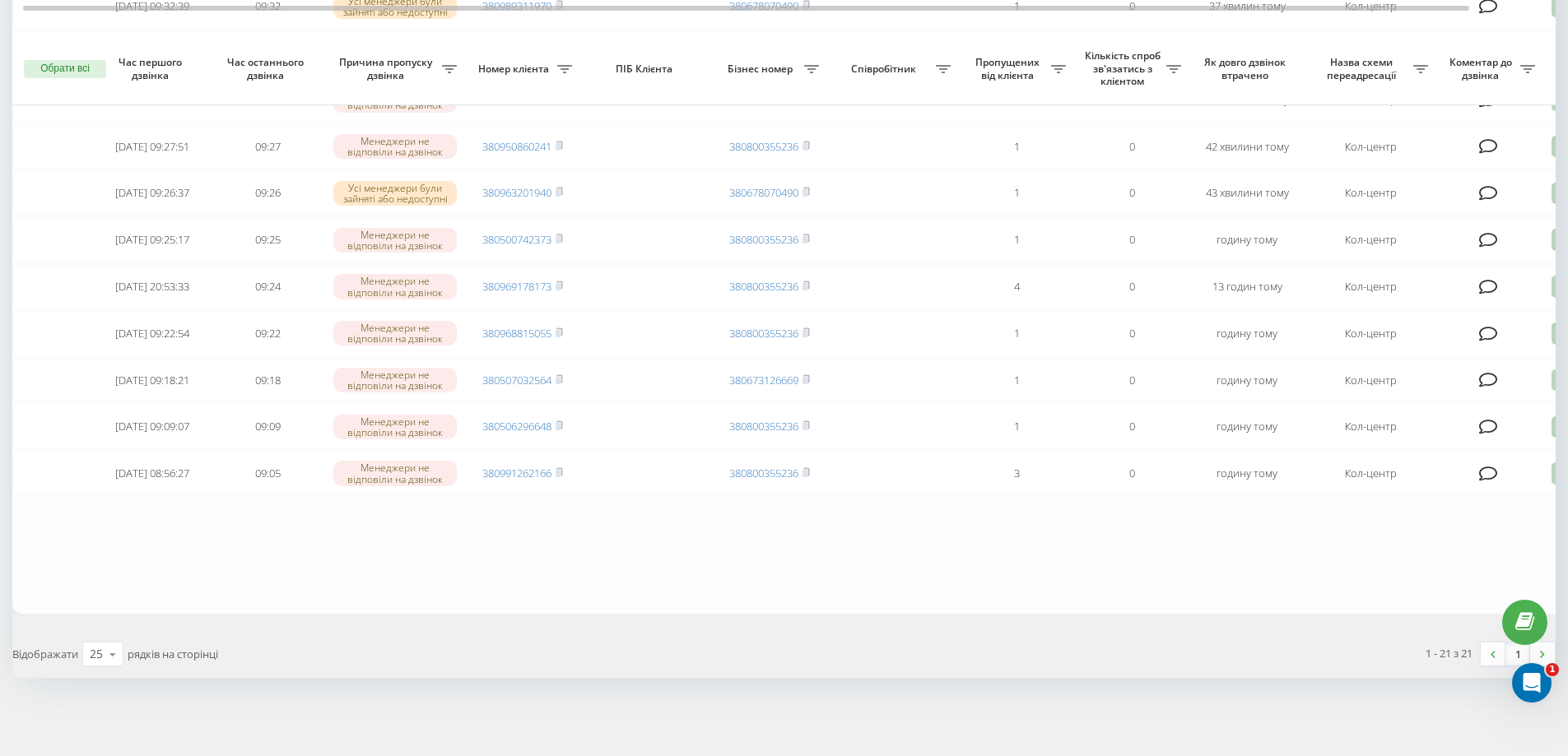
scroll to position [769, 0]
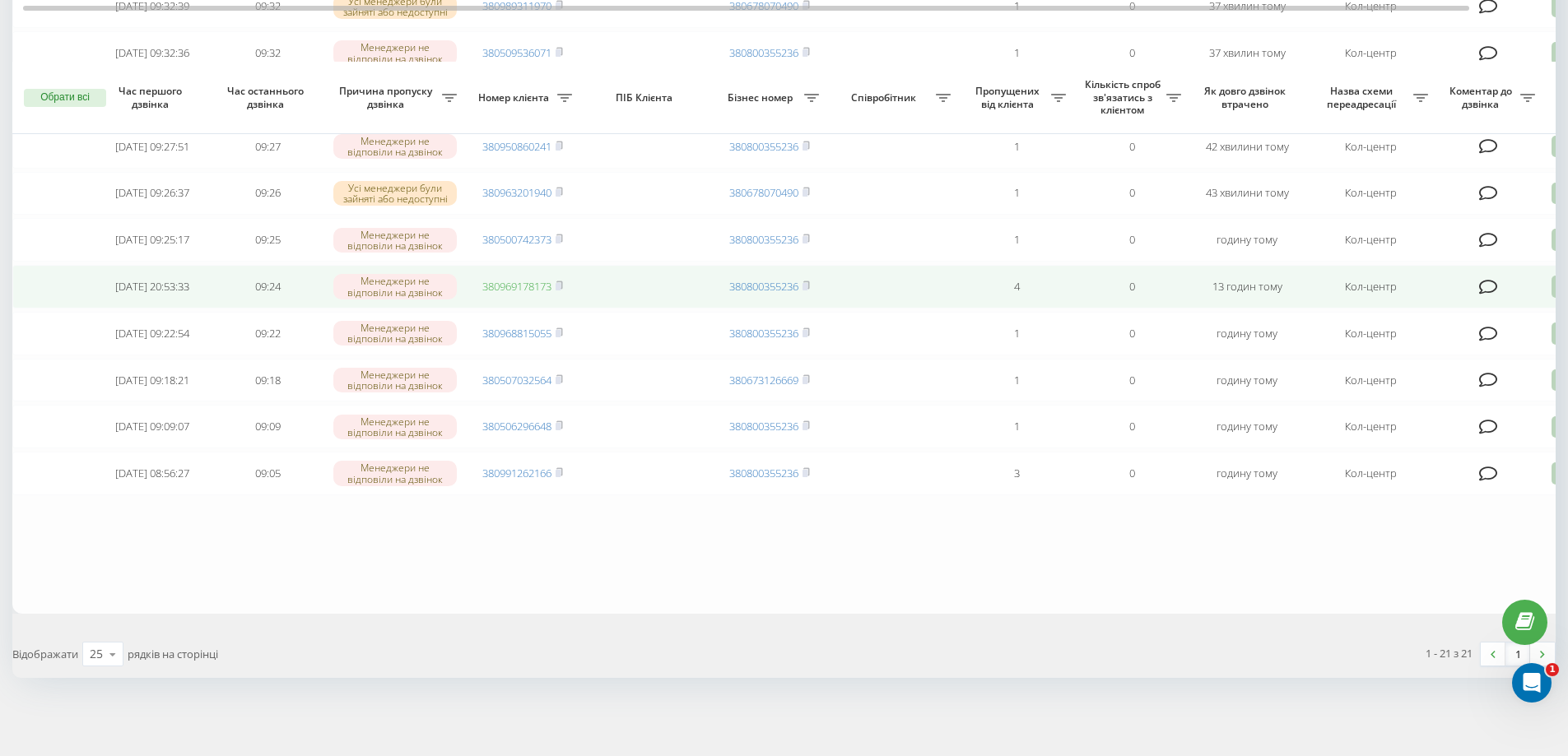
click at [513, 279] on link "380969178173" at bounding box center [517, 286] width 69 height 14
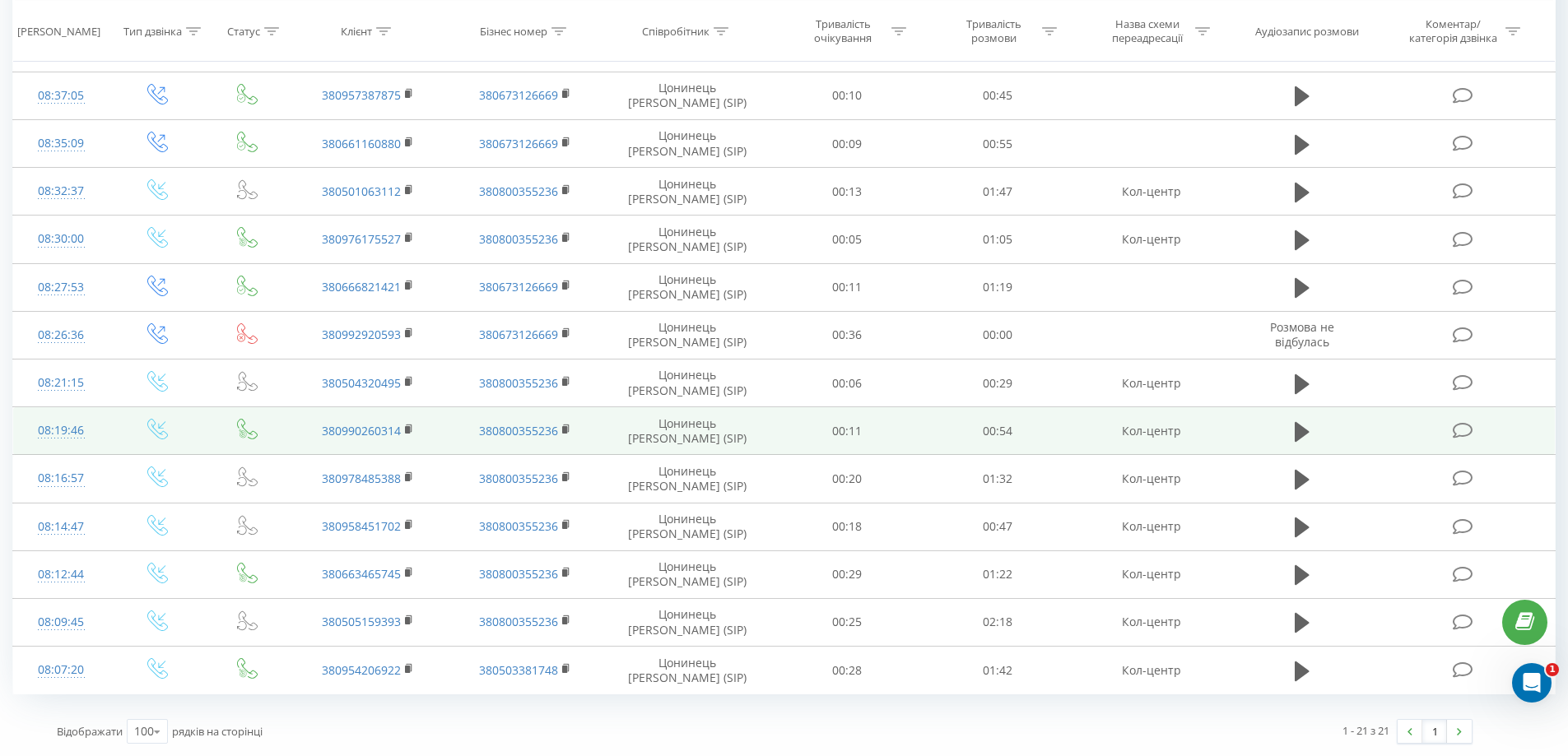
scroll to position [557, 0]
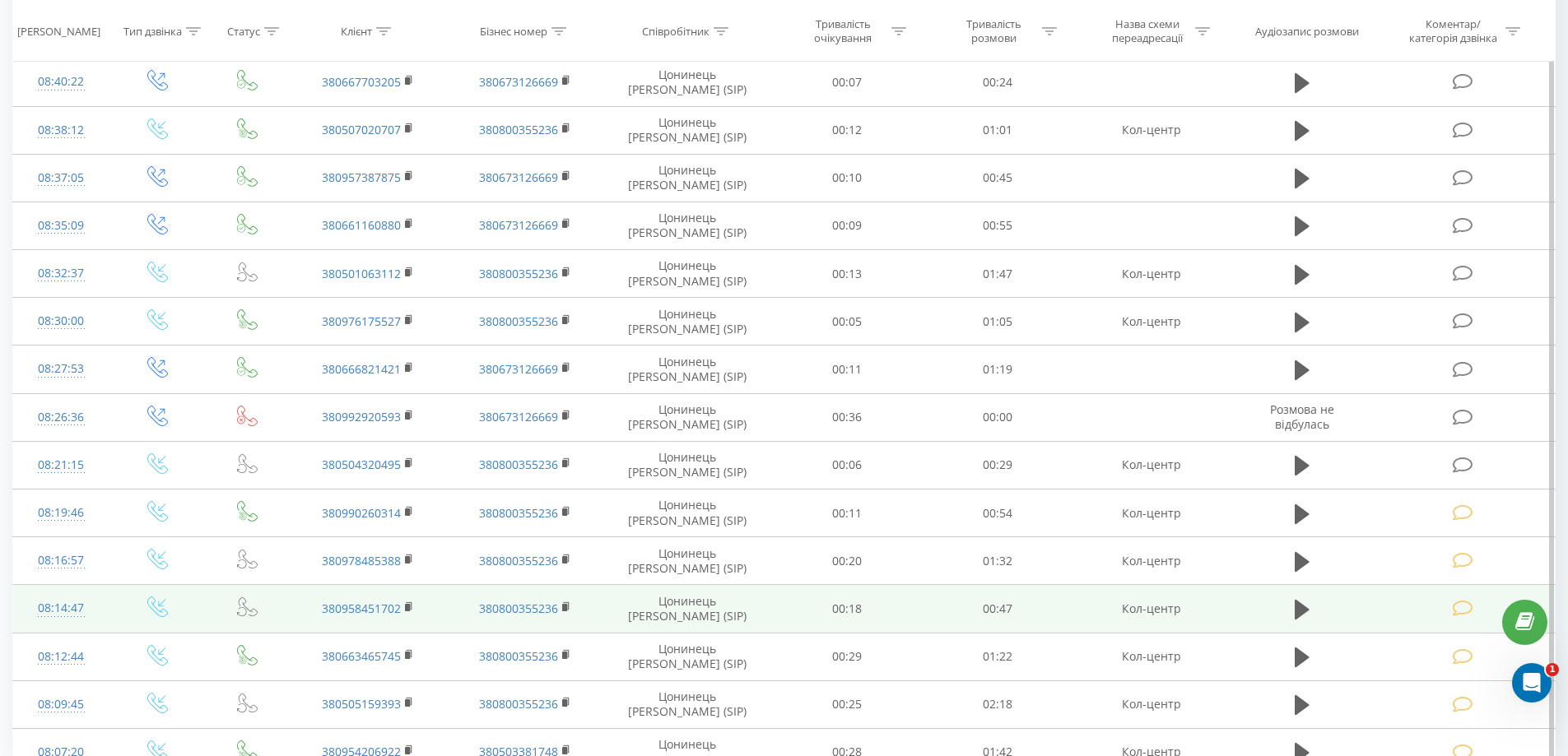
scroll to position [2041, 0]
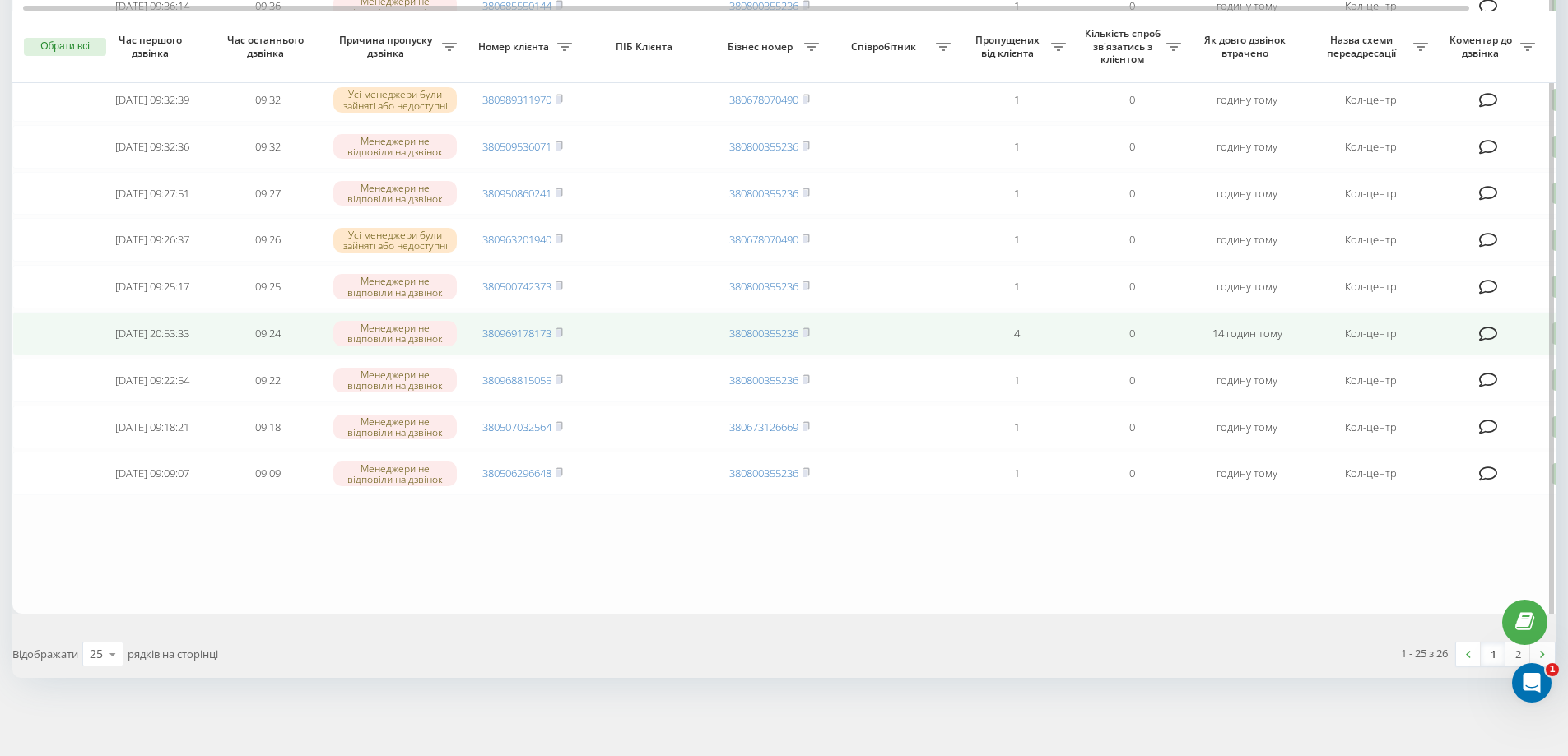
scroll to position [967, 0]
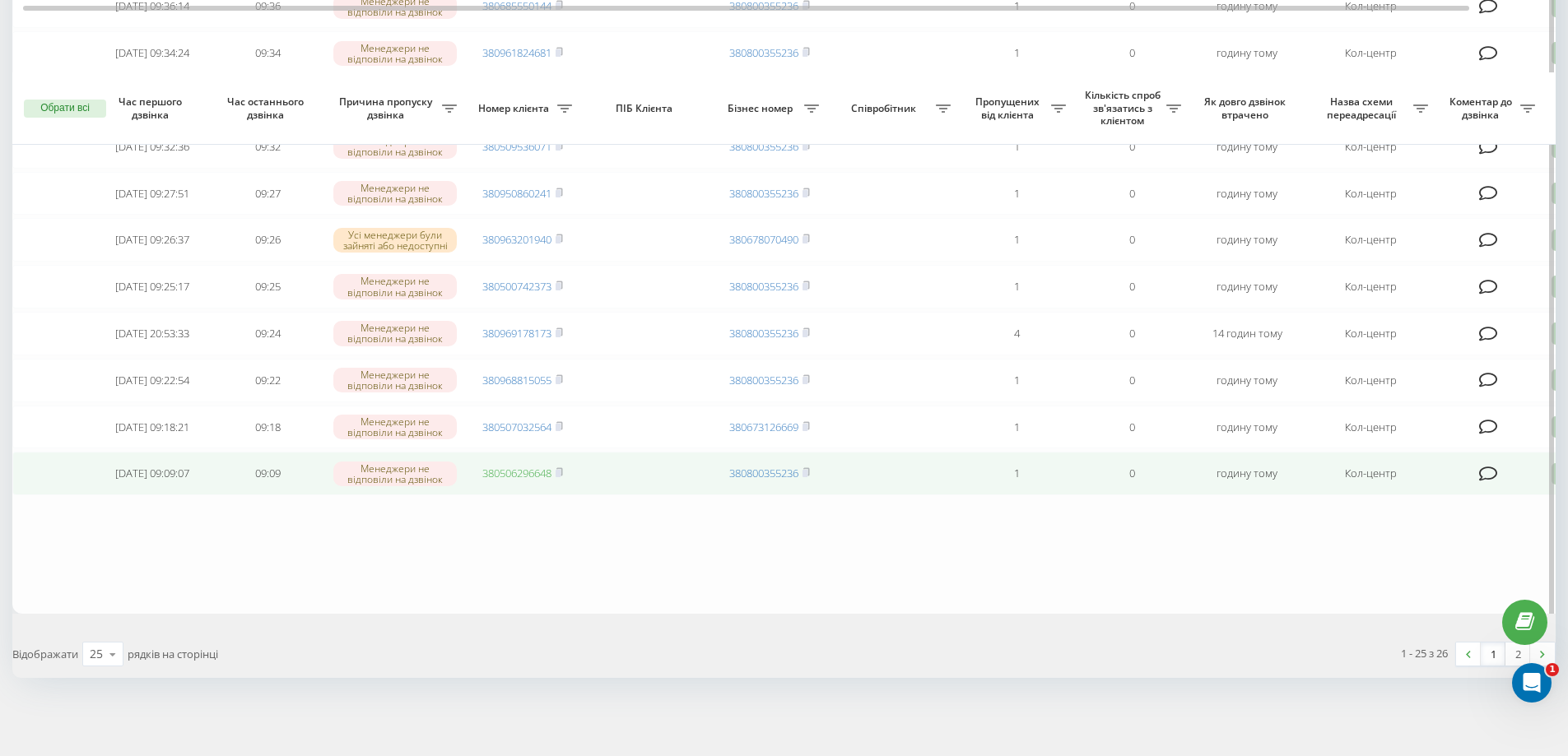
click at [539, 475] on link "380506296648" at bounding box center [517, 473] width 69 height 14
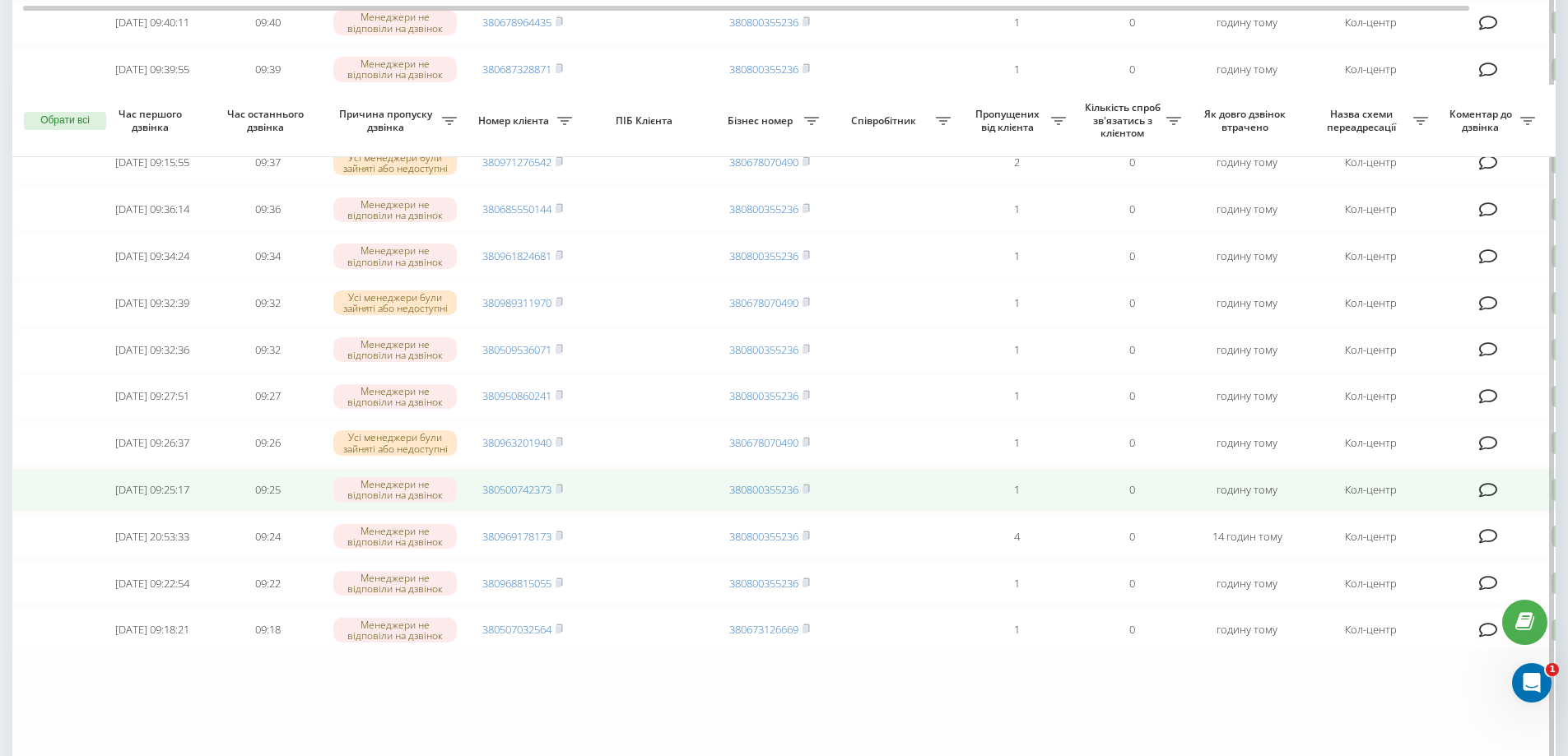
scroll to position [823, 0]
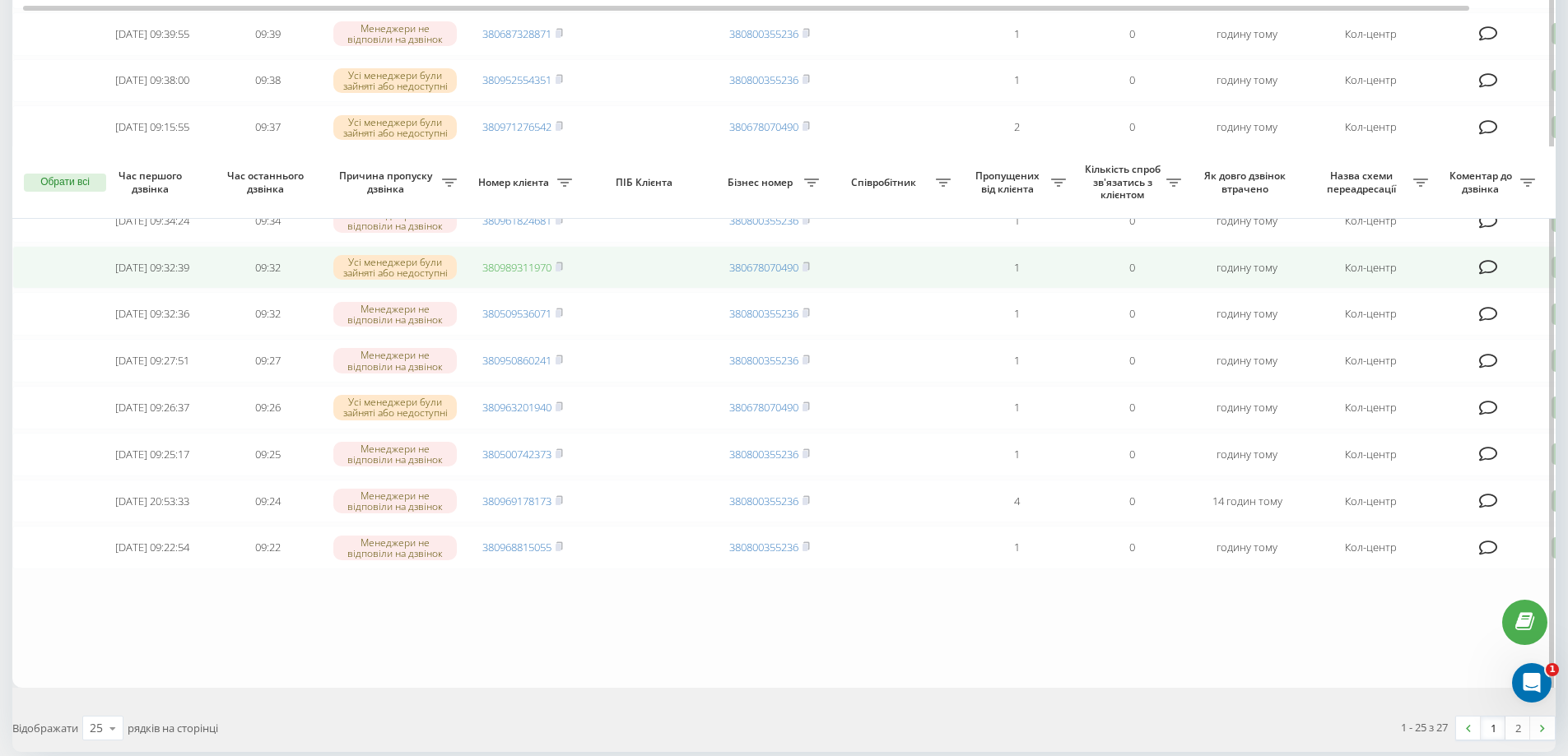
scroll to position [967, 0]
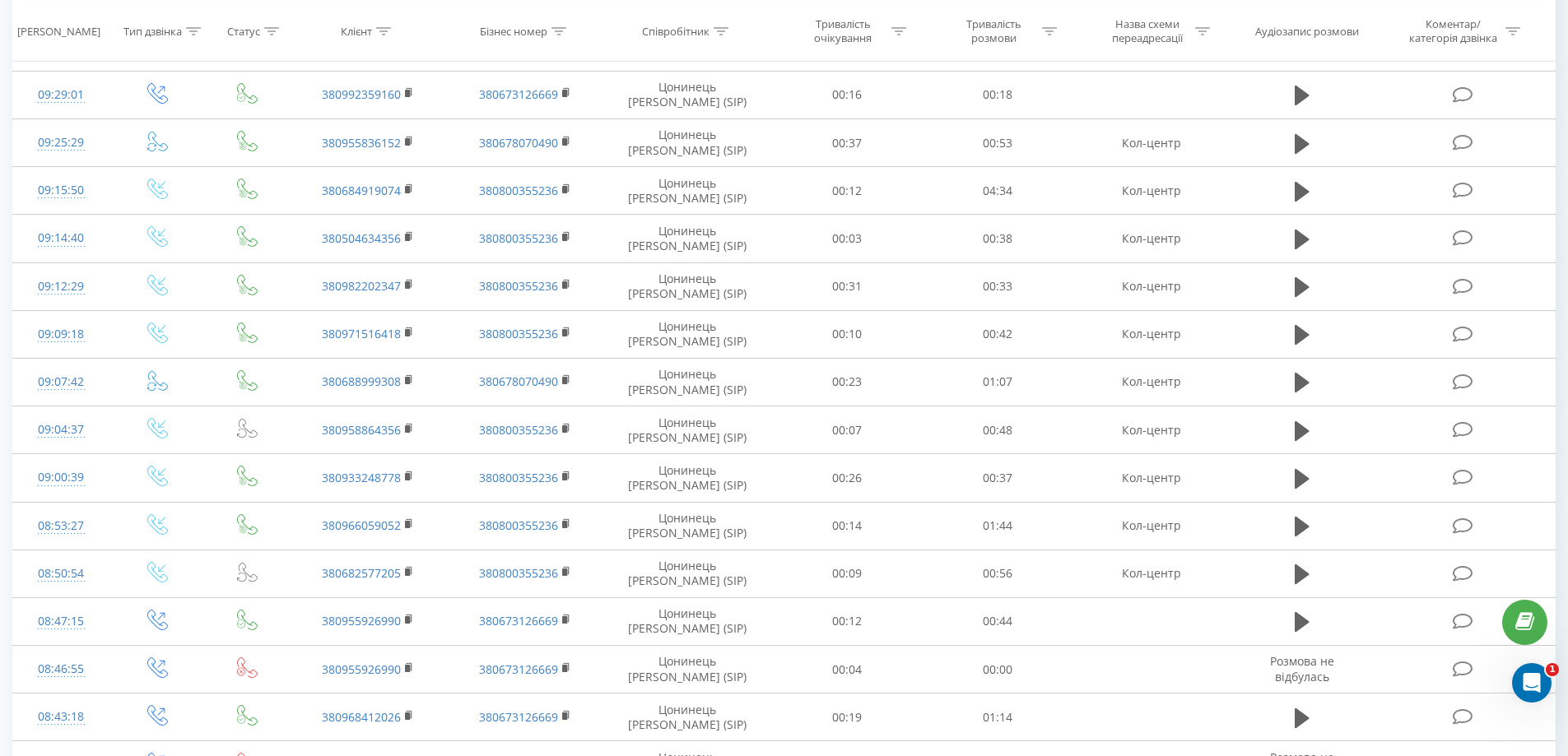
scroll to position [2057, 0]
